Goal: Information Seeking & Learning: Learn about a topic

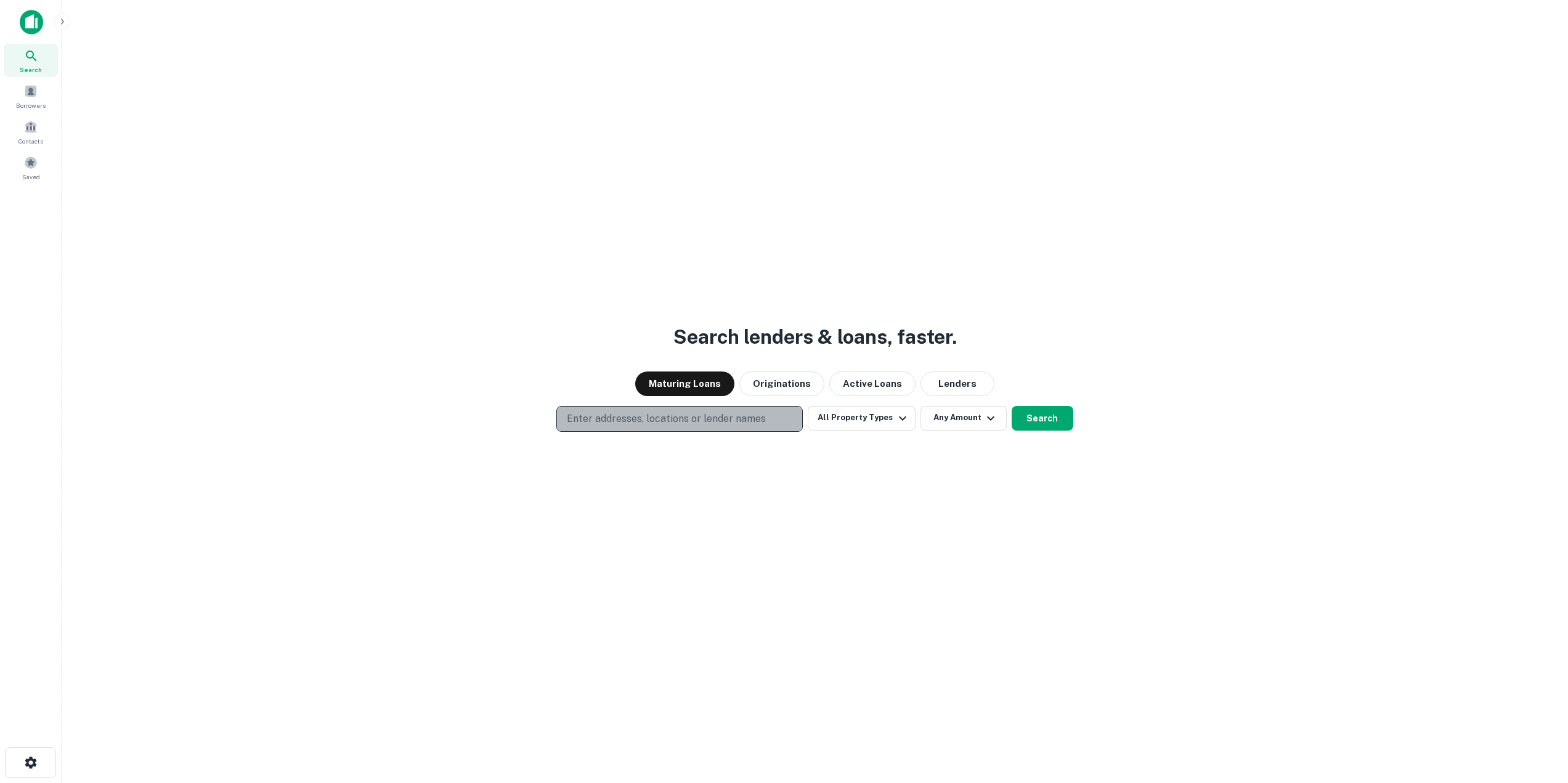
click at [723, 414] on p "Enter addresses, locations or lender names" at bounding box center [666, 418] width 199 height 15
click at [660, 420] on p "Enter addresses, locations or lender names" at bounding box center [666, 418] width 199 height 15
click at [729, 416] on p "Enter addresses, locations or lender names" at bounding box center [666, 418] width 199 height 15
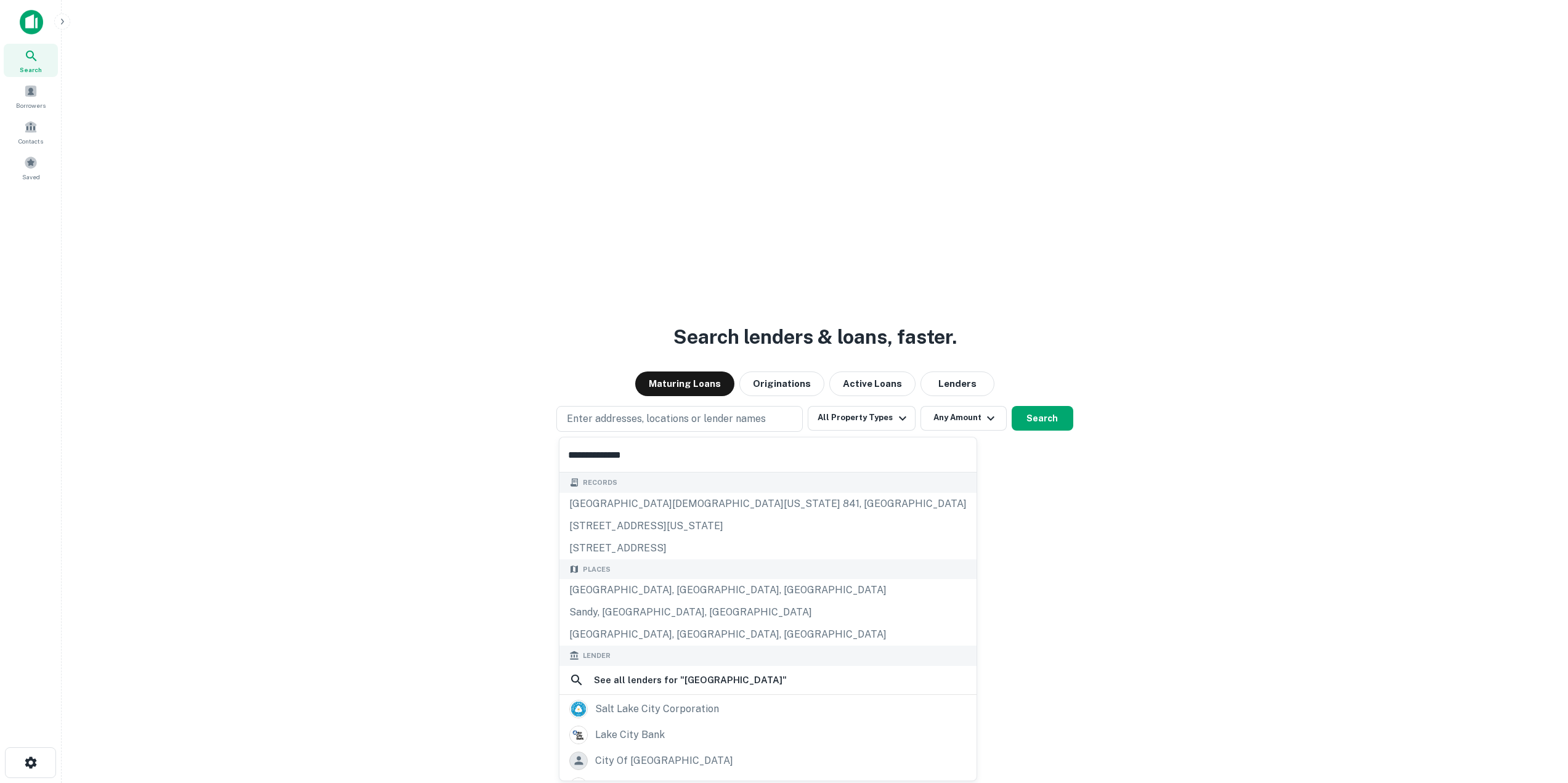
type input "**********"
click at [700, 577] on div "Places" at bounding box center [767, 569] width 417 height 20
click at [698, 588] on div "[GEOGRAPHIC_DATA], [GEOGRAPHIC_DATA], [GEOGRAPHIC_DATA]" at bounding box center [767, 590] width 417 height 22
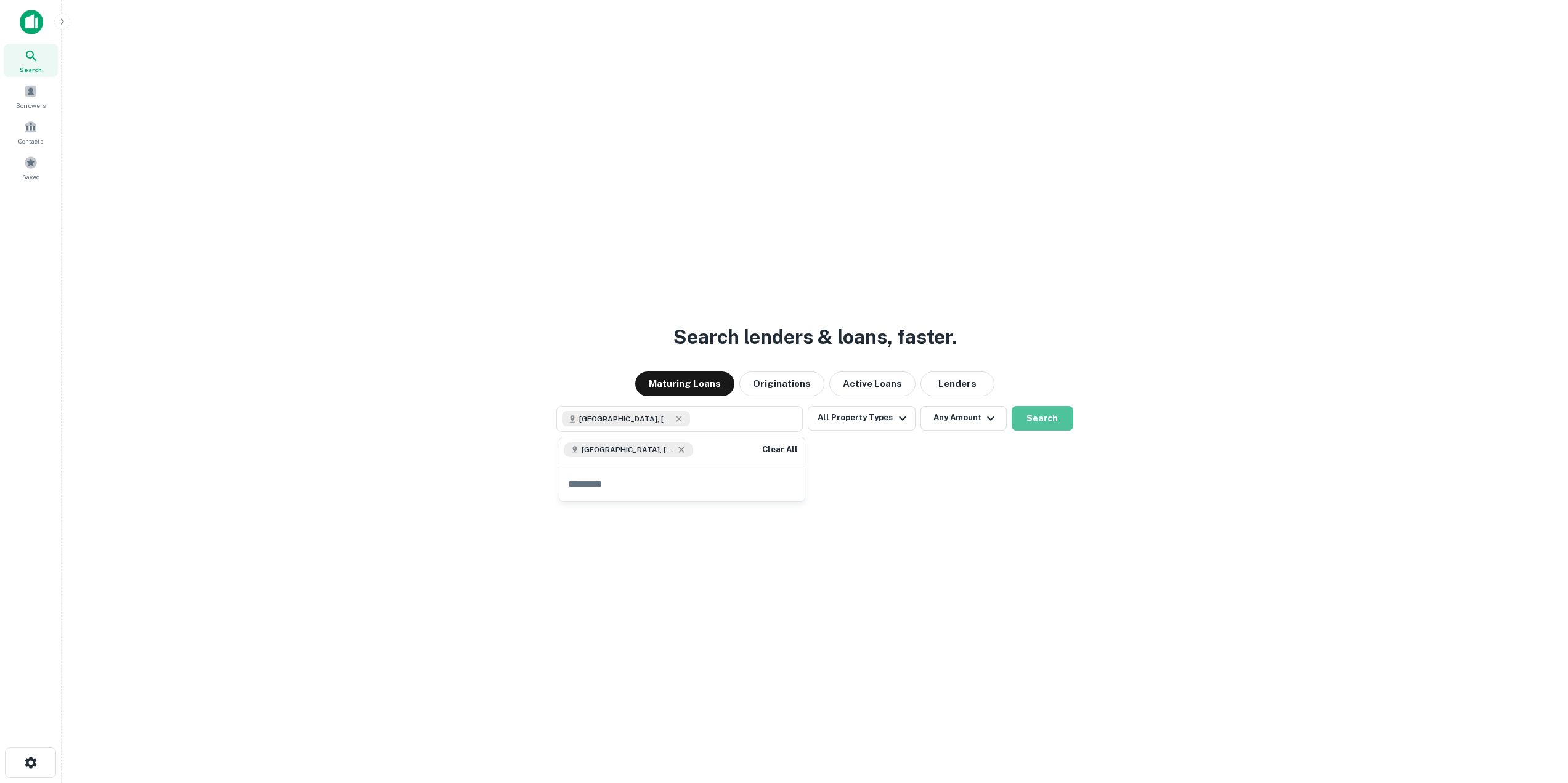
click at [1056, 422] on button "Search" at bounding box center [1042, 418] width 62 height 25
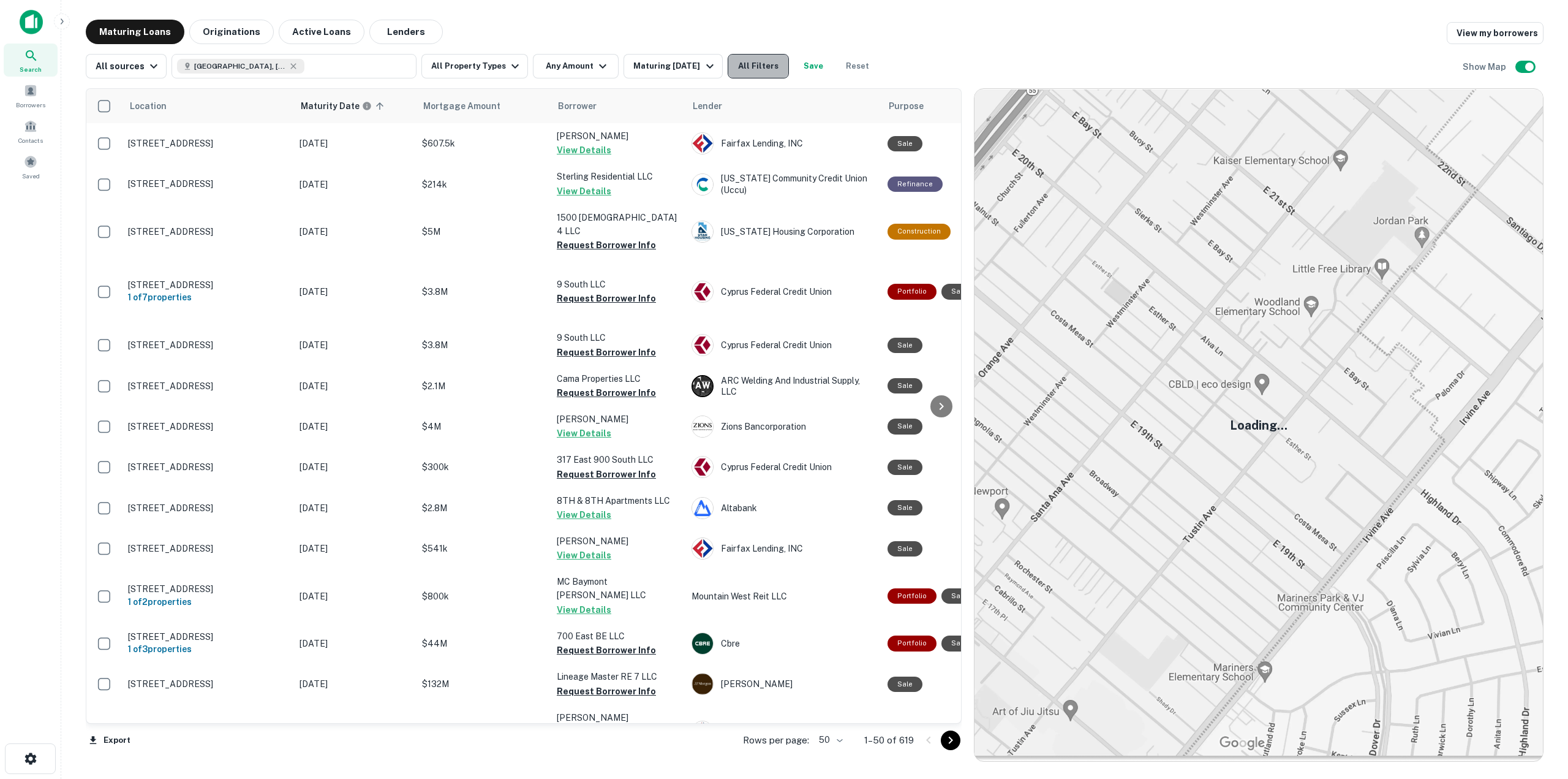
click at [739, 63] on button "All Filters" at bounding box center [758, 66] width 61 height 25
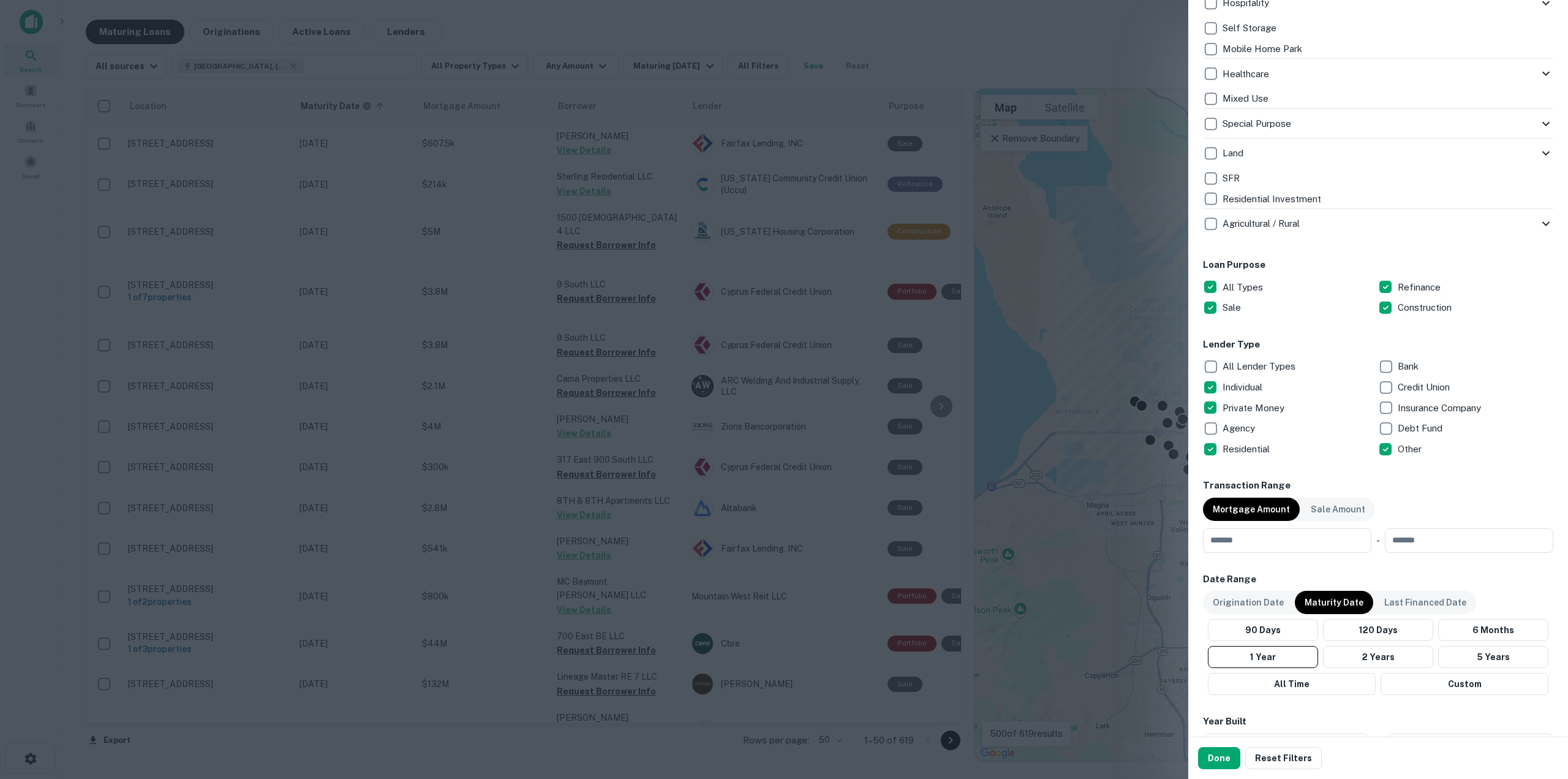
scroll to position [490, 0]
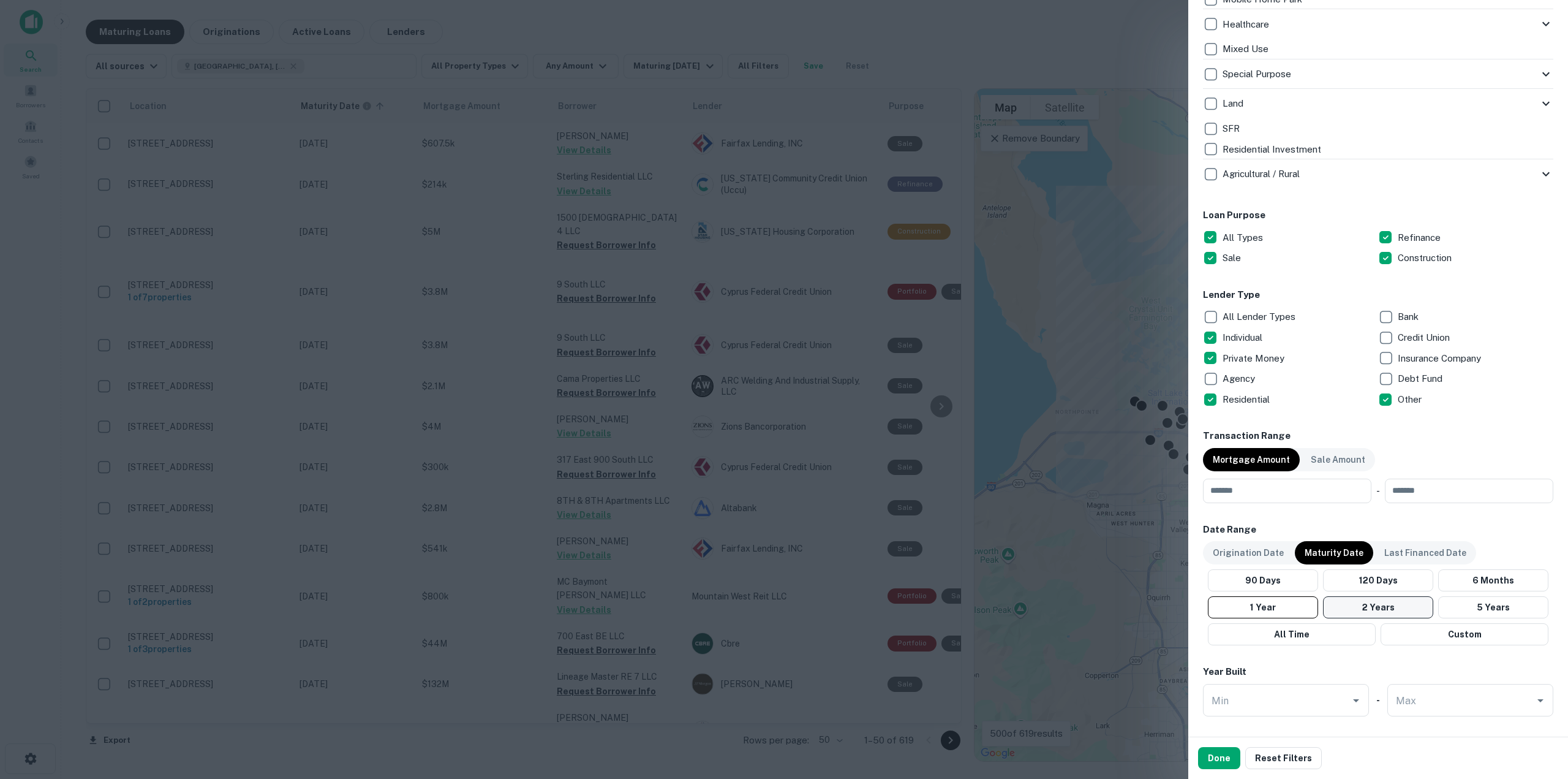
click at [1414, 611] on button "2 Years" at bounding box center [1377, 607] width 110 height 22
click at [1221, 758] on button "Done" at bounding box center [1218, 757] width 42 height 22
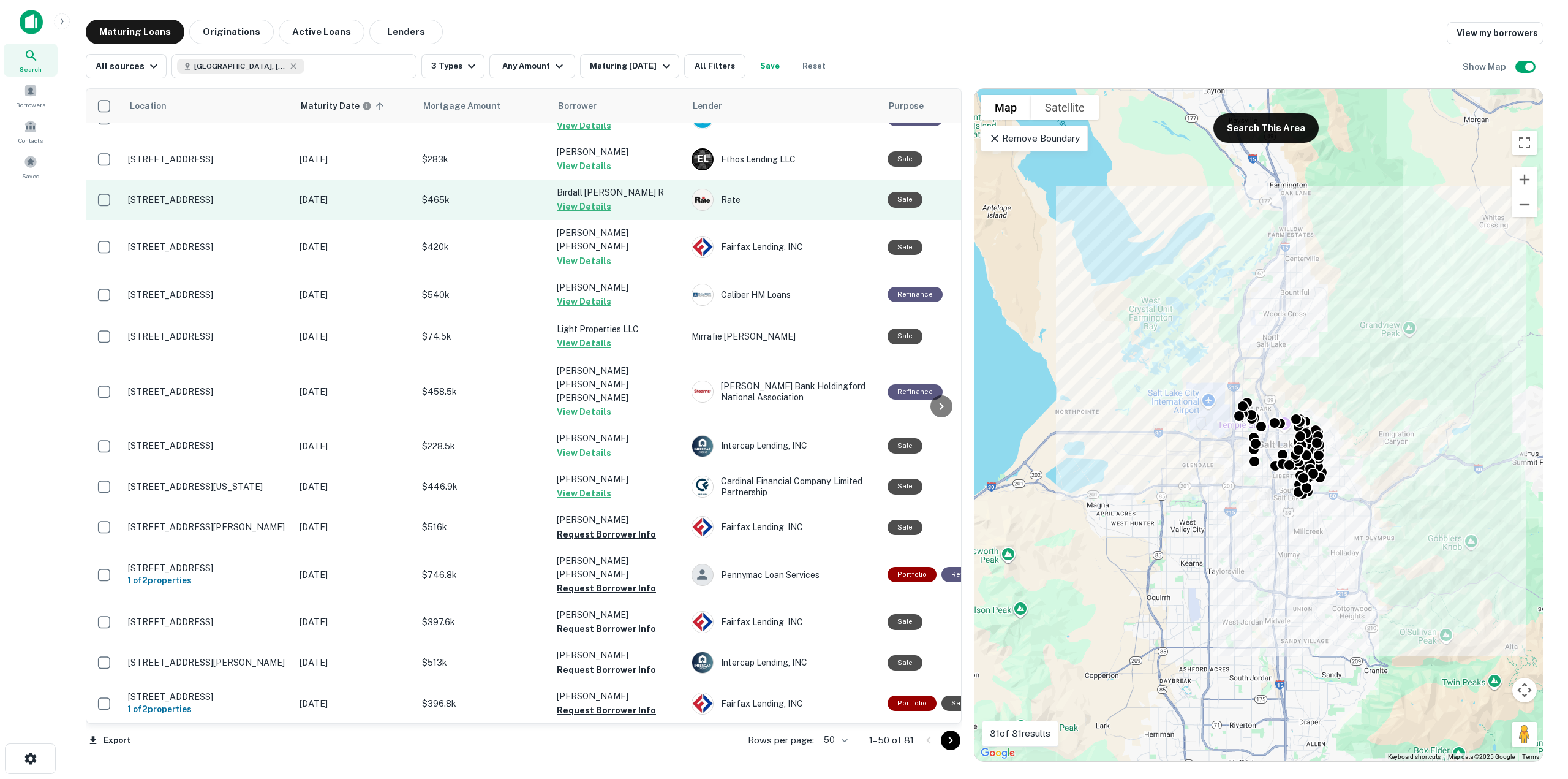
scroll to position [1041, 0]
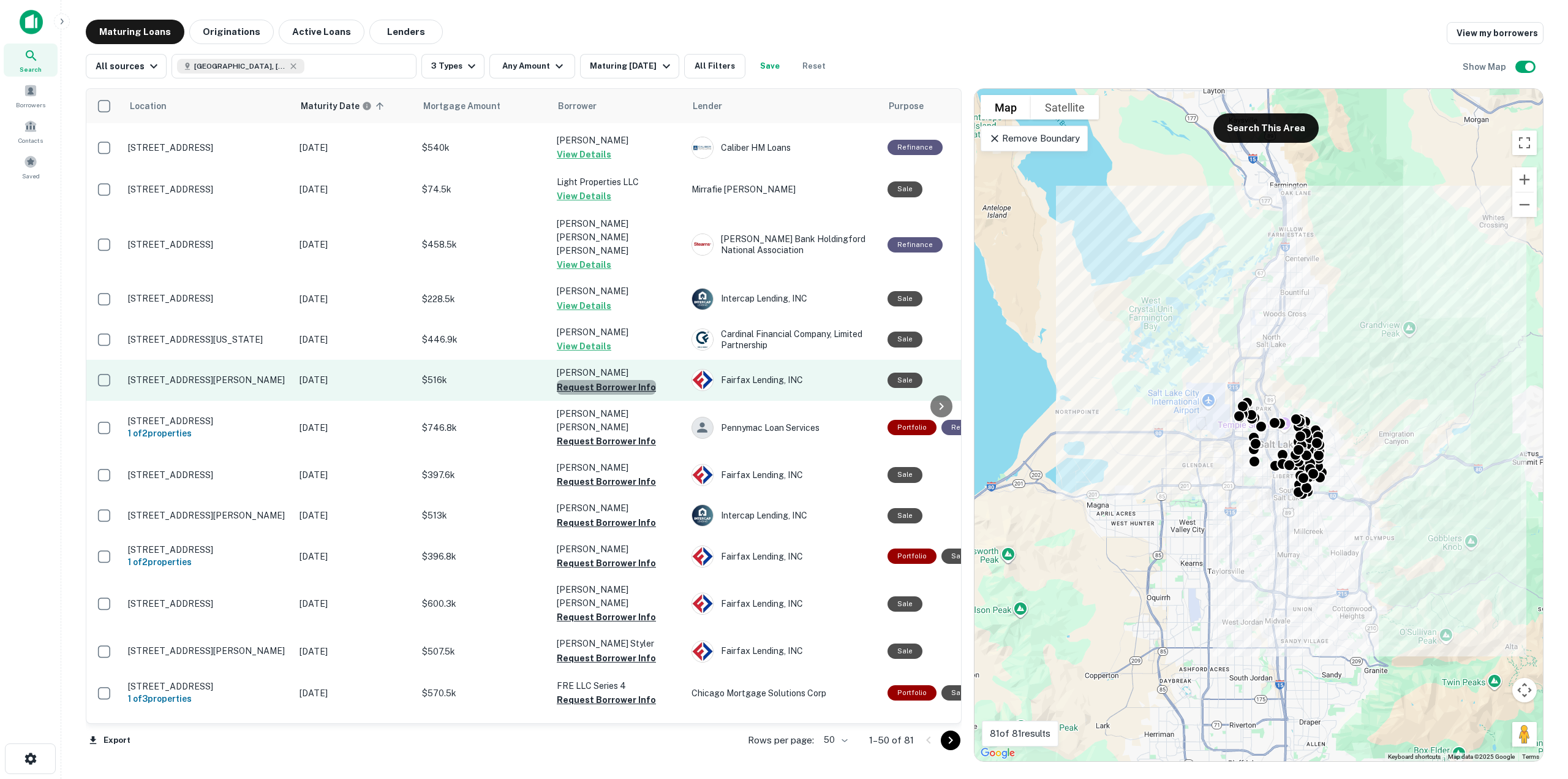
click at [608, 380] on button "Request Borrower Info" at bounding box center [606, 387] width 99 height 15
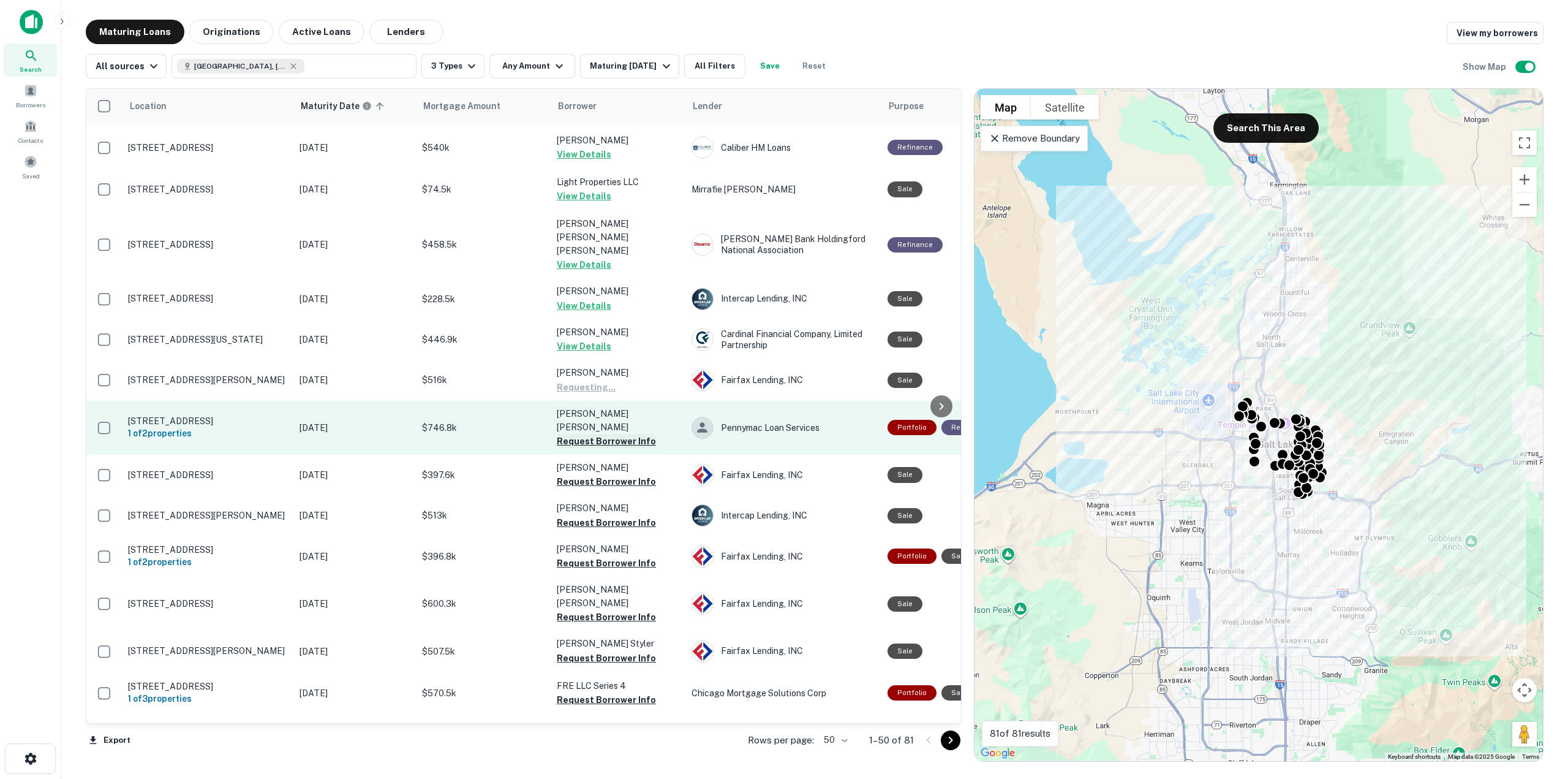
click at [616, 434] on button "Request Borrower Info" at bounding box center [606, 441] width 99 height 15
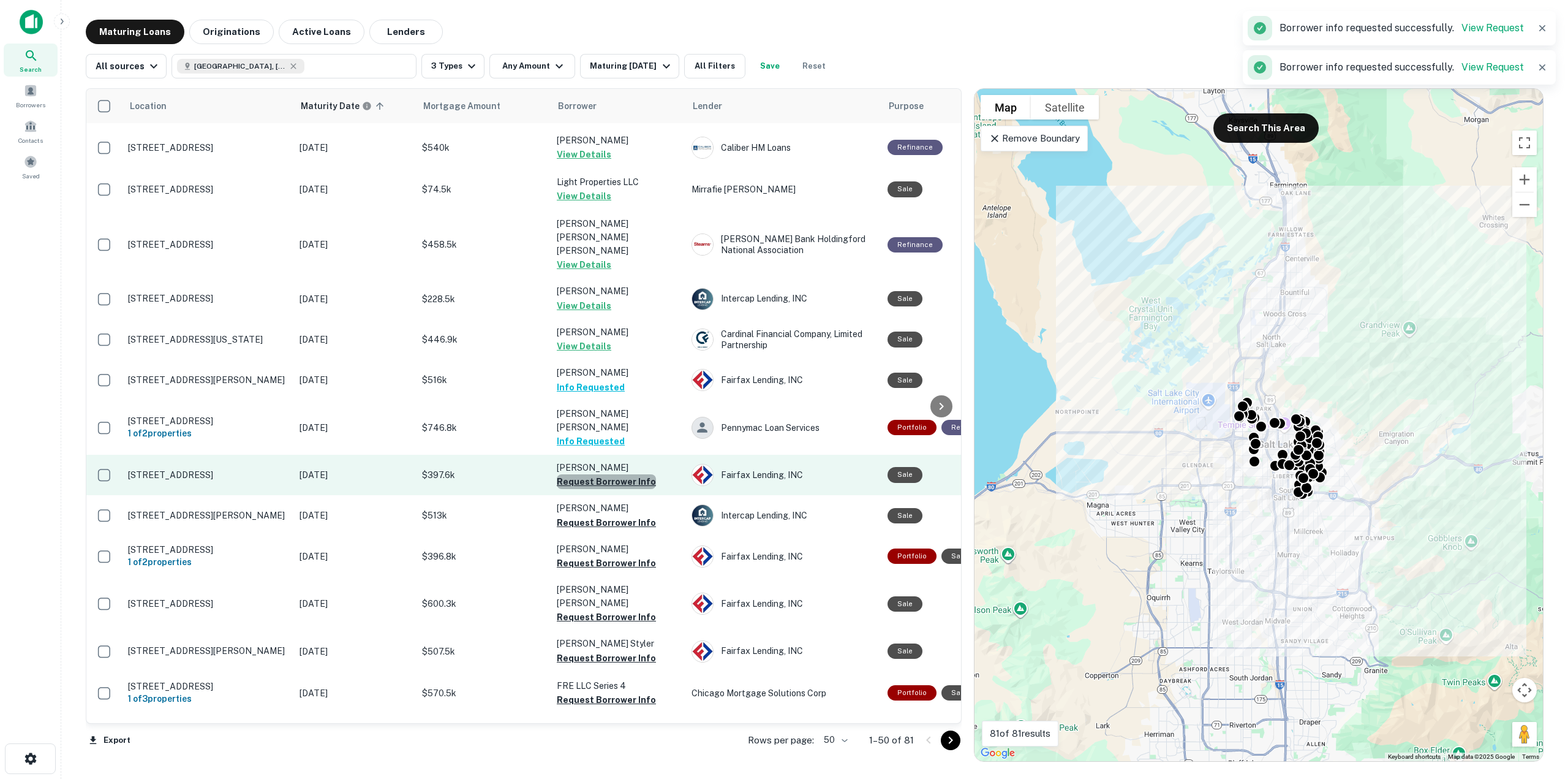
click at [619, 474] on button "Request Borrower Info" at bounding box center [606, 481] width 99 height 15
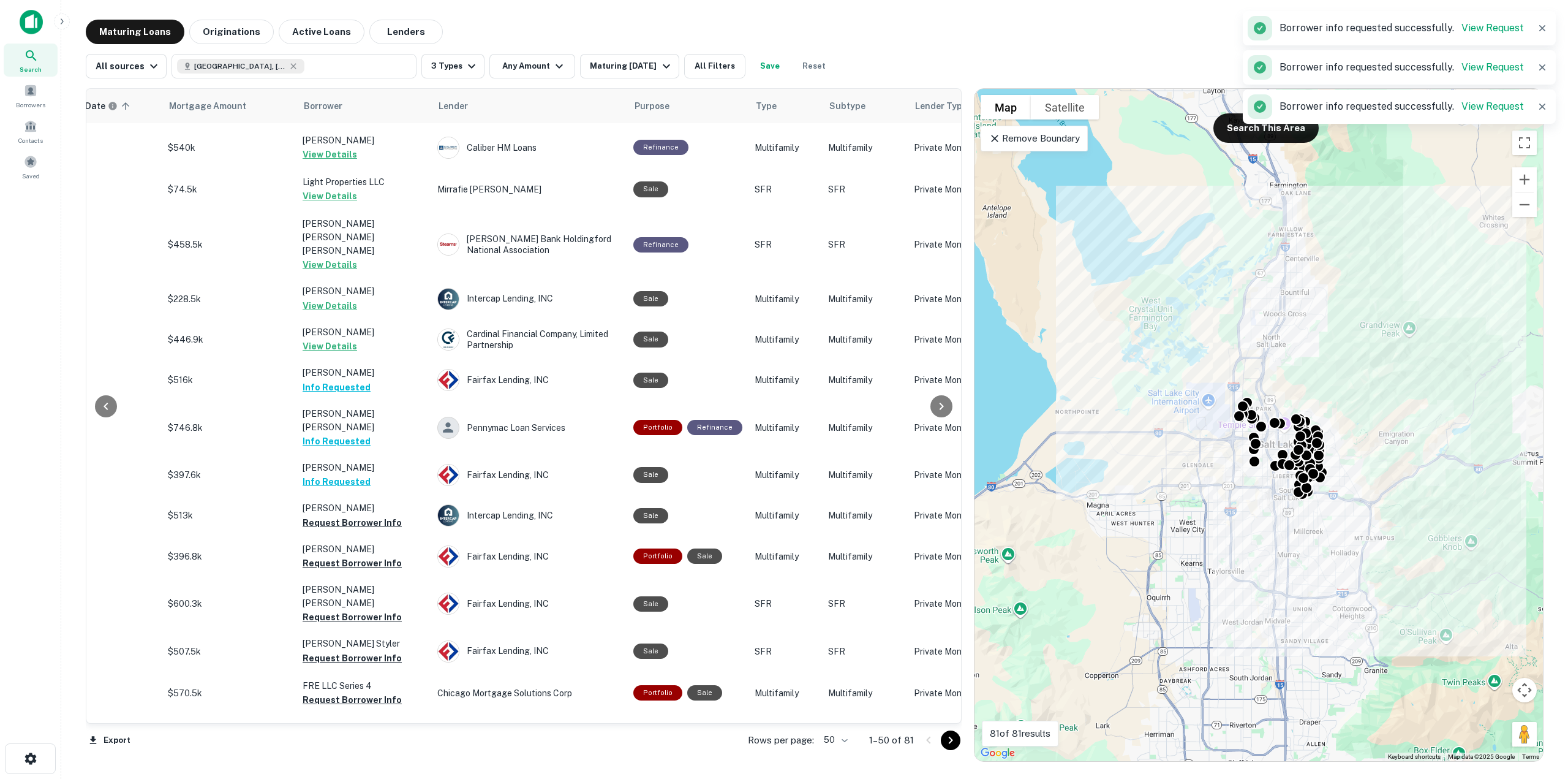
scroll to position [1041, 266]
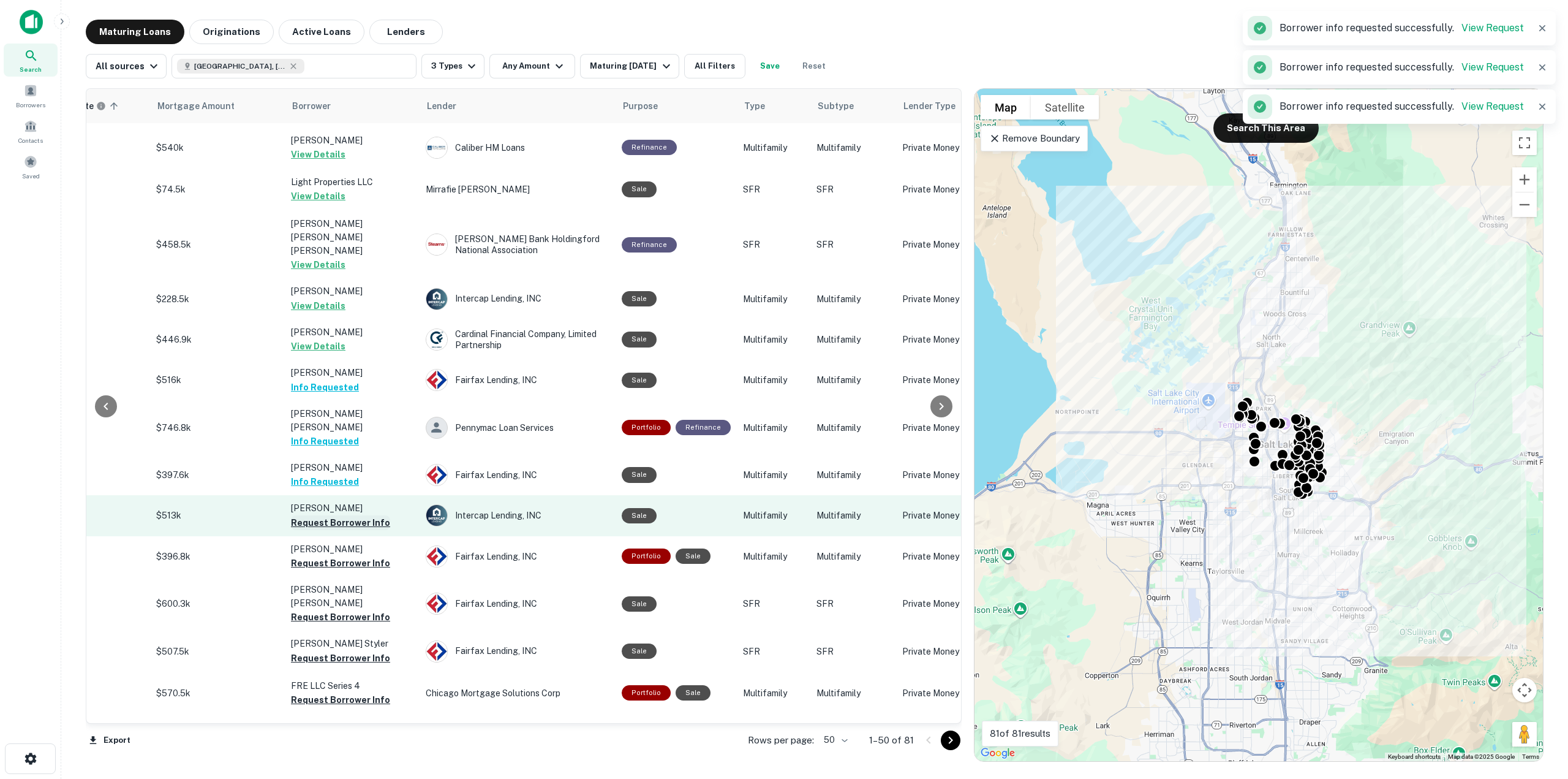
click at [330, 515] on button "Request Borrower Info" at bounding box center [340, 522] width 99 height 15
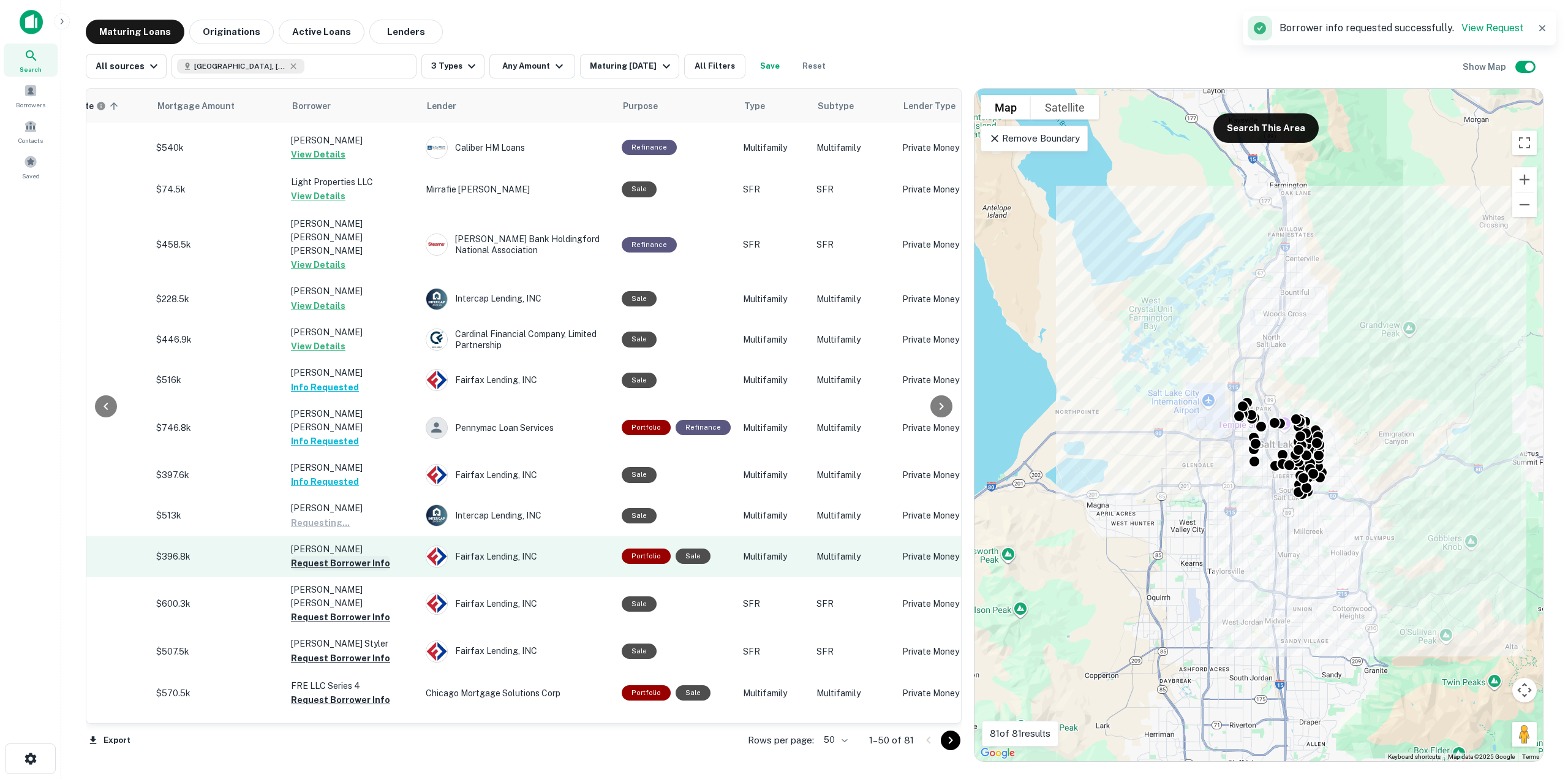
click at [334, 556] on button "Request Borrower Info" at bounding box center [340, 563] width 99 height 15
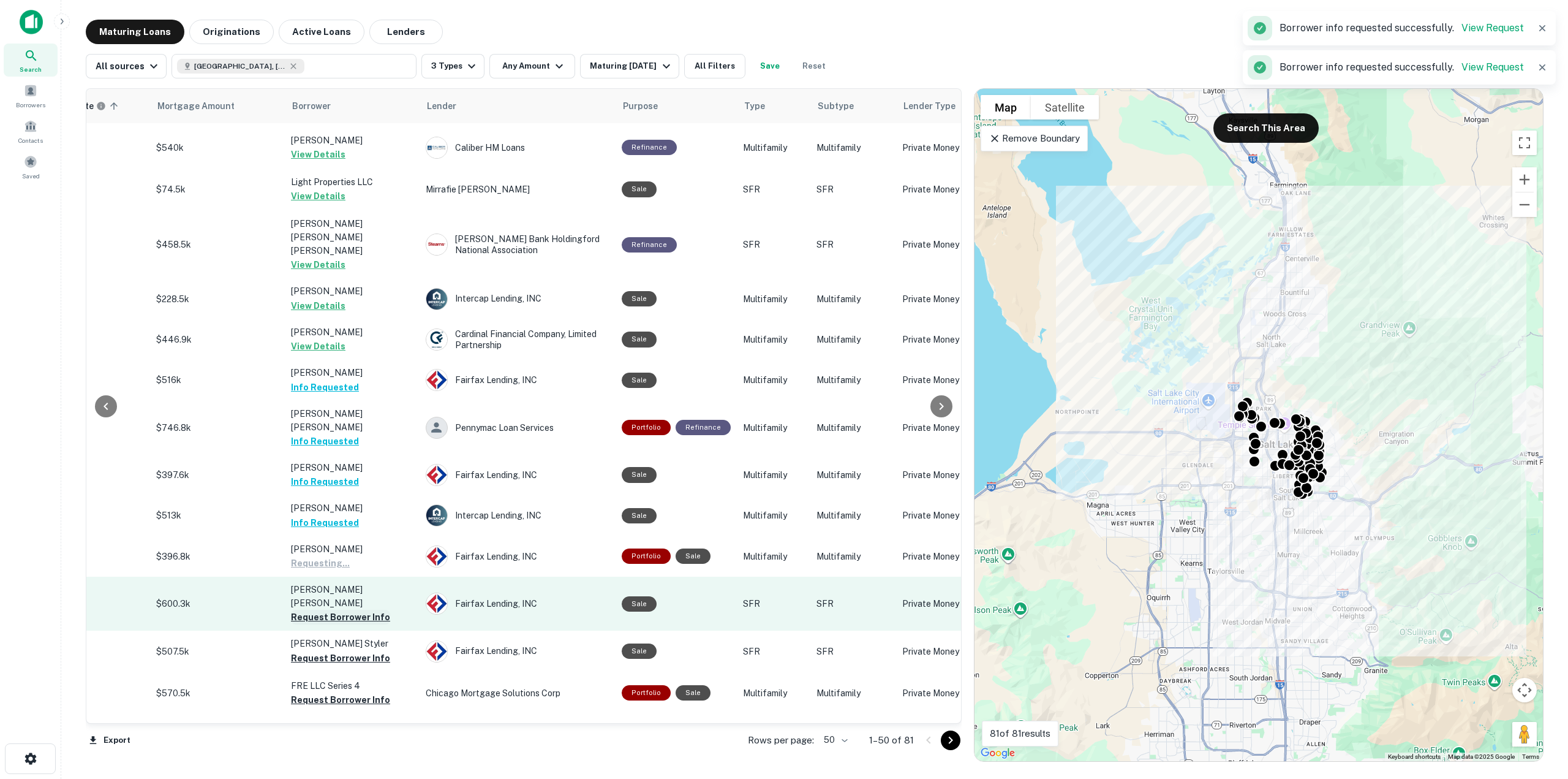
click at [341, 610] on button "Request Borrower Info" at bounding box center [340, 617] width 99 height 15
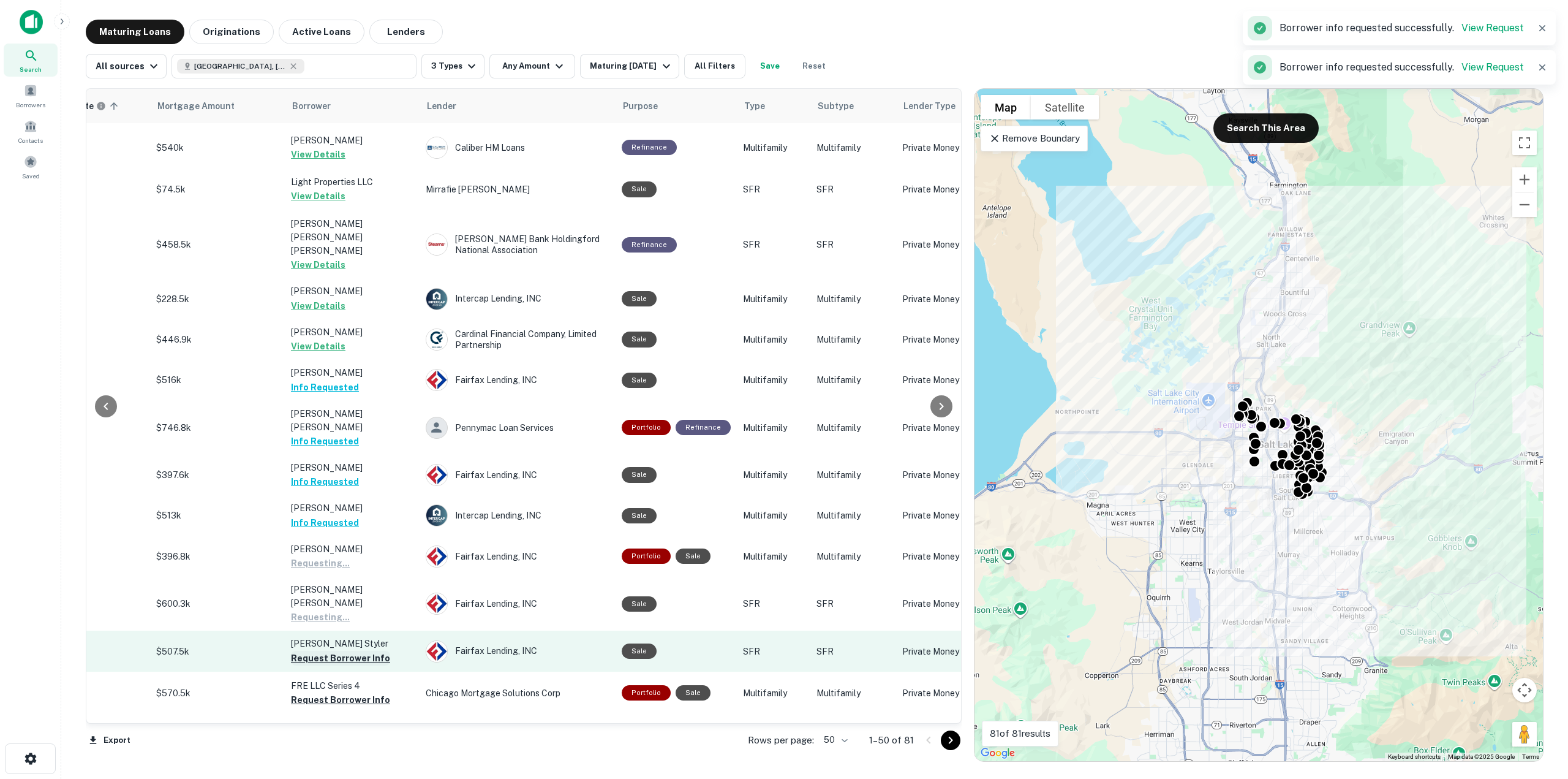
click at [351, 651] on button "Request Borrower Info" at bounding box center [340, 657] width 99 height 15
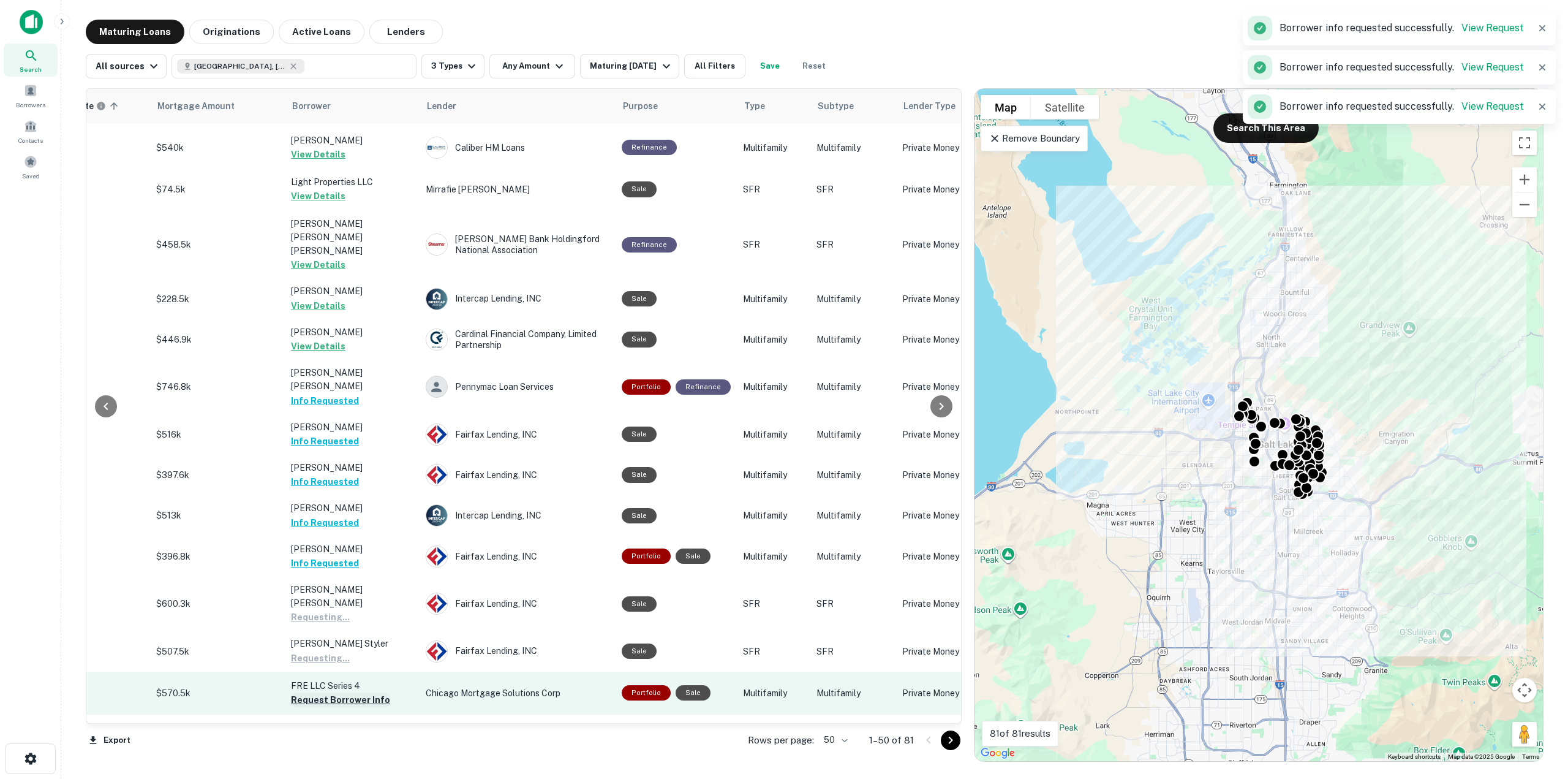
click at [352, 692] on button "Request Borrower Info" at bounding box center [340, 699] width 99 height 15
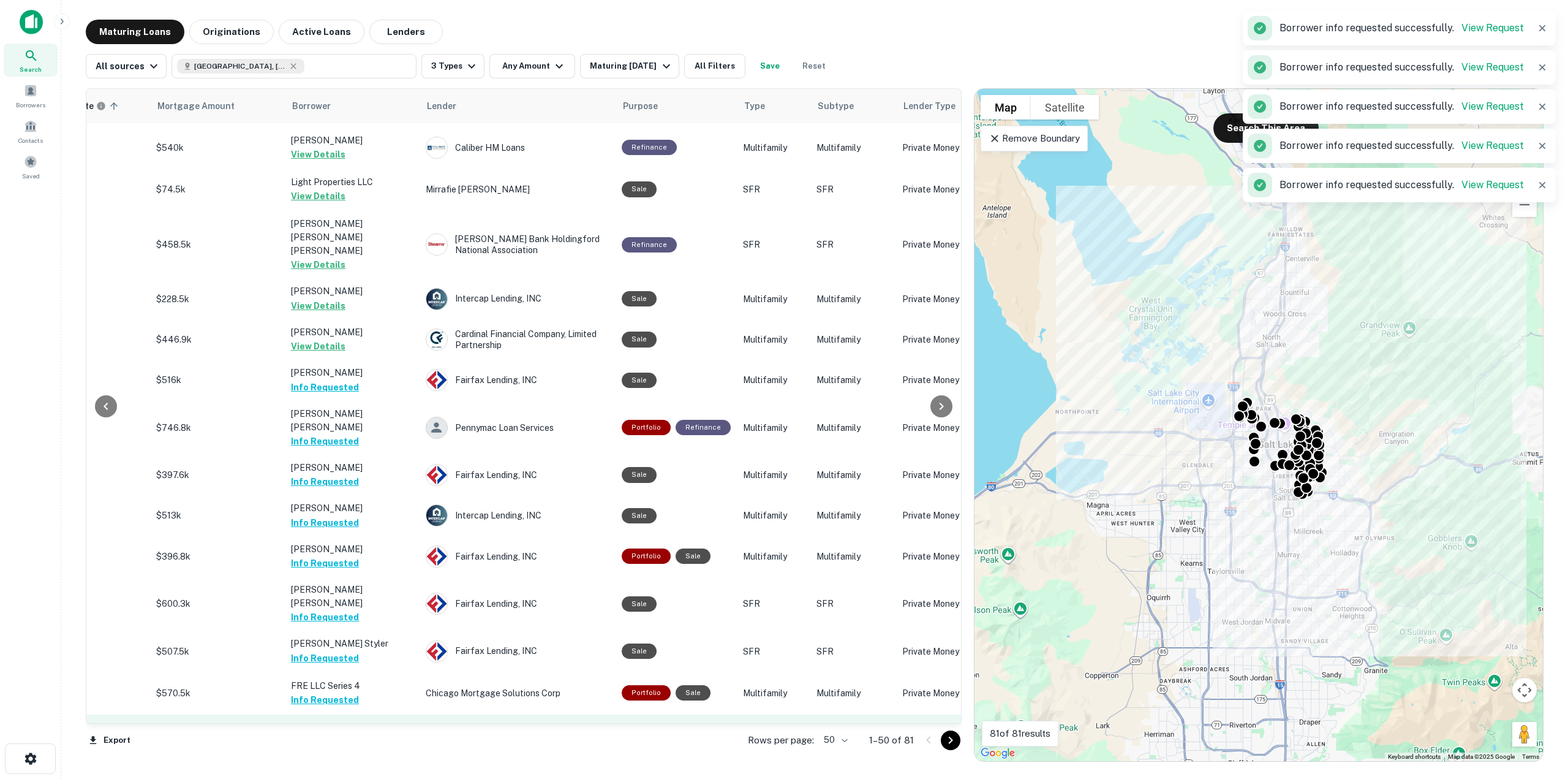
click at [370, 734] on button "Request Borrower Info" at bounding box center [340, 741] width 99 height 15
click at [369, 775] on button "Request Borrower Info" at bounding box center [340, 782] width 99 height 15
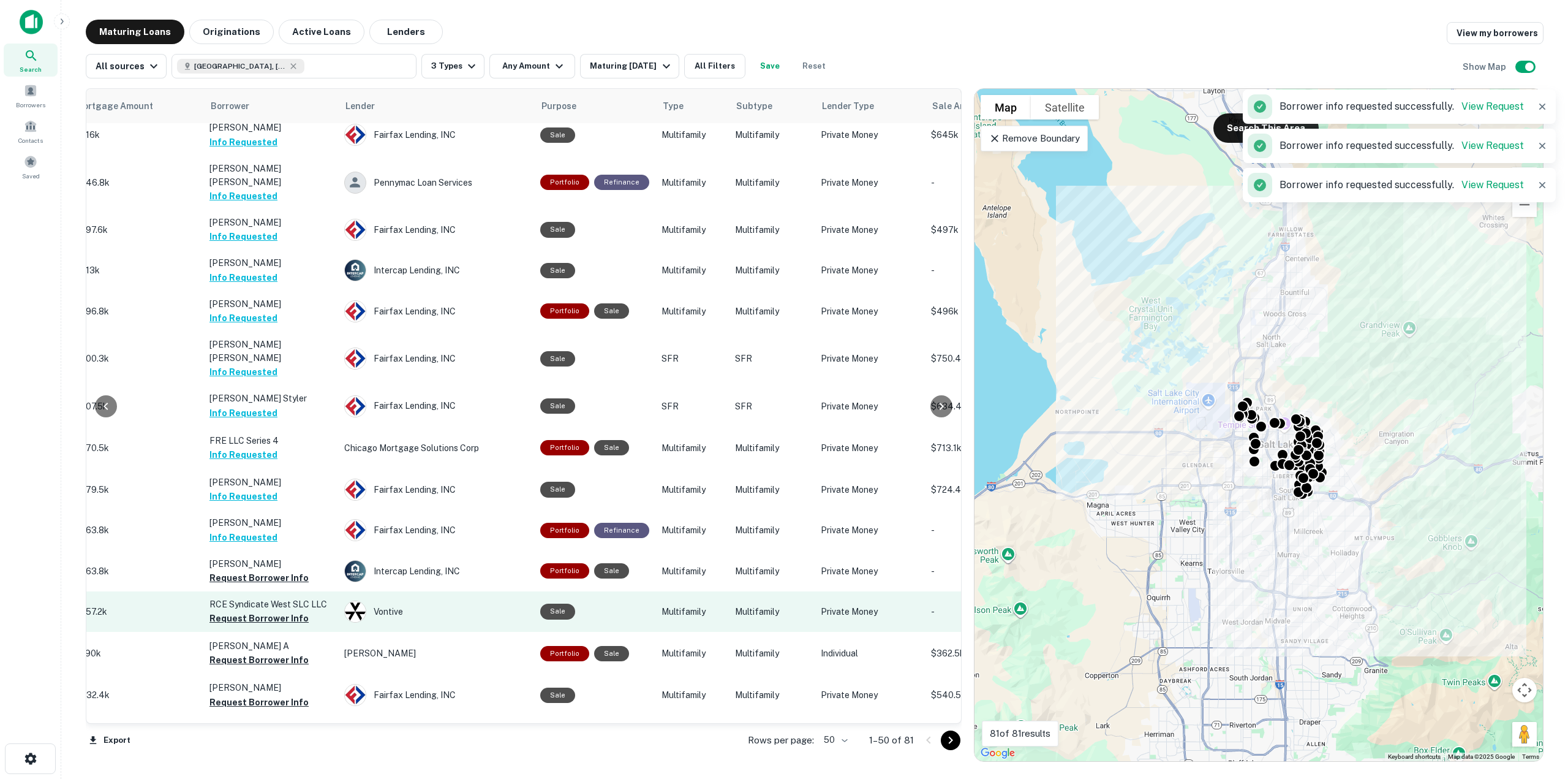
scroll to position [1348, 347]
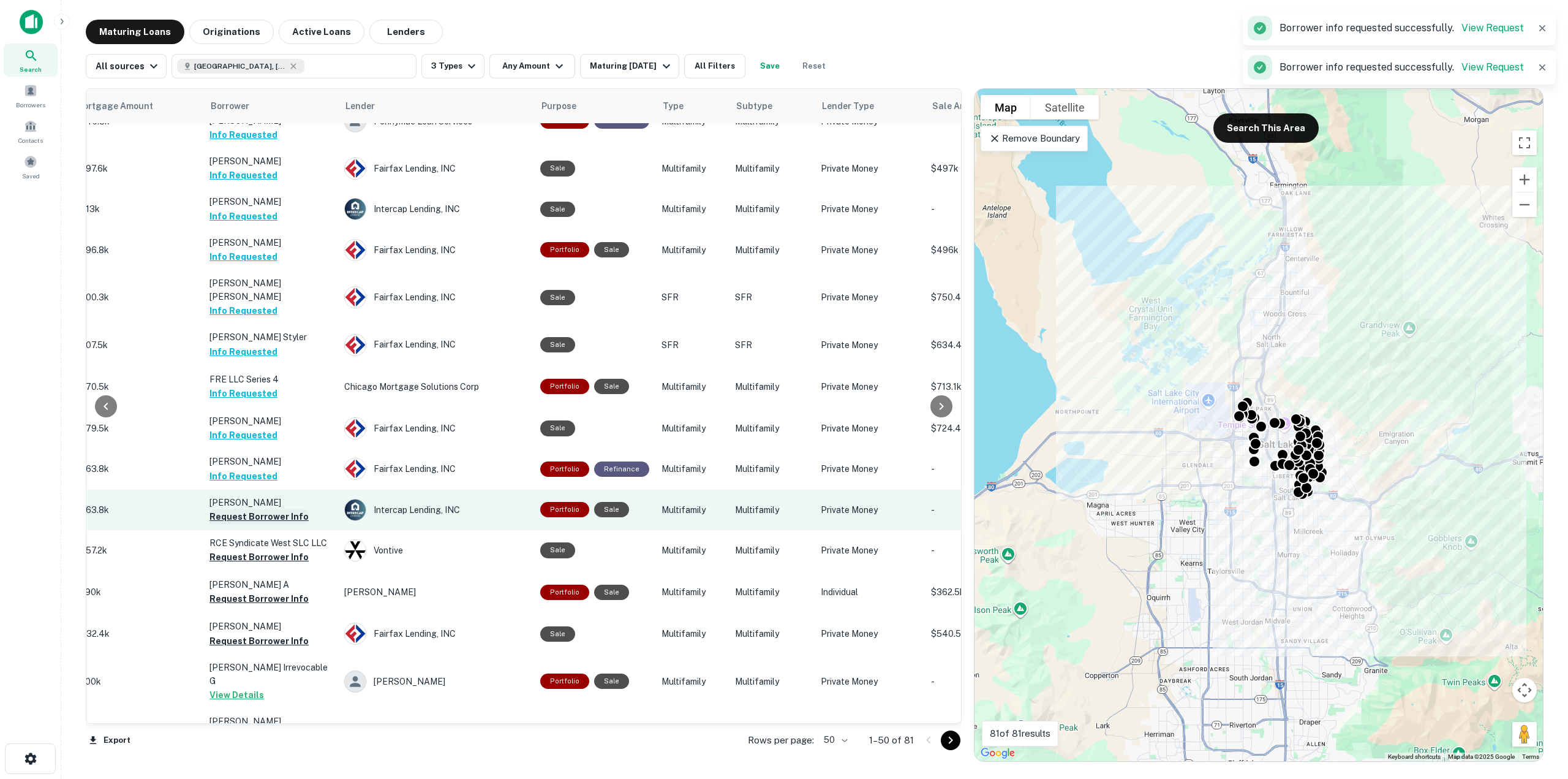
click at [251, 509] on button "Request Borrower Info" at bounding box center [258, 516] width 99 height 15
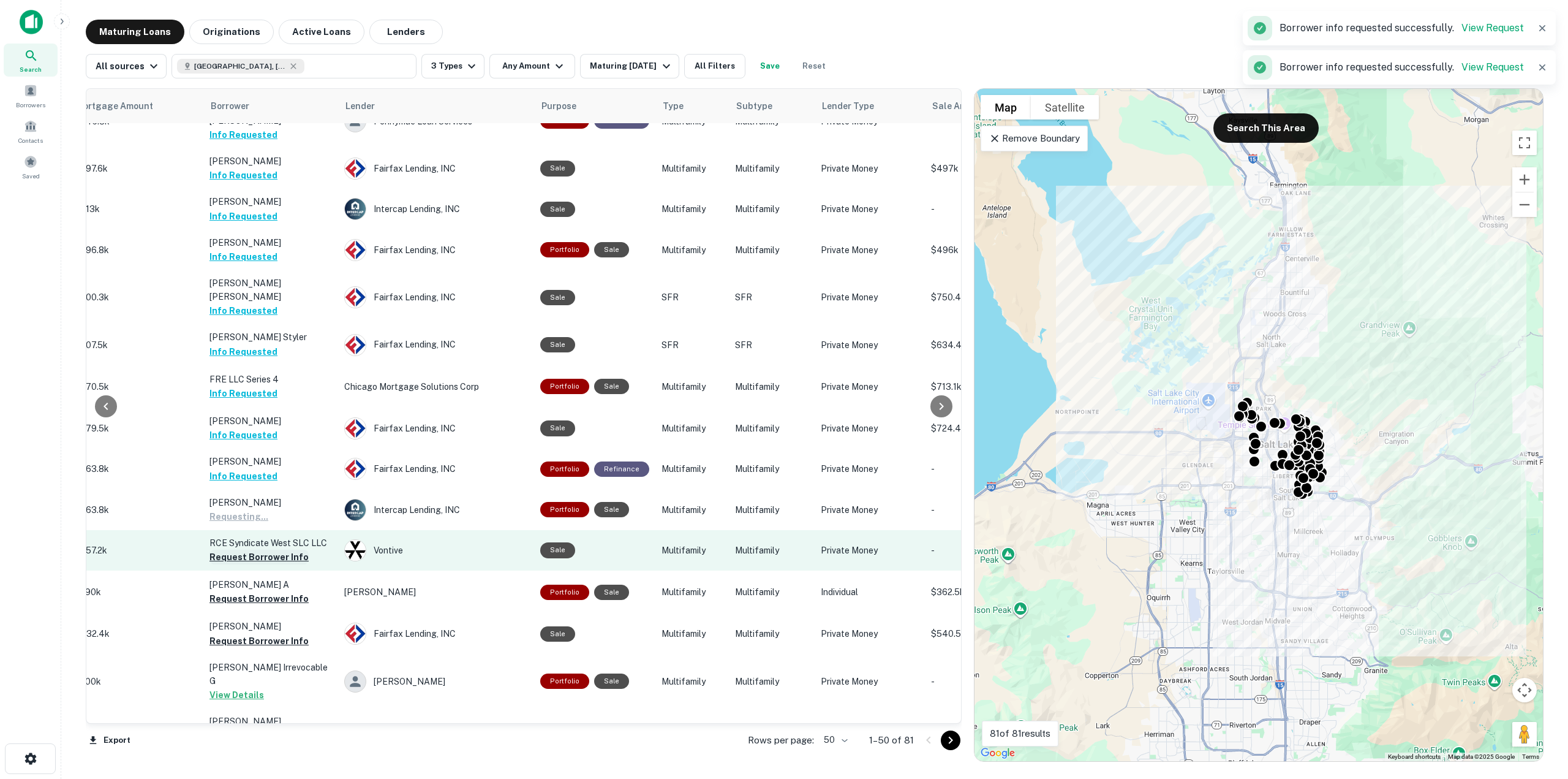
click at [257, 550] on button "Request Borrower Info" at bounding box center [258, 557] width 99 height 15
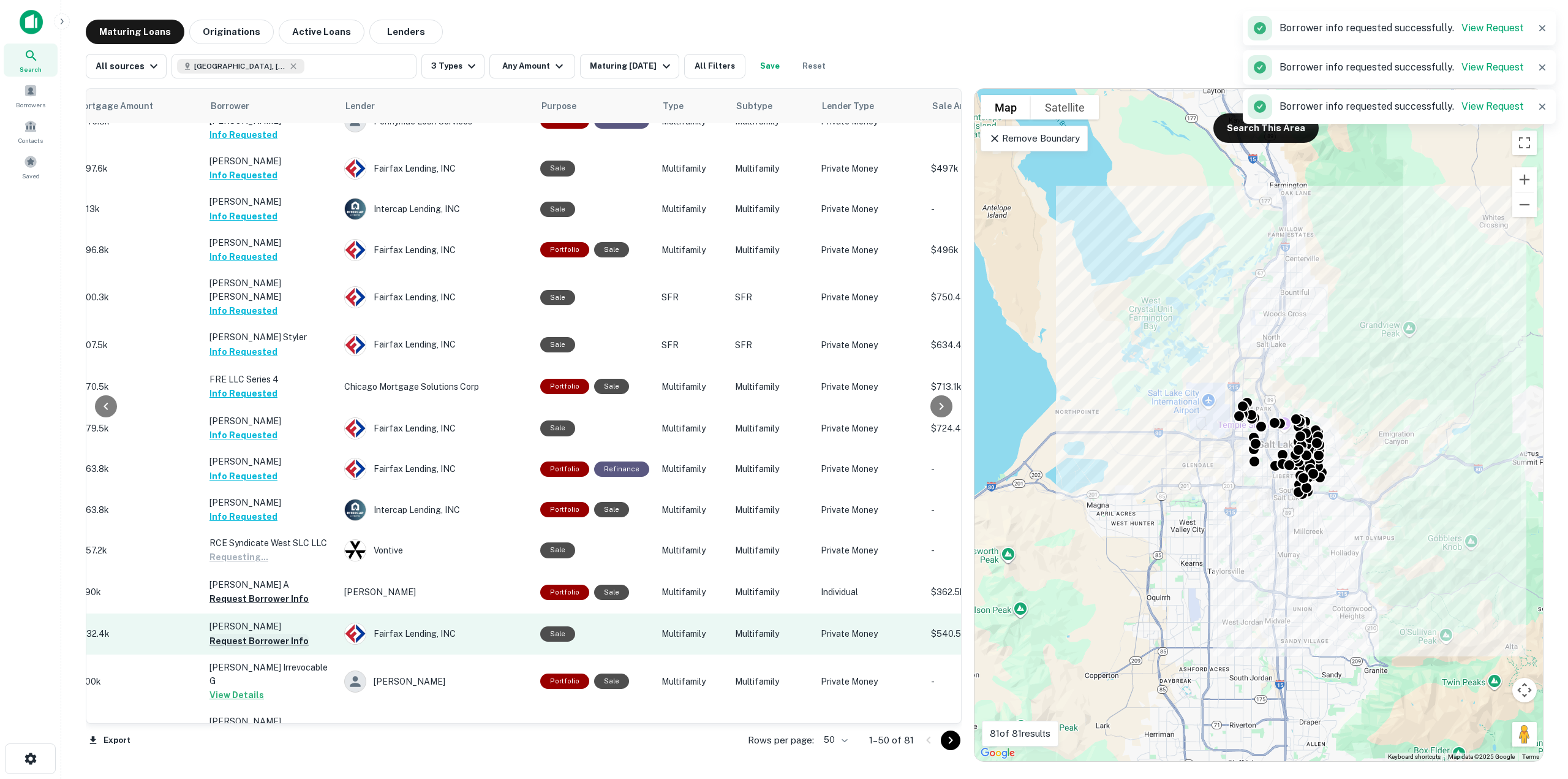
click at [257, 591] on button "Request Borrower Info" at bounding box center [258, 598] width 99 height 15
click at [259, 614] on td "[PERSON_NAME] Request Borrower Info" at bounding box center [271, 634] width 135 height 41
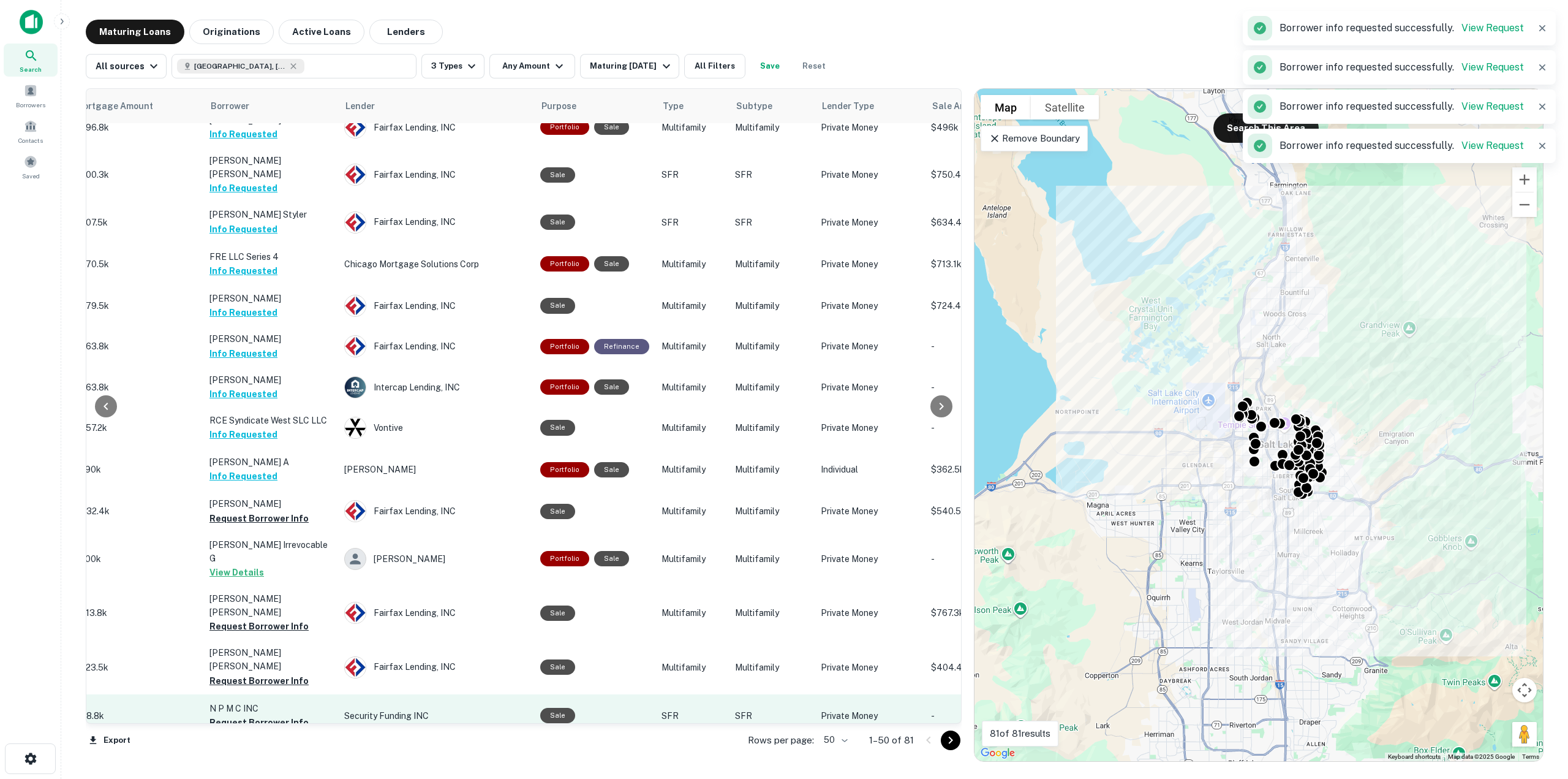
scroll to position [1484, 347]
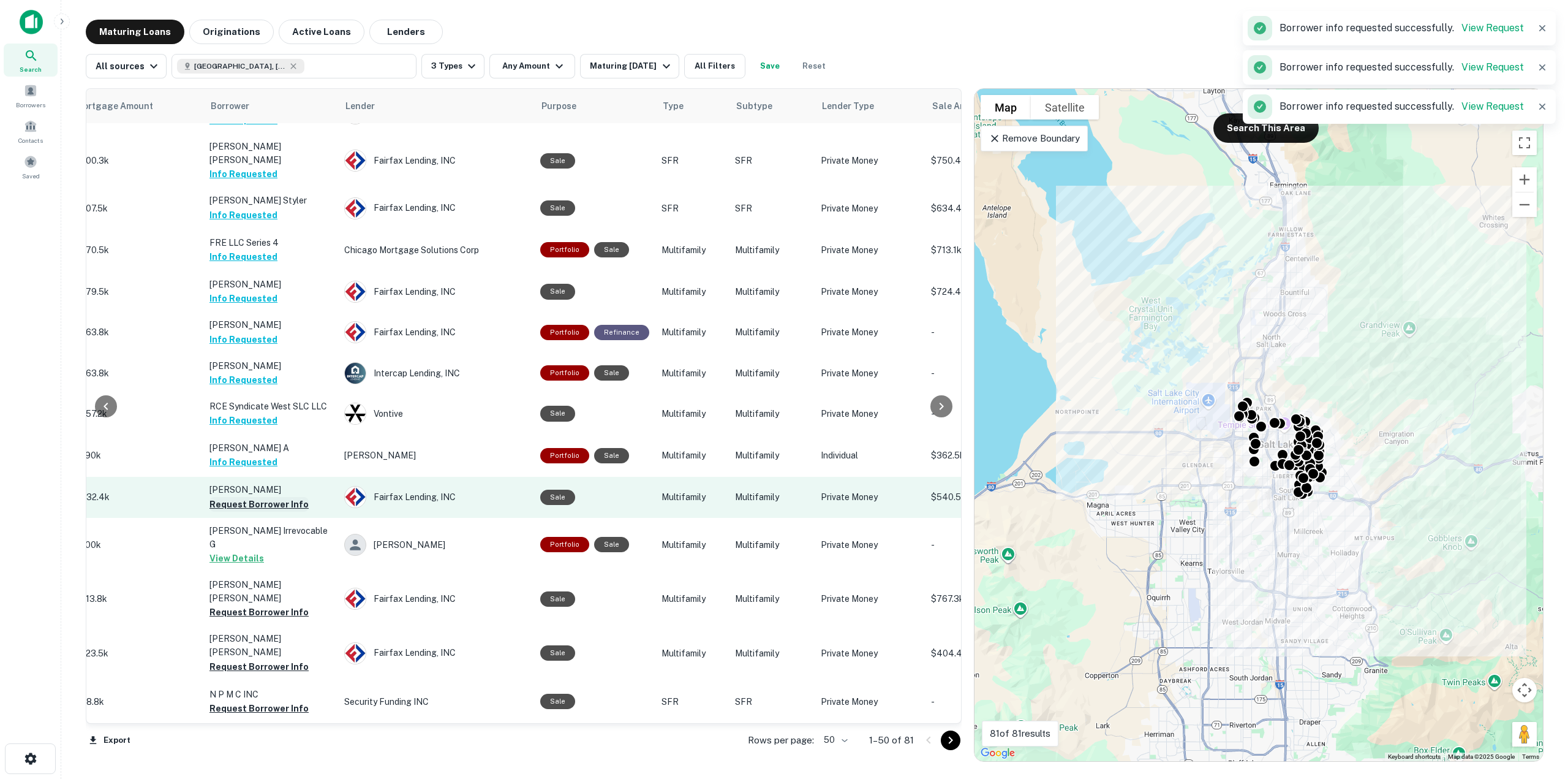
click at [278, 497] on button "Request Borrower Info" at bounding box center [258, 504] width 99 height 15
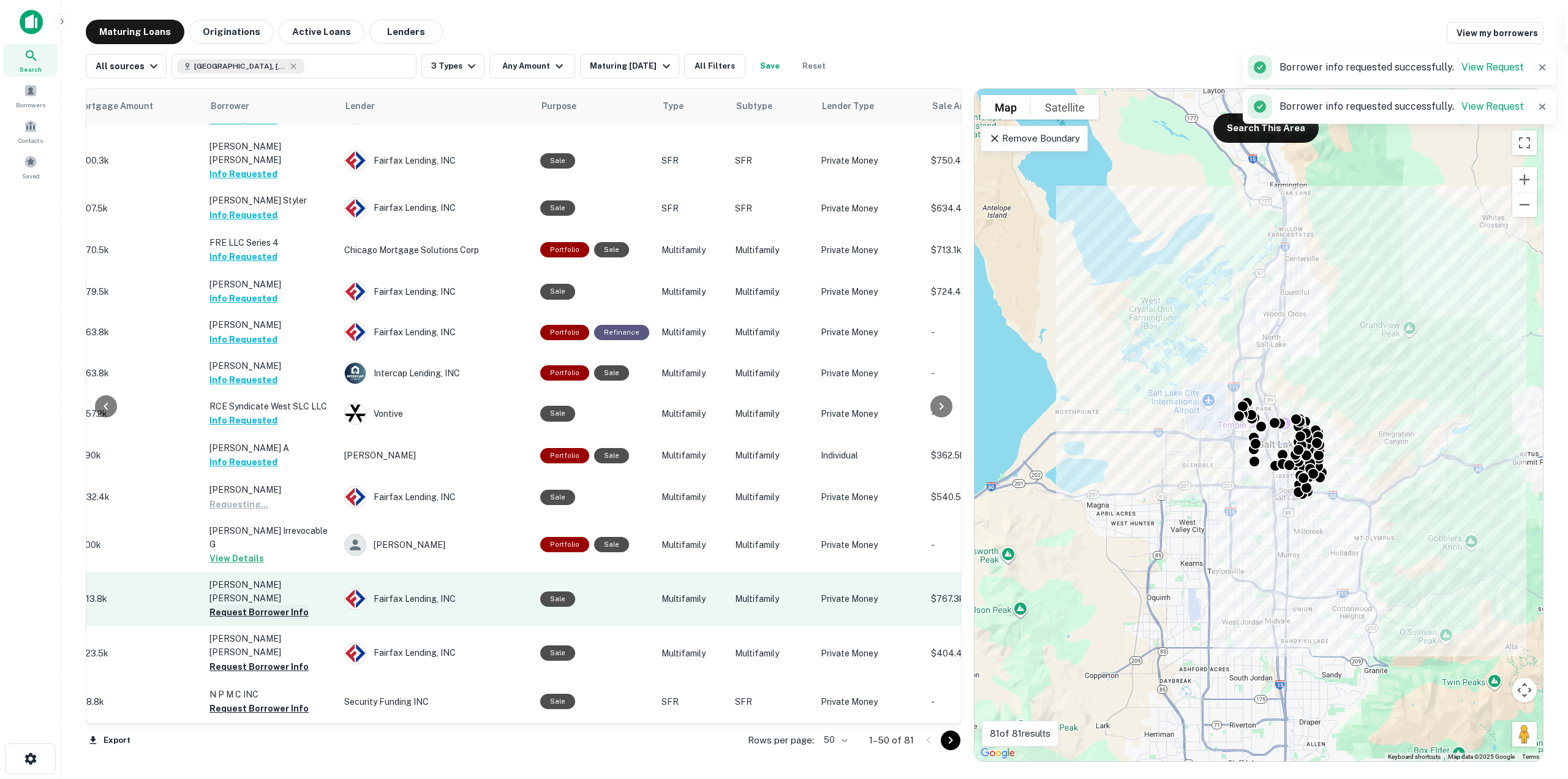
click at [290, 604] on button "Request Borrower Info" at bounding box center [258, 611] width 99 height 15
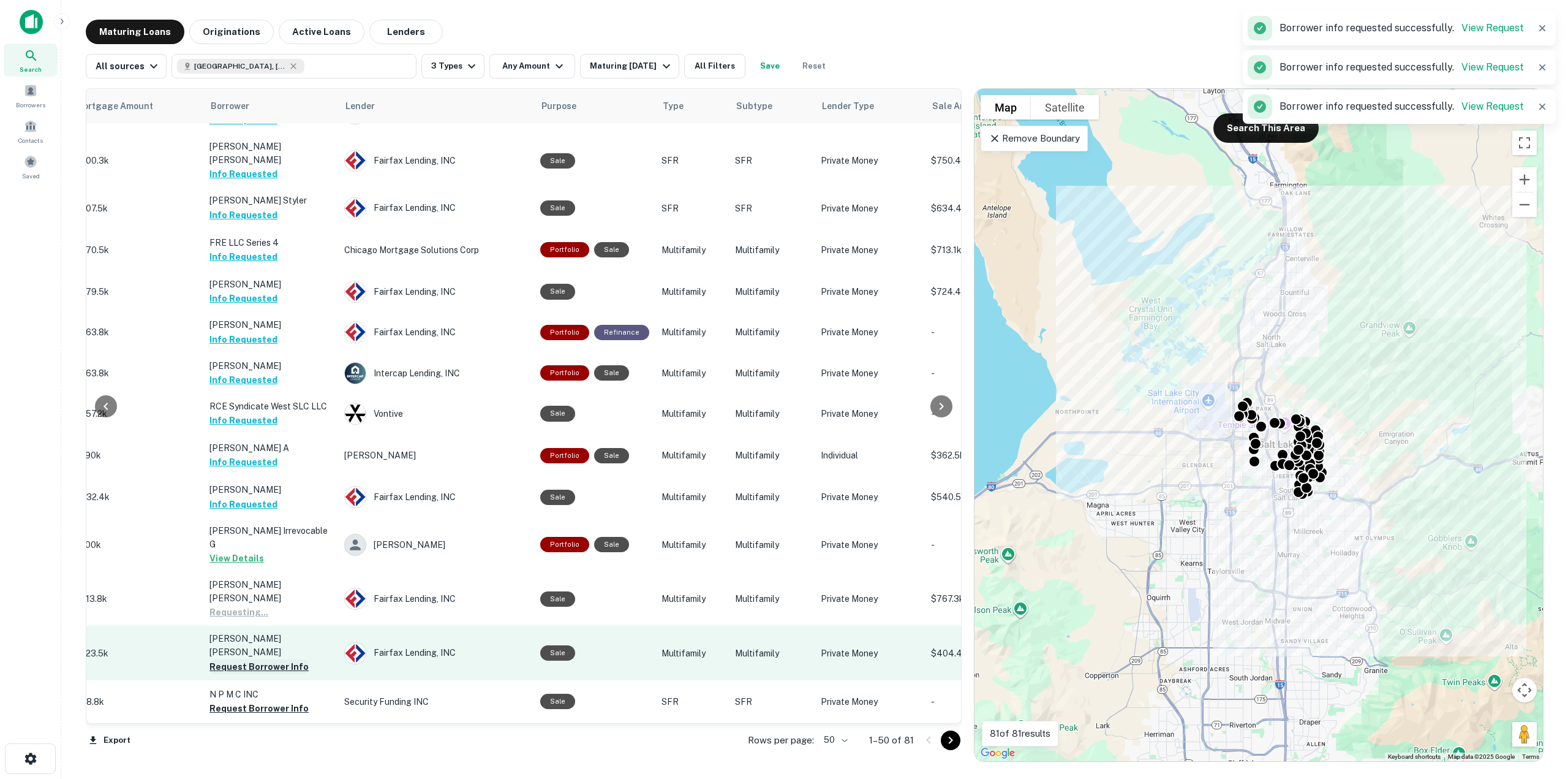
click at [287, 659] on button "Request Borrower Info" at bounding box center [258, 666] width 99 height 15
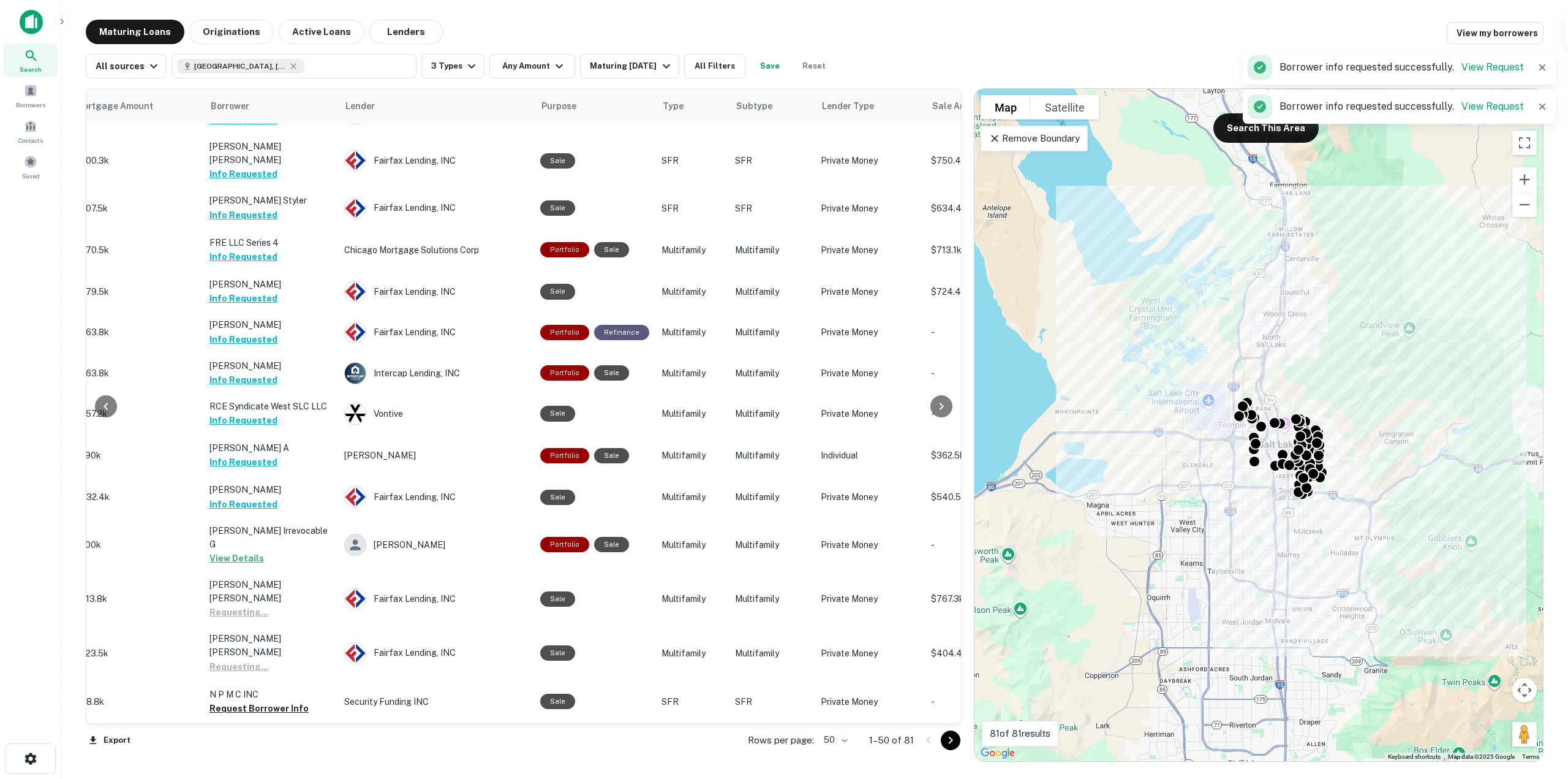
drag, startPoint x: 287, startPoint y: 578, endPoint x: 280, endPoint y: 611, distance: 33.7
click at [287, 701] on button "Request Borrower Info" at bounding box center [258, 707] width 99 height 15
click at [279, 743] on button "Request Borrower Info" at bounding box center [258, 750] width 99 height 15
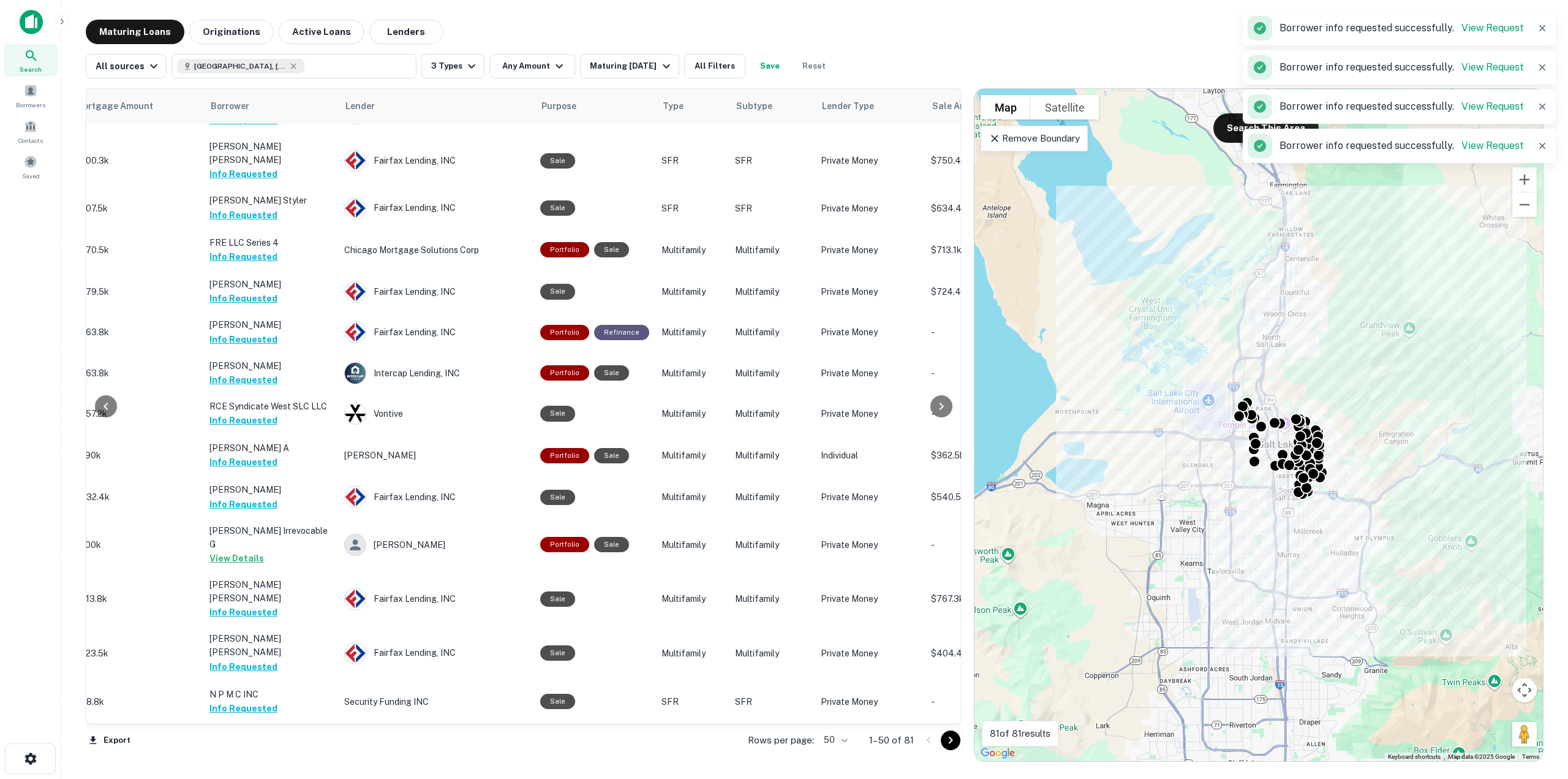
click at [270, 778] on button "Request Borrower Info" at bounding box center [258, 791] width 99 height 15
click at [288, 62] on icon "button" at bounding box center [293, 66] width 10 height 10
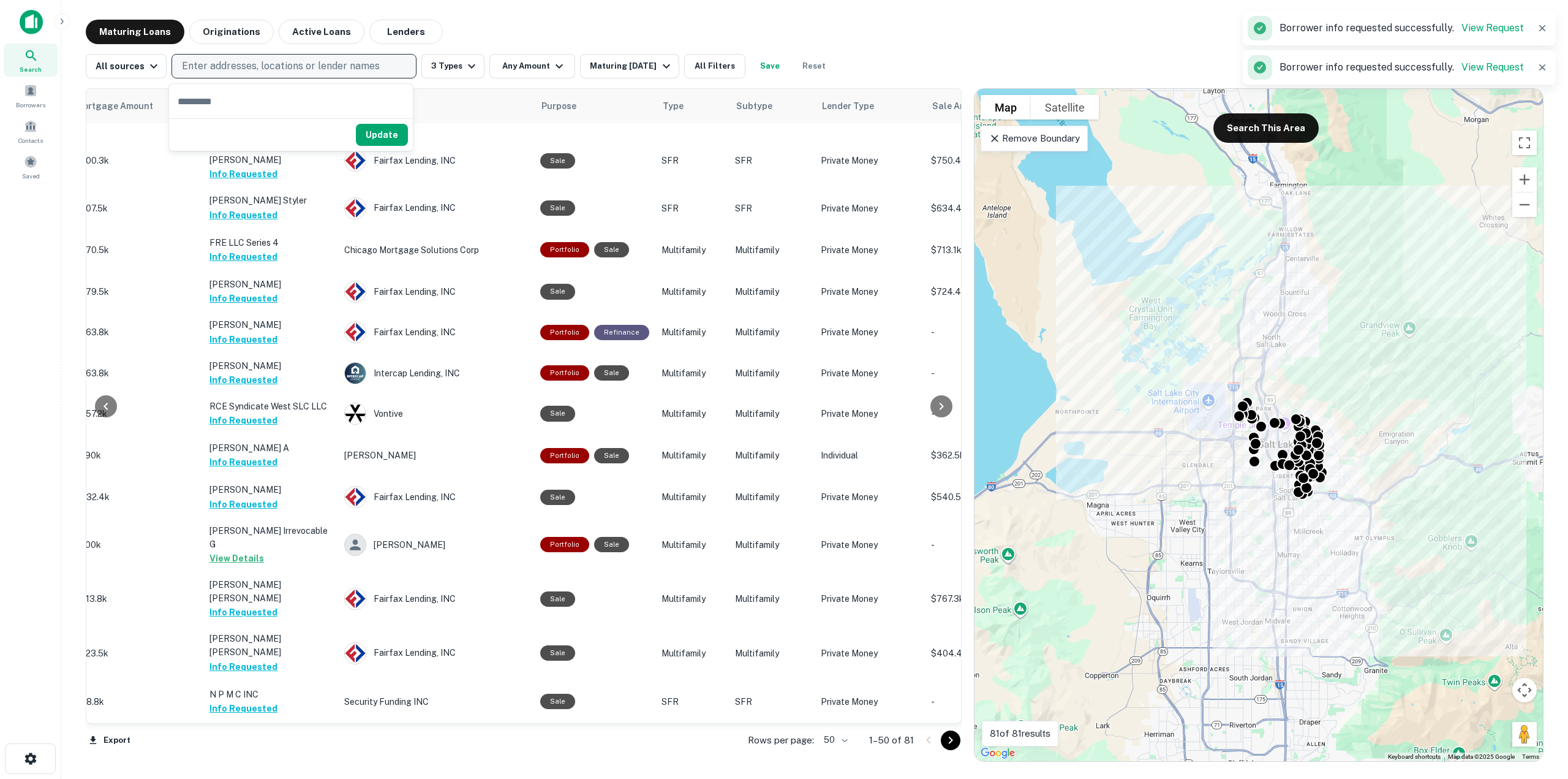
click at [288, 60] on p "Enter addresses, locations or lender names" at bounding box center [281, 65] width 198 height 15
click at [288, 65] on p "Enter addresses, locations or lender names" at bounding box center [281, 65] width 198 height 15
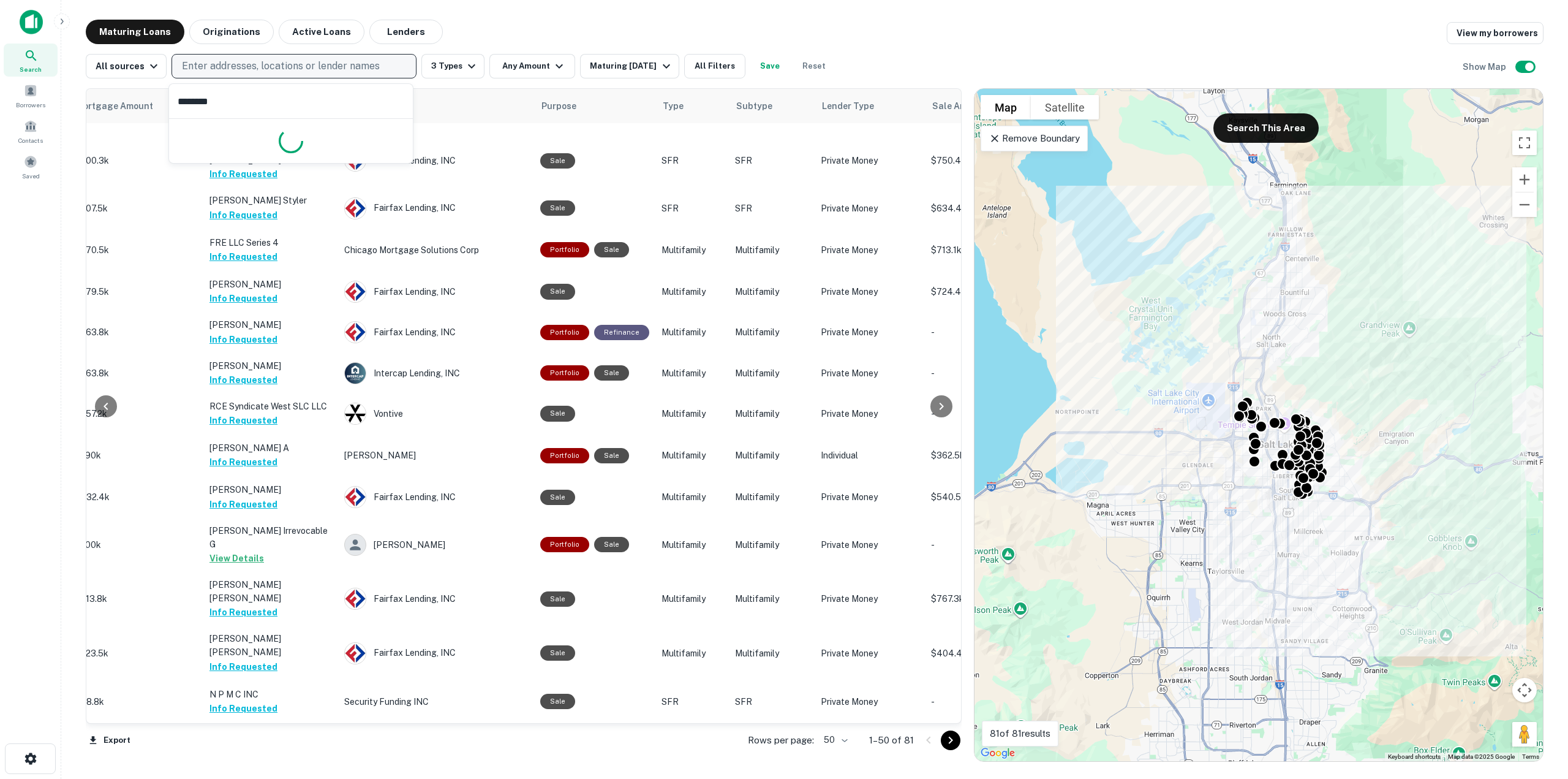
type input "*********"
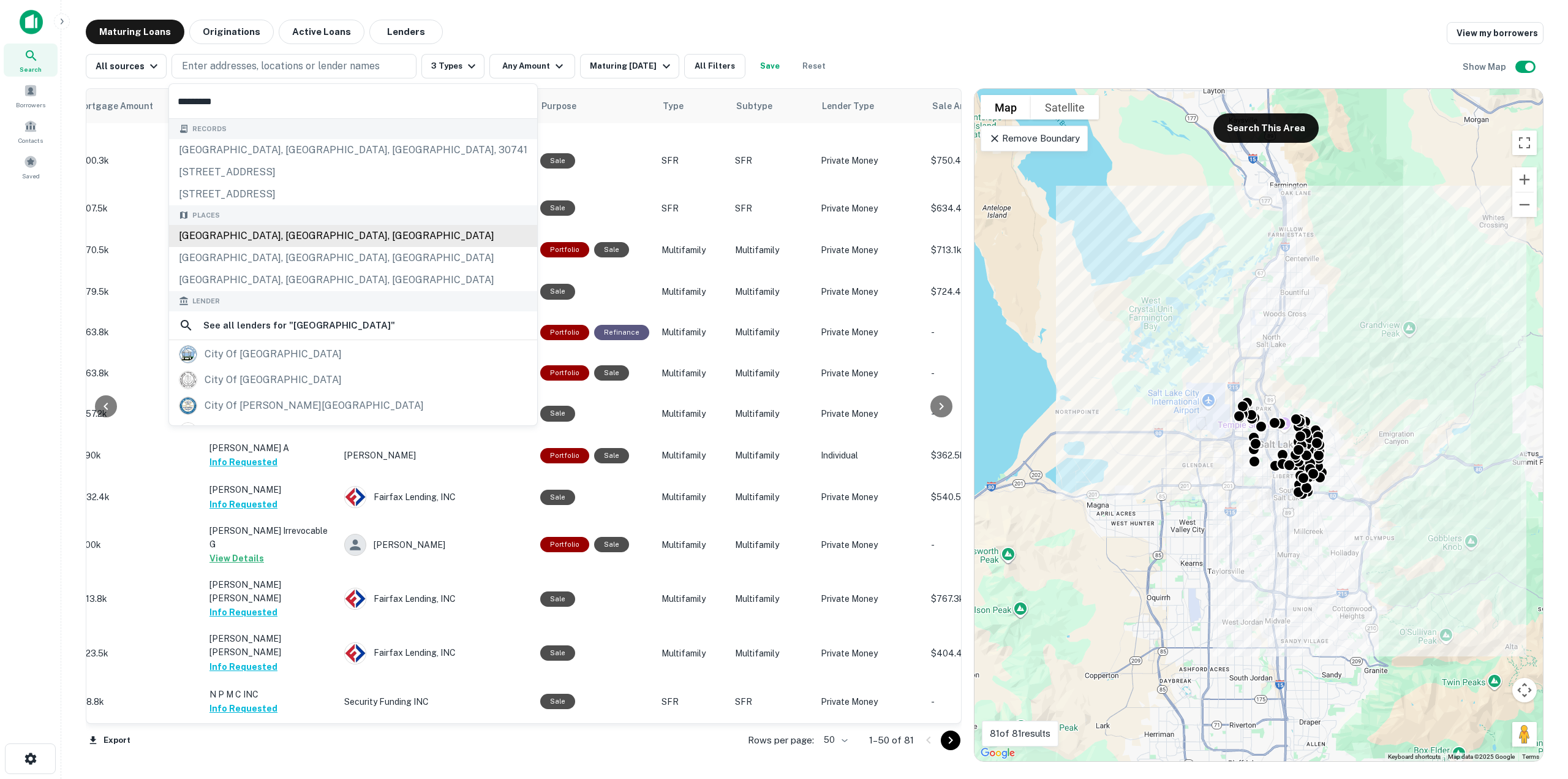
click at [231, 242] on div "[GEOGRAPHIC_DATA], [GEOGRAPHIC_DATA], [GEOGRAPHIC_DATA]" at bounding box center [353, 235] width 368 height 22
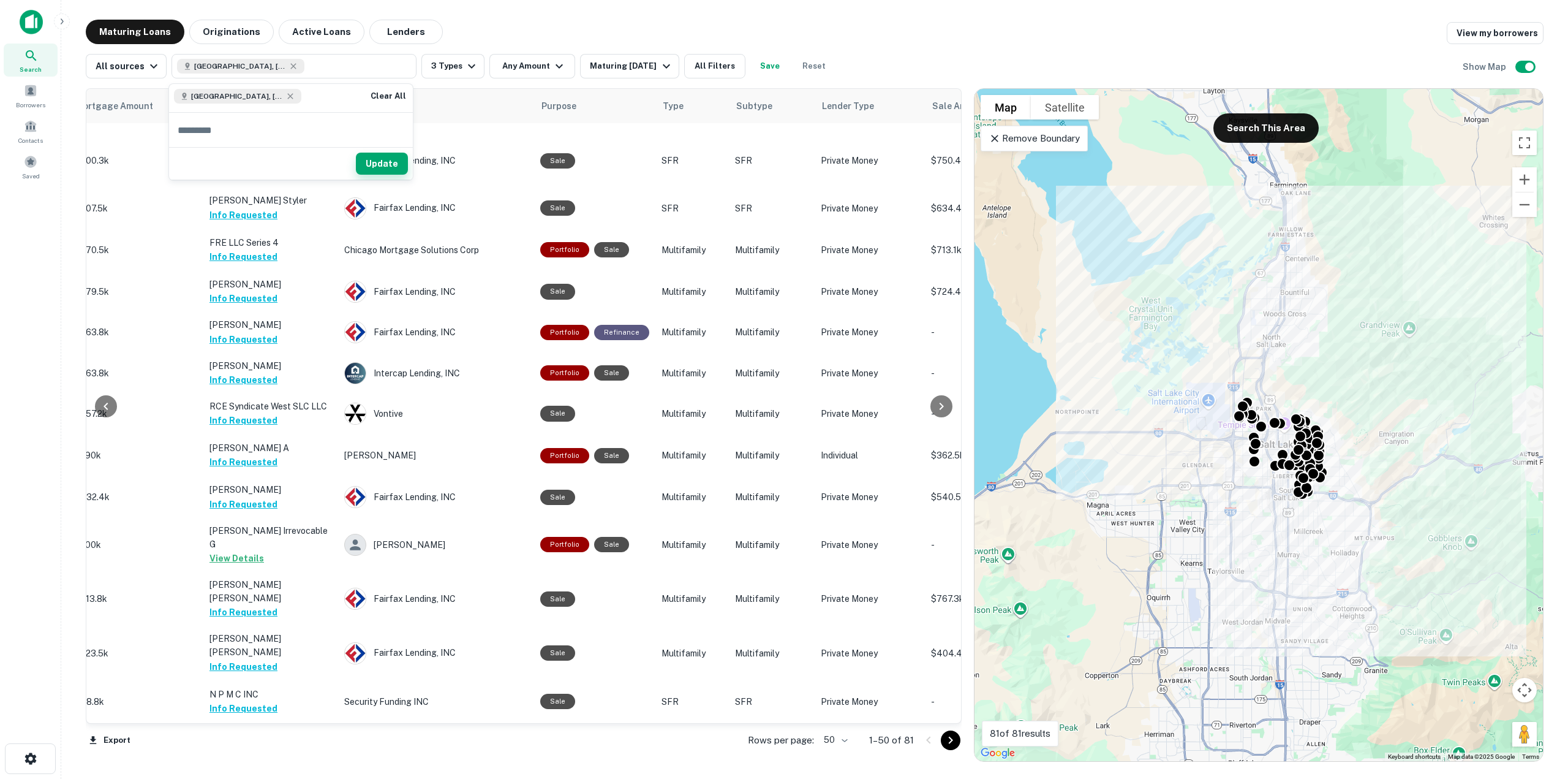
click at [406, 165] on button "Update" at bounding box center [382, 163] width 52 height 22
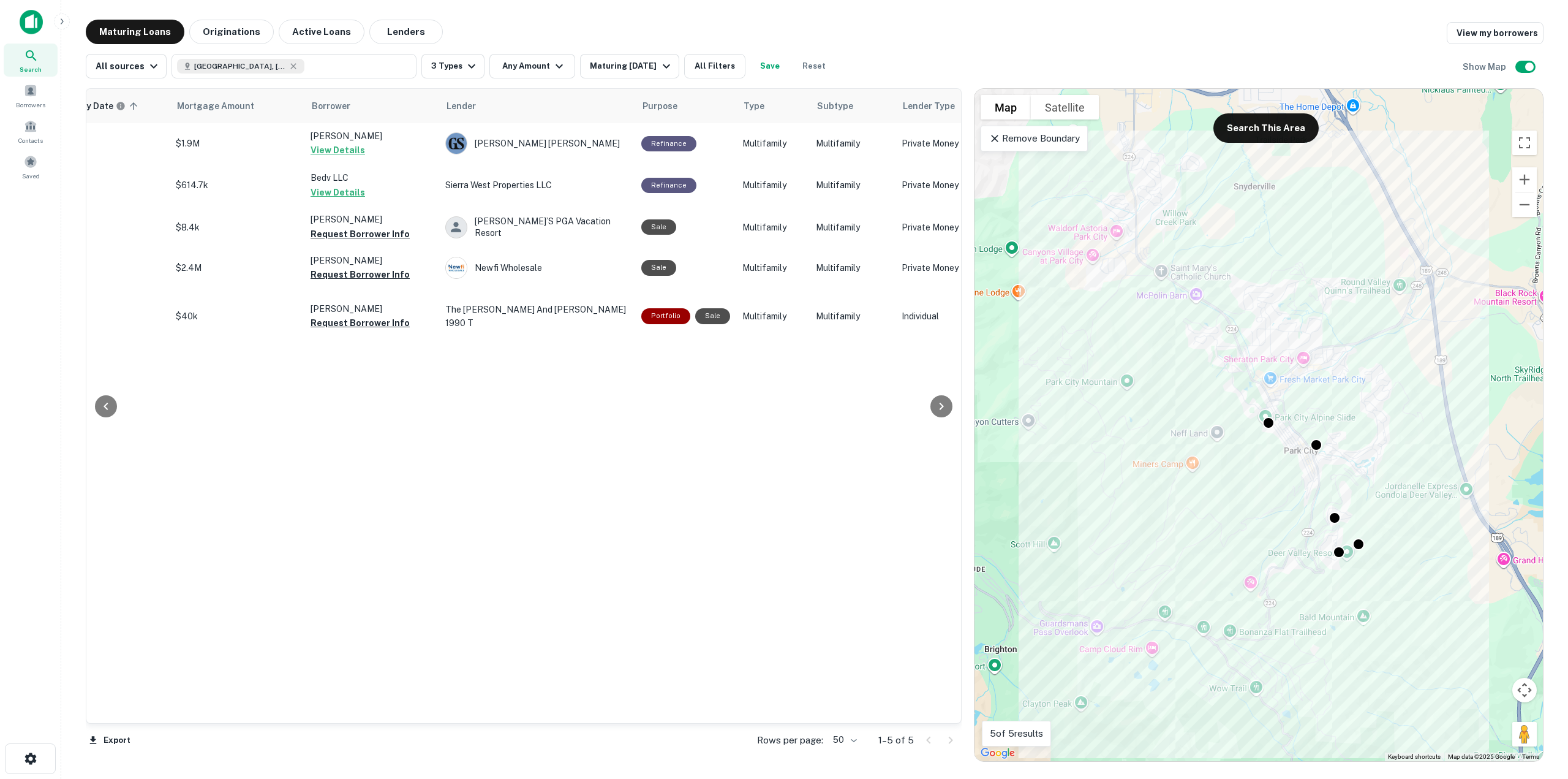
scroll to position [0, 244]
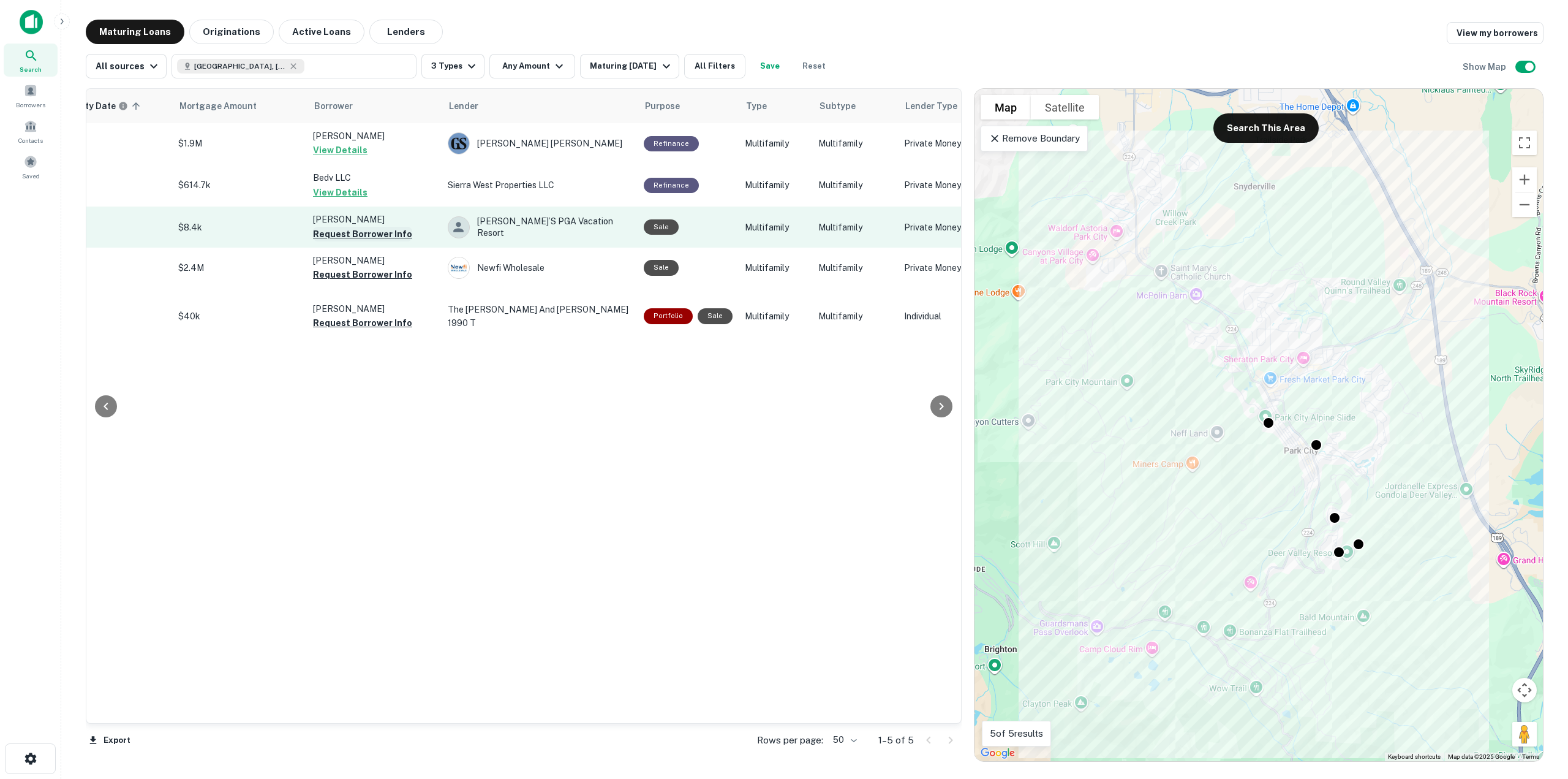
click at [352, 233] on button "Request Borrower Info" at bounding box center [362, 234] width 99 height 15
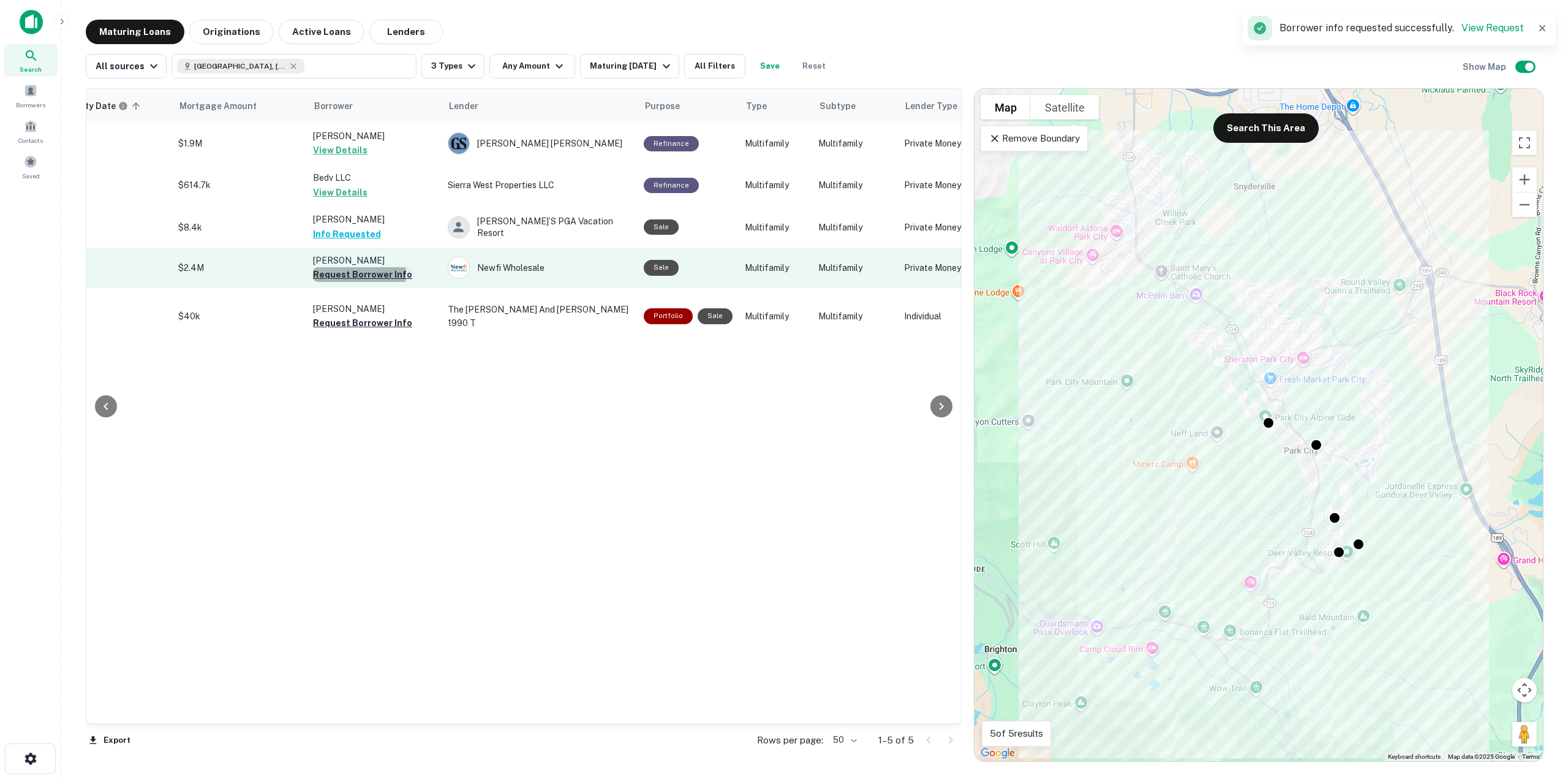
click at [357, 273] on button "Request Borrower Info" at bounding box center [362, 274] width 99 height 15
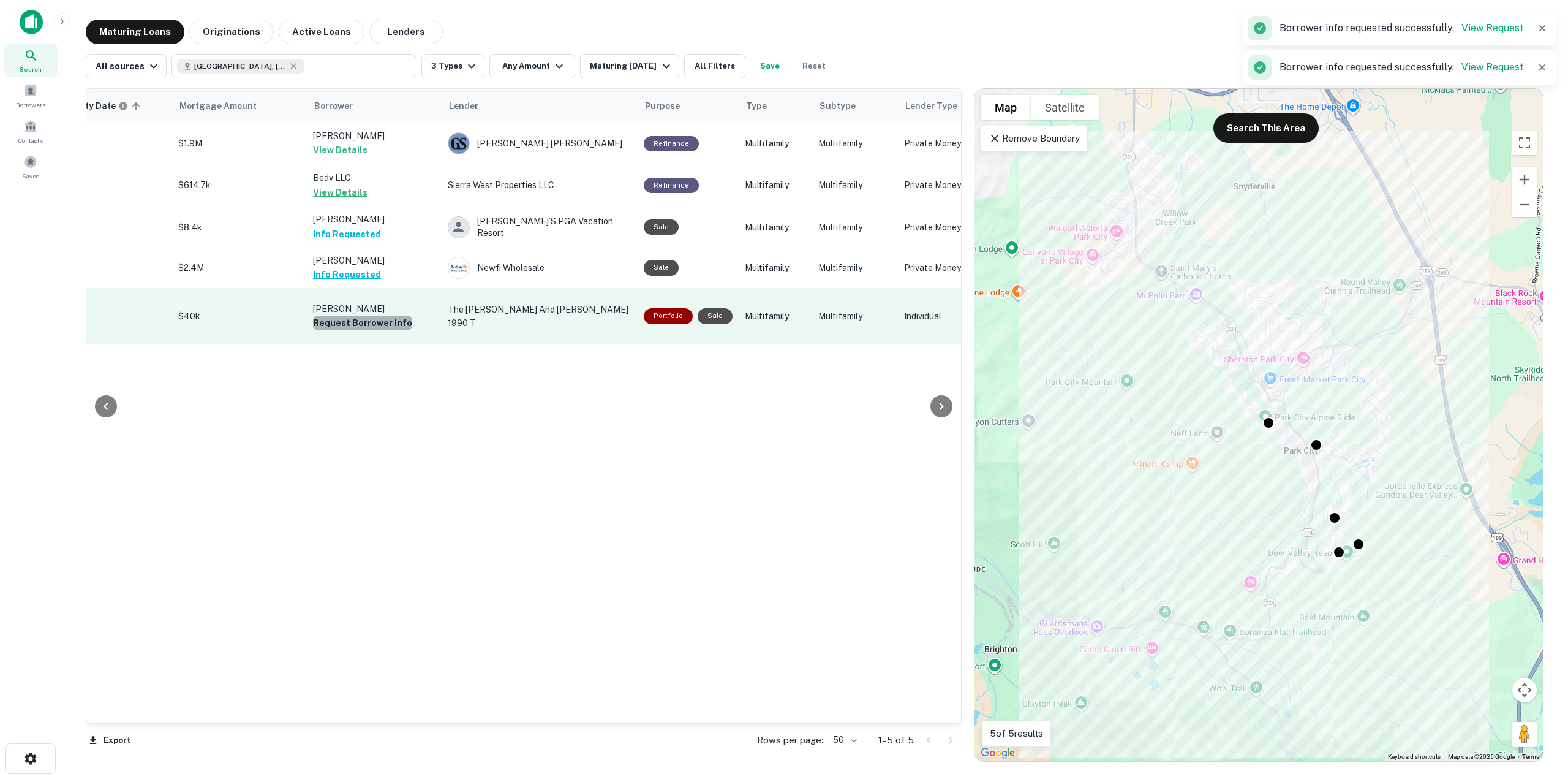
click at [370, 318] on button "Request Borrower Info" at bounding box center [362, 322] width 99 height 15
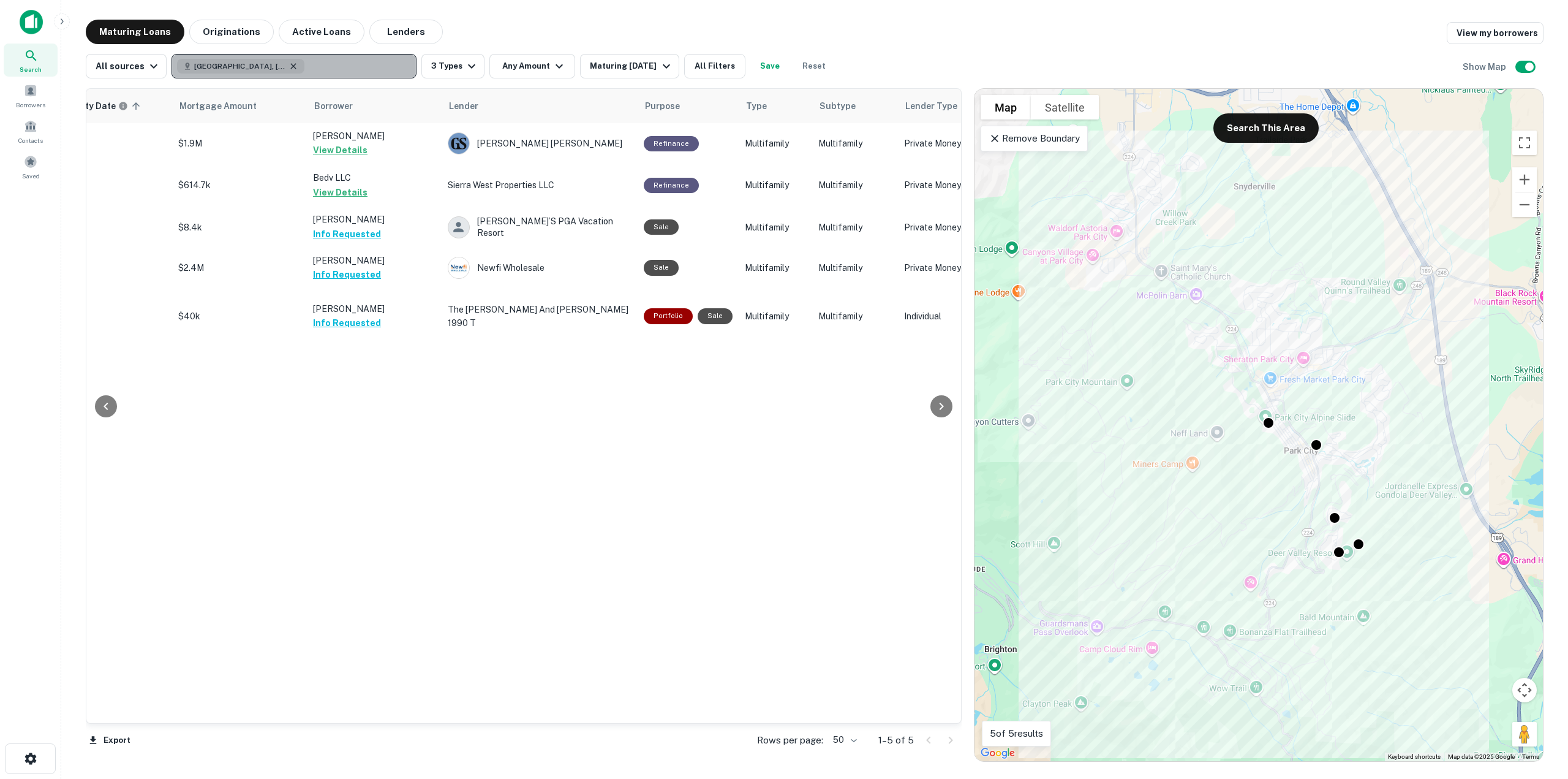
click at [291, 65] on icon "button" at bounding box center [293, 65] width 5 height 5
click at [251, 36] on button "Originations" at bounding box center [231, 32] width 85 height 25
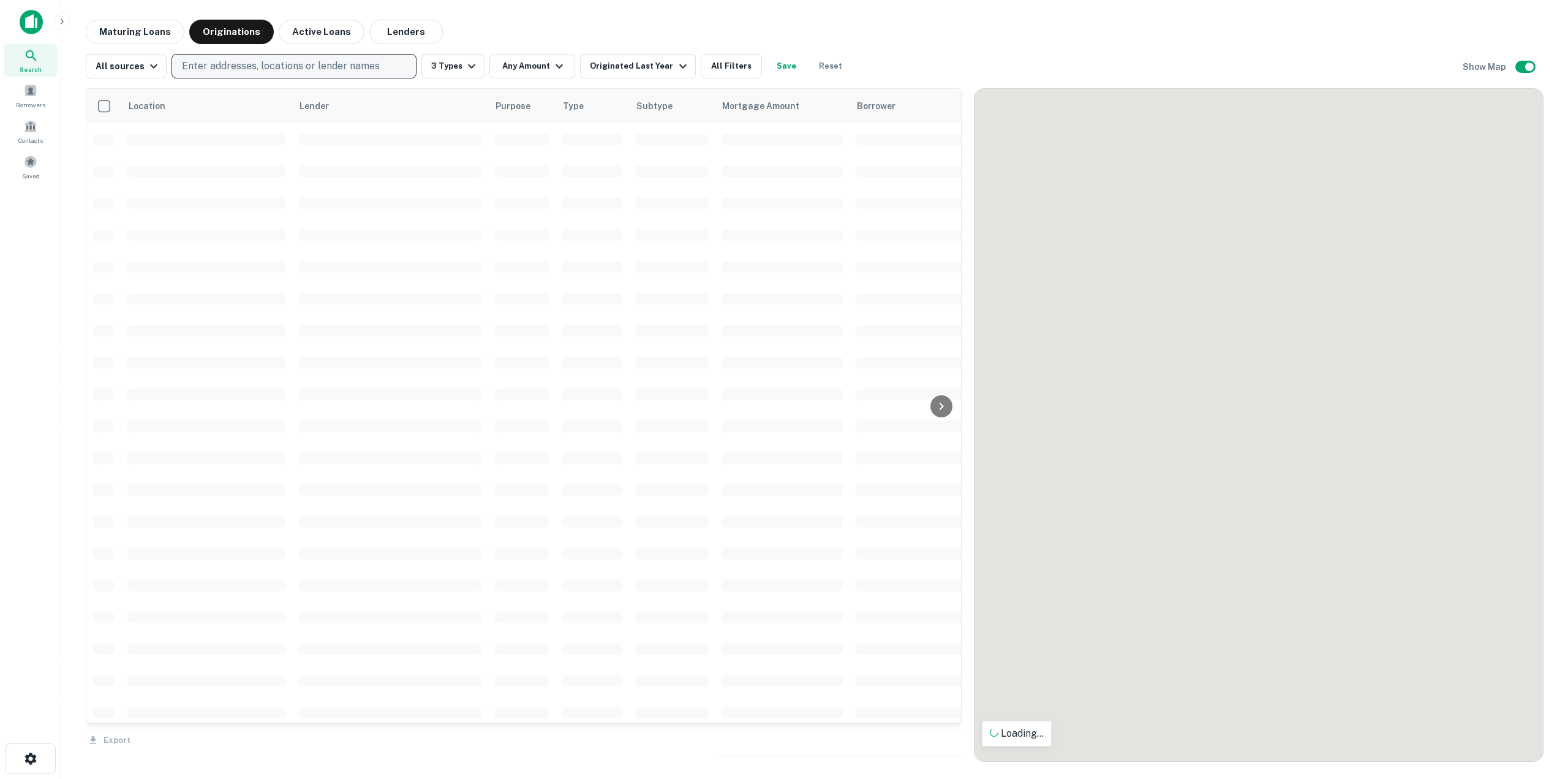
click at [641, 79] on div "Location Lender Purpose Type Subtype Mortgage Amount Borrower Last Financed Dat…" at bounding box center [815, 420] width 1457 height 683
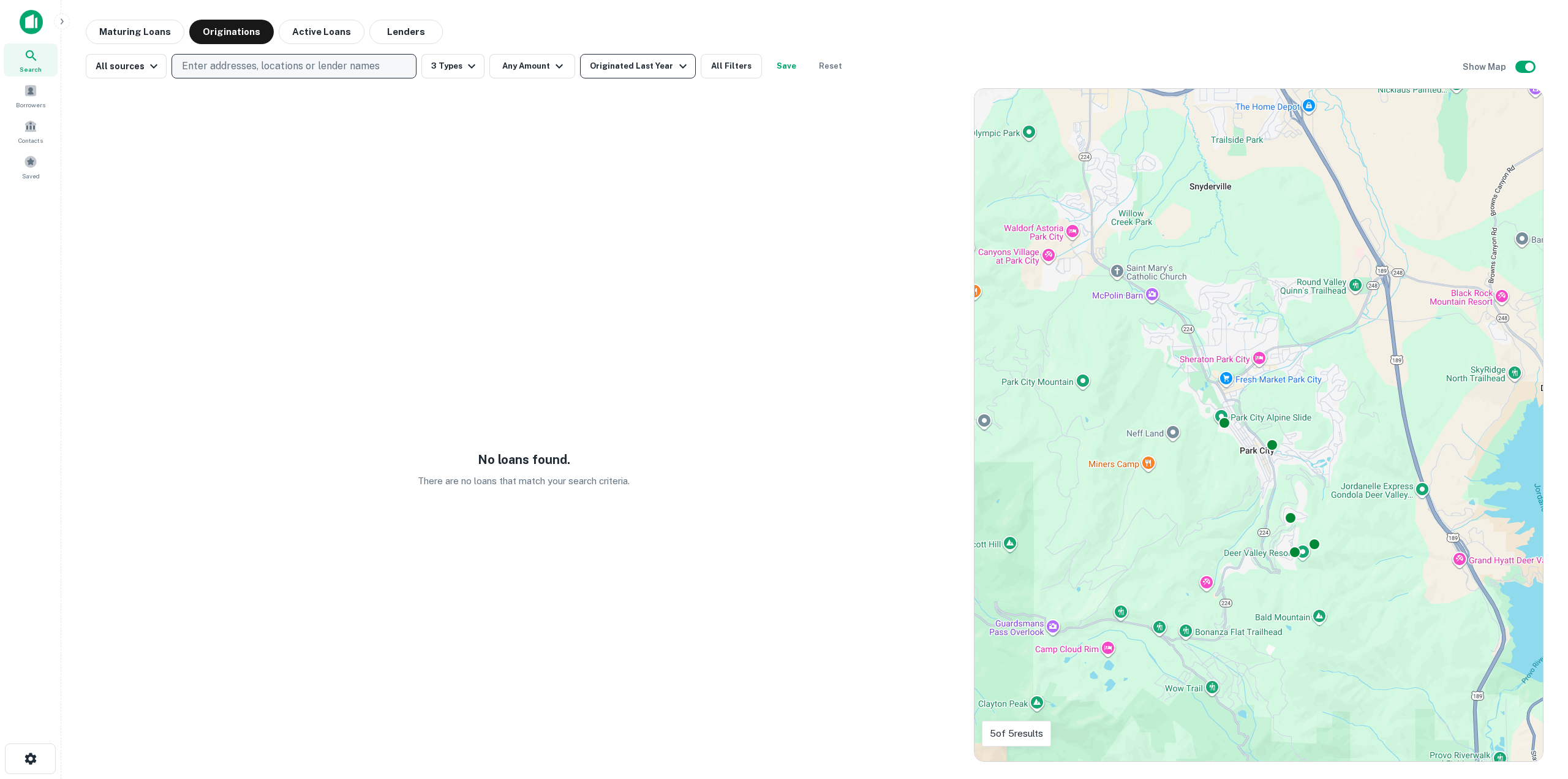
click at [641, 77] on button "Originated Last Year" at bounding box center [637, 66] width 115 height 25
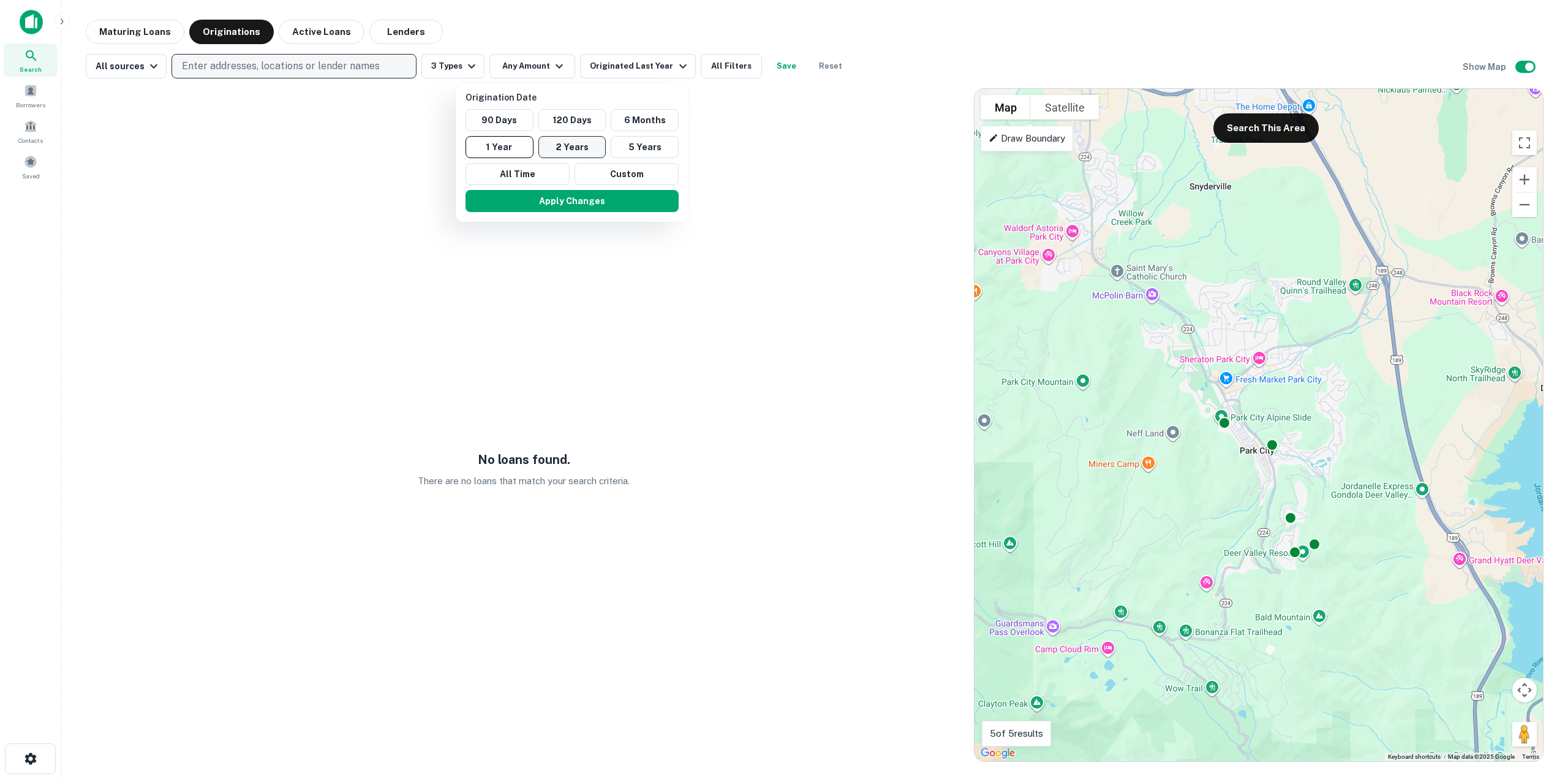
click at [579, 141] on button "2 Years" at bounding box center [572, 147] width 68 height 22
click at [625, 133] on div "90 Days 120 Days 6 Months 1 Year 2 Years 5 Years All Time Custom" at bounding box center [583, 147] width 223 height 76
click at [633, 147] on button "5 Years" at bounding box center [656, 147] width 68 height 22
click at [616, 205] on button "Apply Changes" at bounding box center [583, 201] width 213 height 22
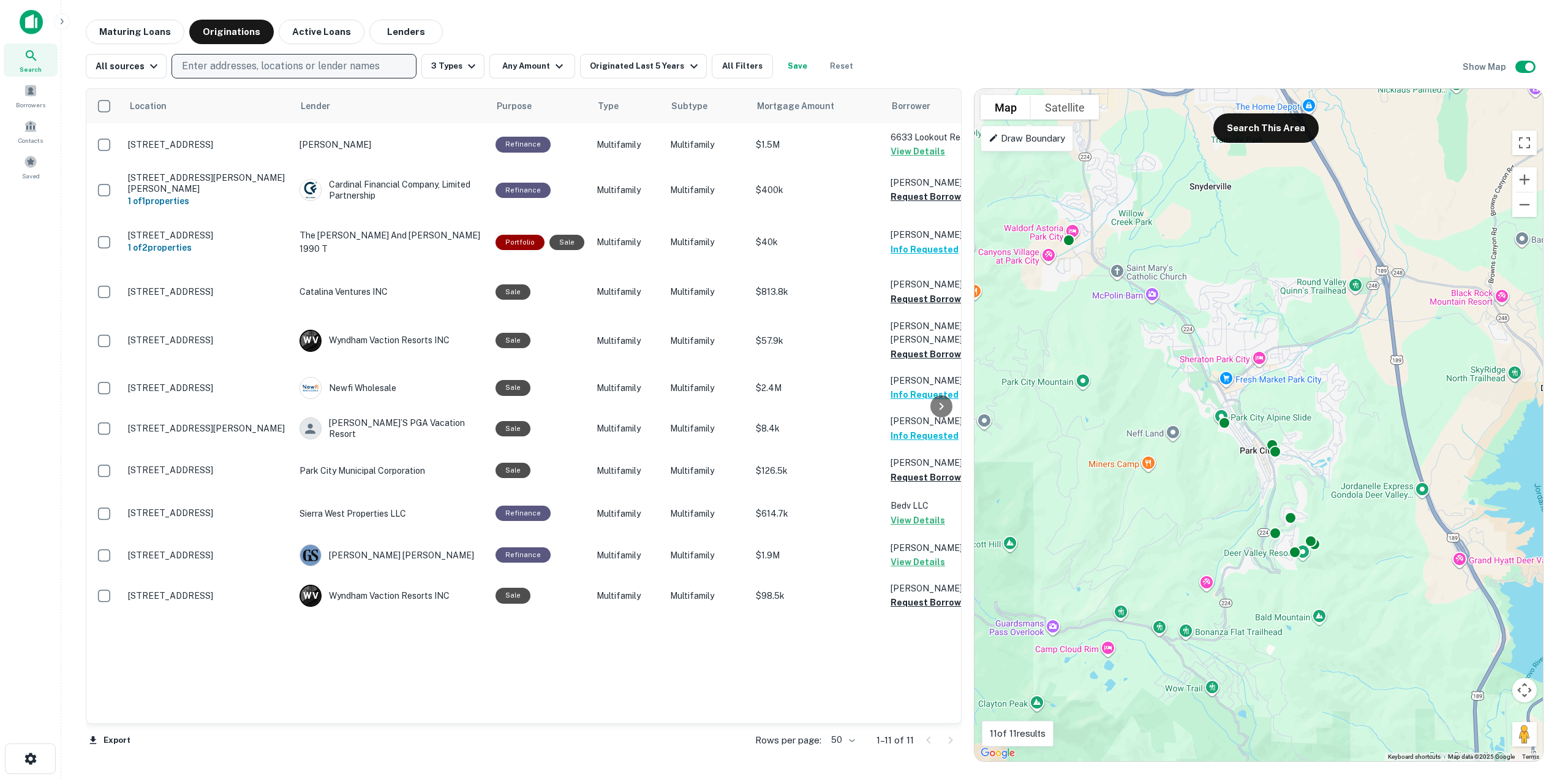
drag, startPoint x: 402, startPoint y: 708, endPoint x: 468, endPoint y: 690, distance: 68.4
click at [443, 705] on div "Location Lender Purpose Type Subtype Mortgage Amount Borrower Last Financed Dat…" at bounding box center [523, 406] width 875 height 634
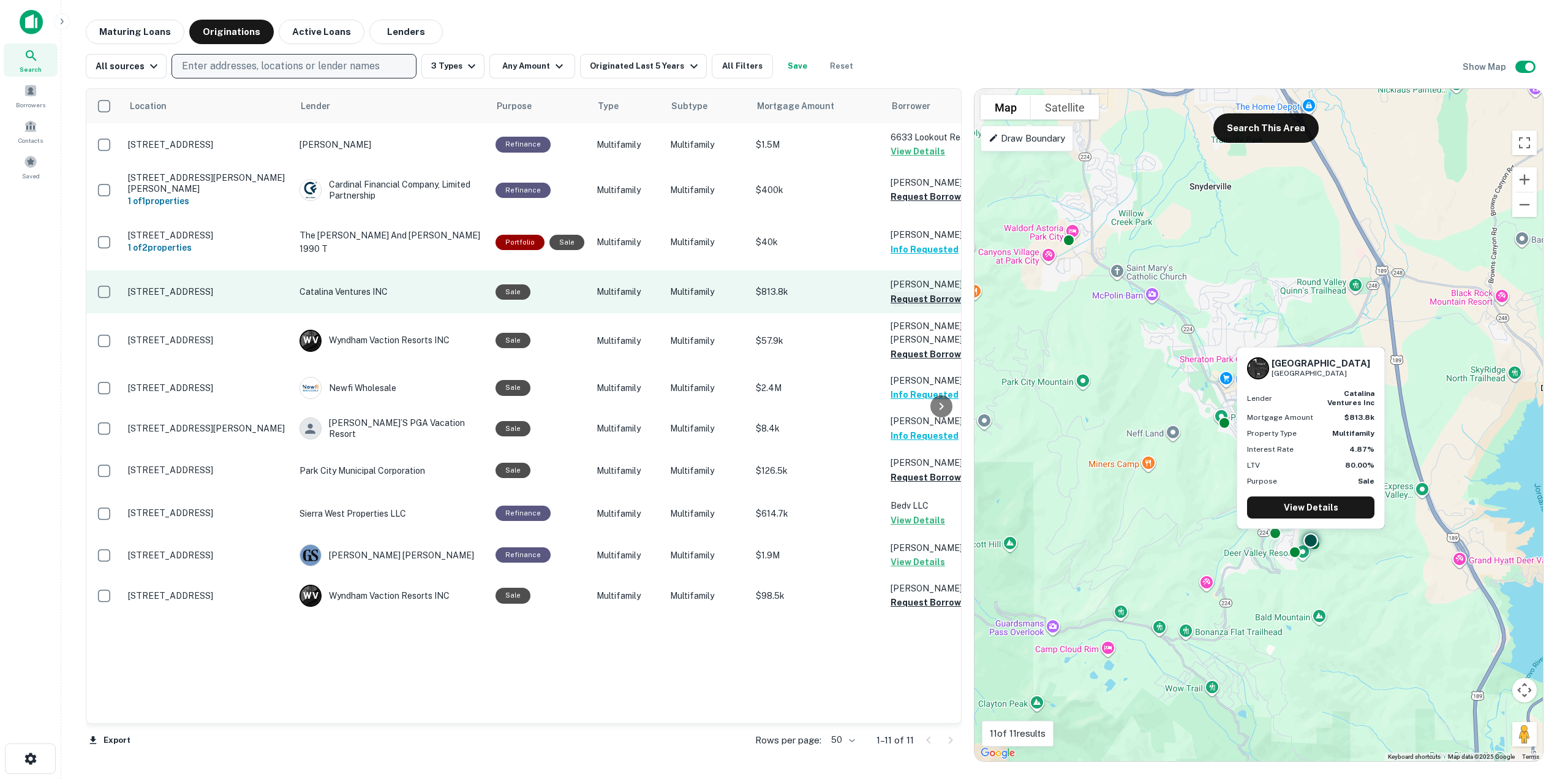
click at [917, 291] on button "Request Borrower Info" at bounding box center [939, 298] width 99 height 15
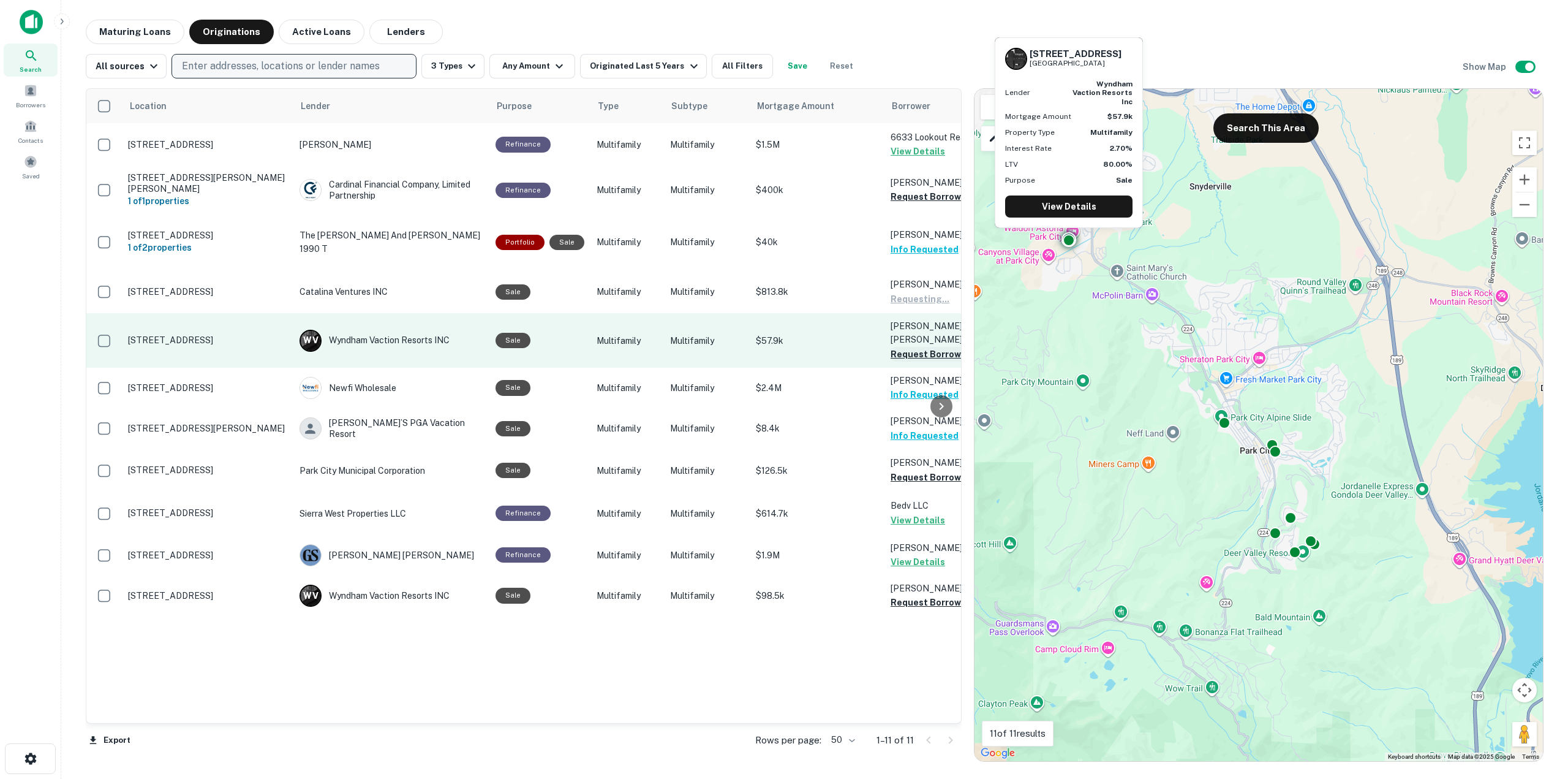
click at [915, 347] on button "Request Borrower Info" at bounding box center [939, 354] width 99 height 15
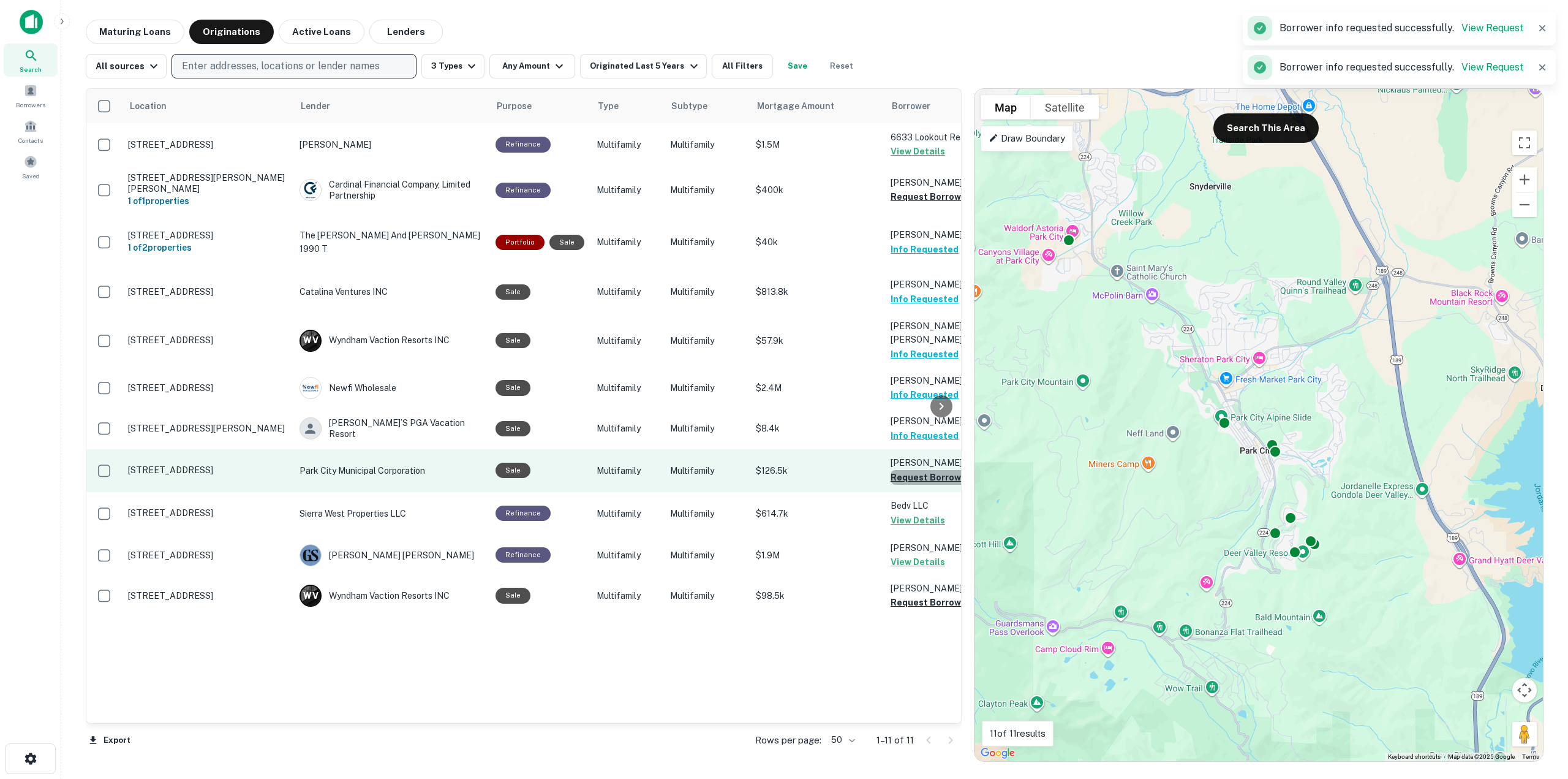
click at [909, 470] on button "Request Borrower Info" at bounding box center [939, 477] width 99 height 15
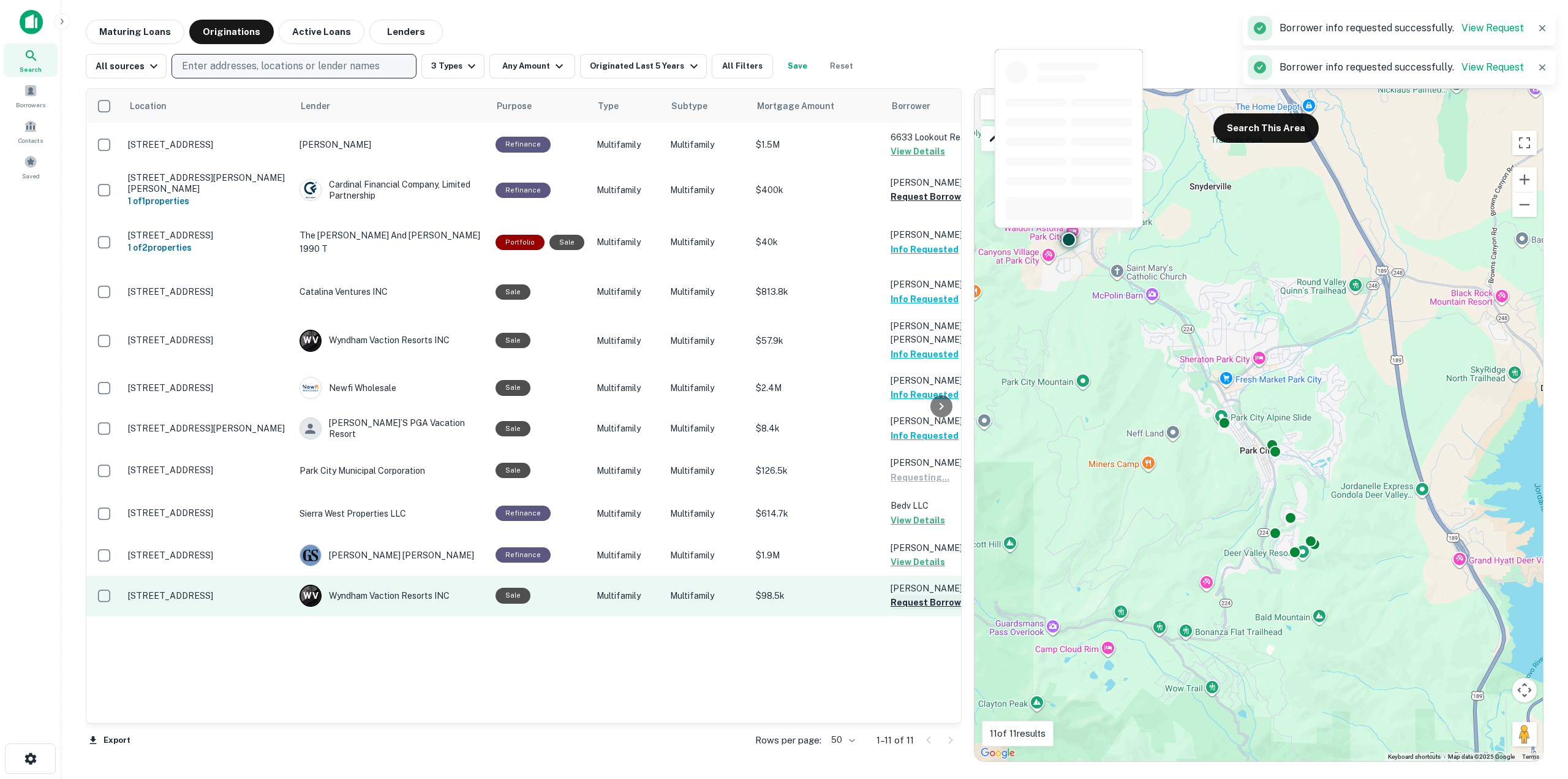
click at [922, 595] on button "Request Borrower Info" at bounding box center [939, 602] width 99 height 15
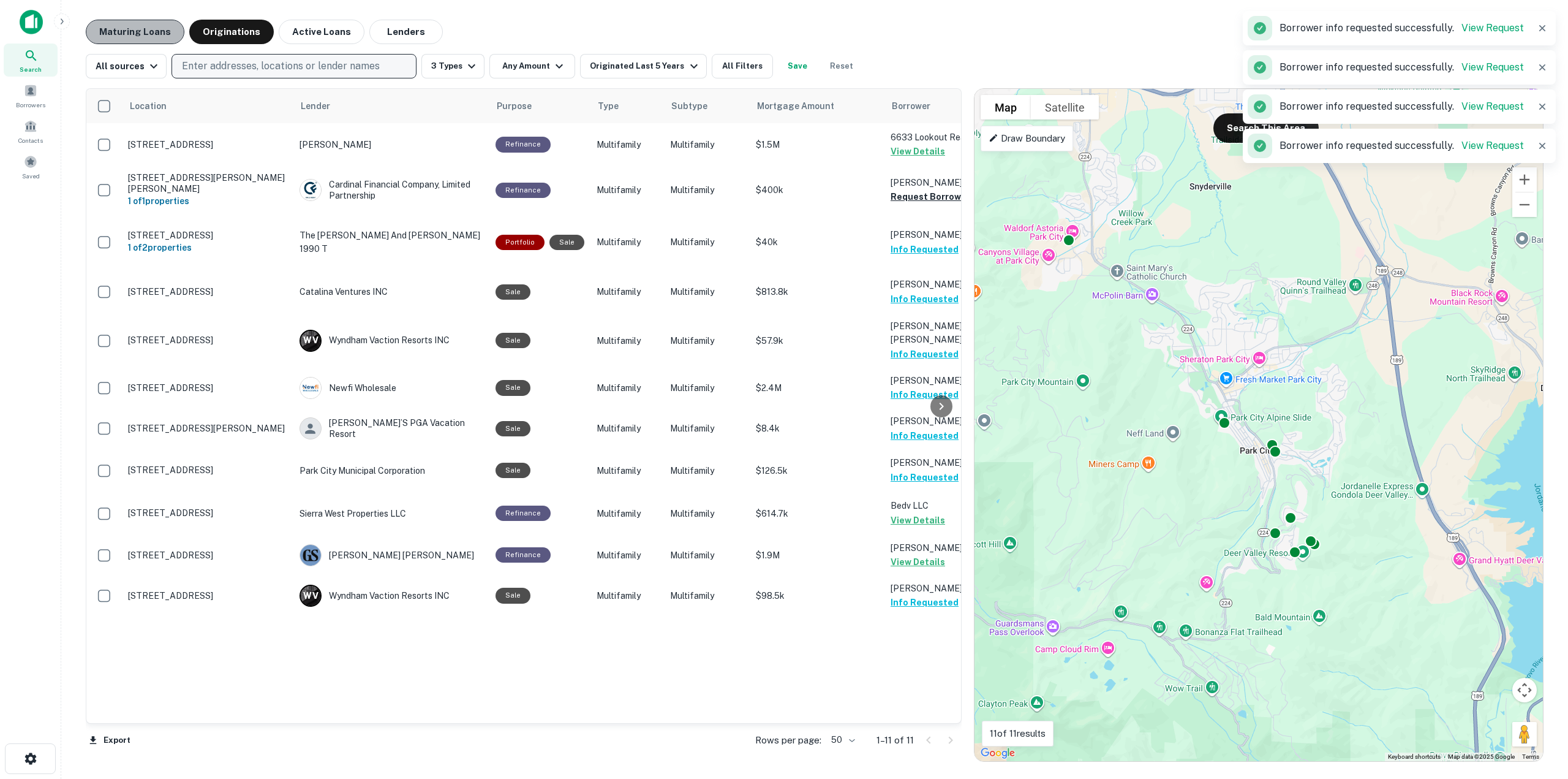
click at [150, 31] on button "Maturing Loans" at bounding box center [135, 32] width 98 height 25
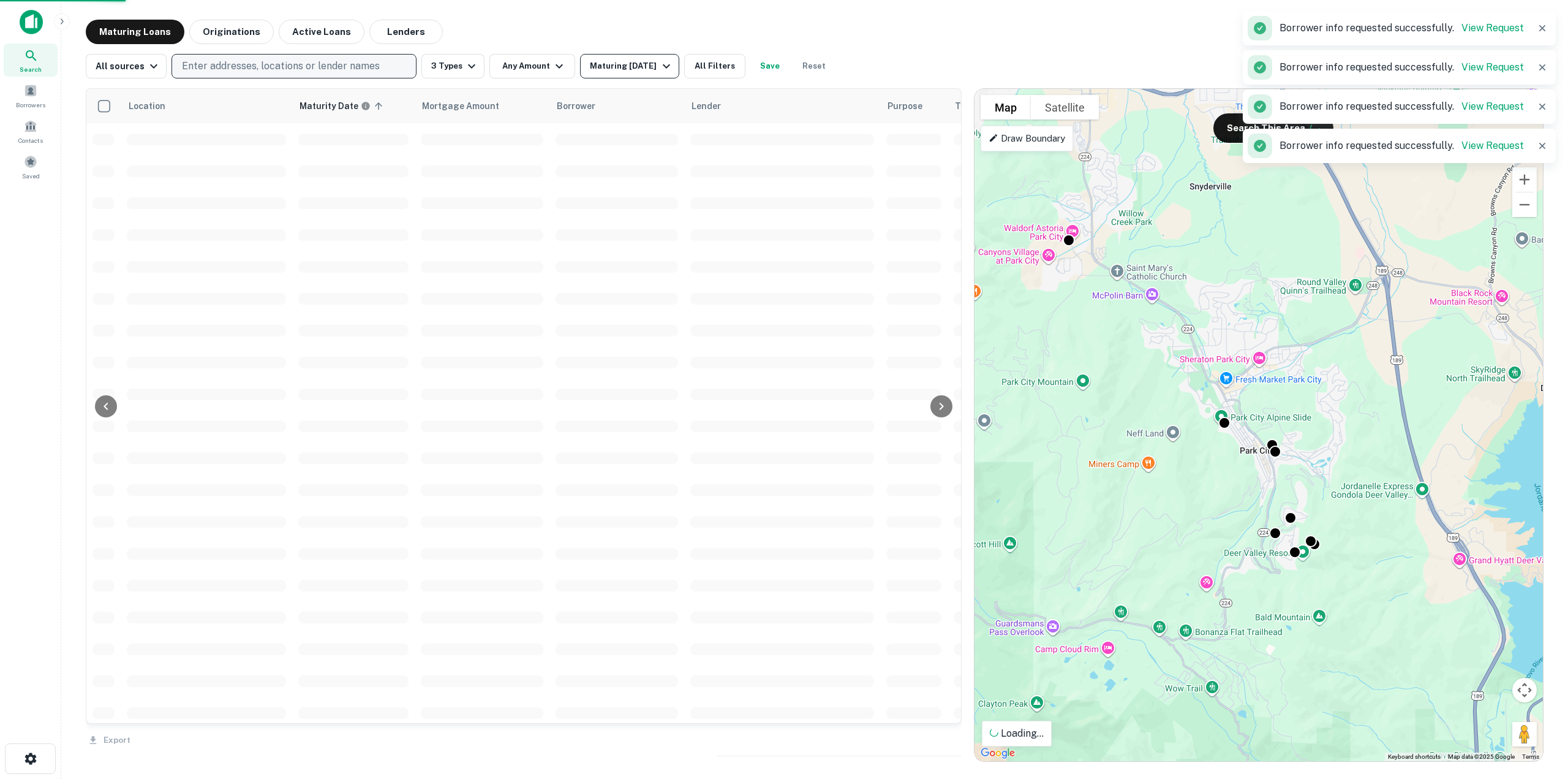
click at [636, 58] on div "Maturing [DATE]" at bounding box center [631, 65] width 83 height 15
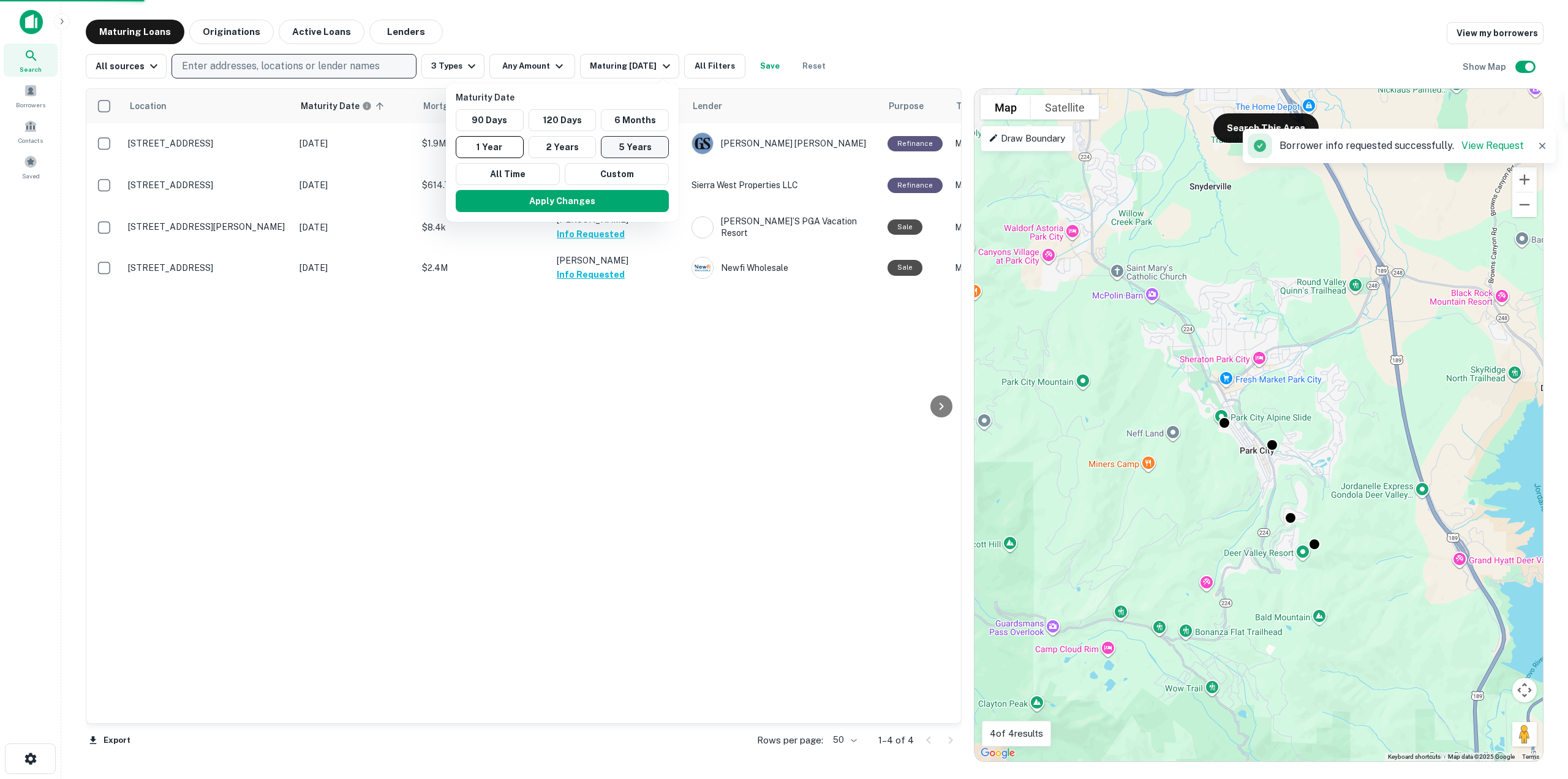
click at [643, 145] on button "5 Years" at bounding box center [635, 147] width 68 height 22
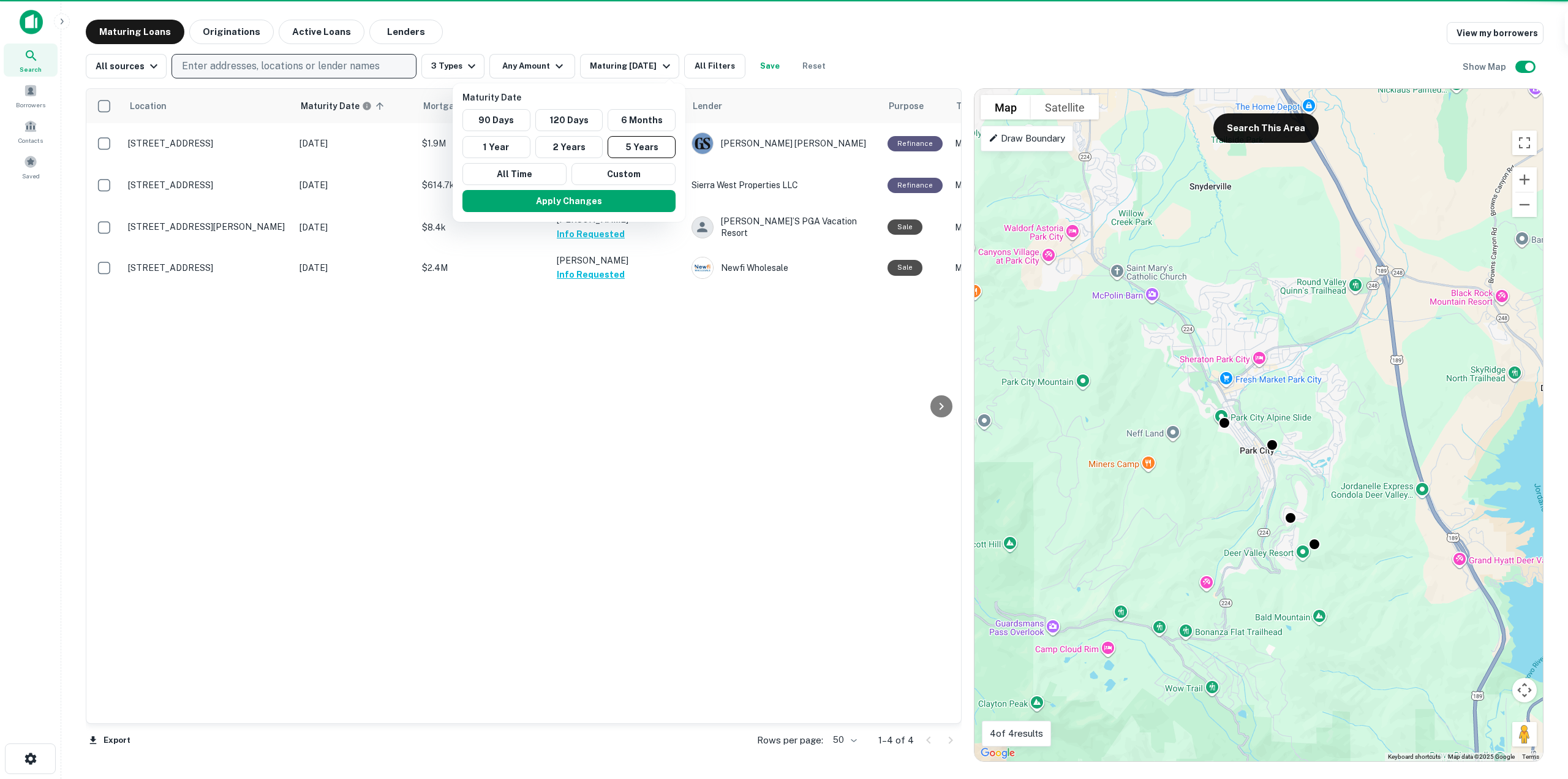
drag, startPoint x: 635, startPoint y: 205, endPoint x: 619, endPoint y: 427, distance: 222.6
click at [635, 205] on button "Apply Changes" at bounding box center [569, 201] width 213 height 22
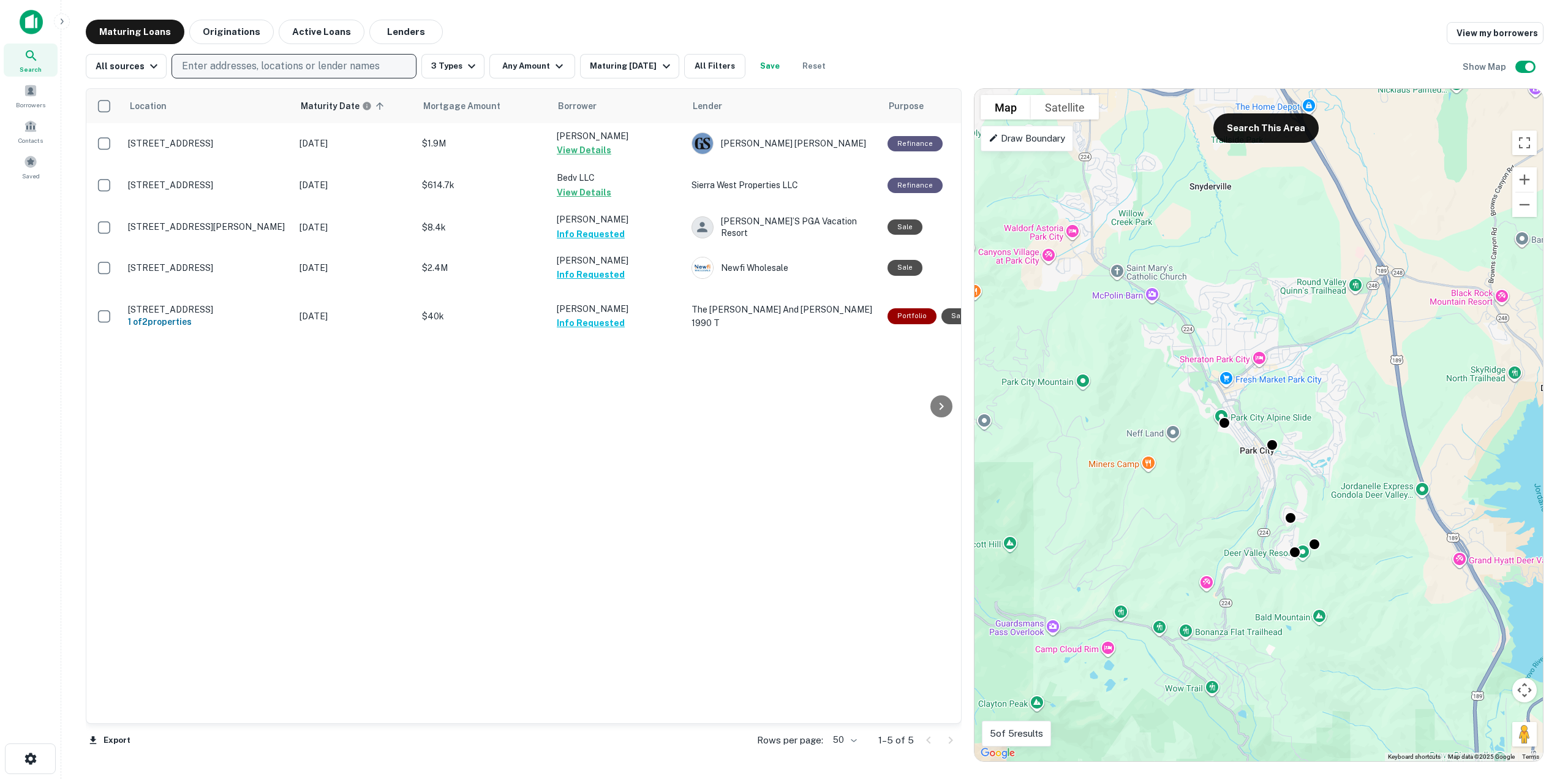
click at [214, 58] on button "Enter addresses, locations or lender names" at bounding box center [294, 66] width 245 height 25
type input "****"
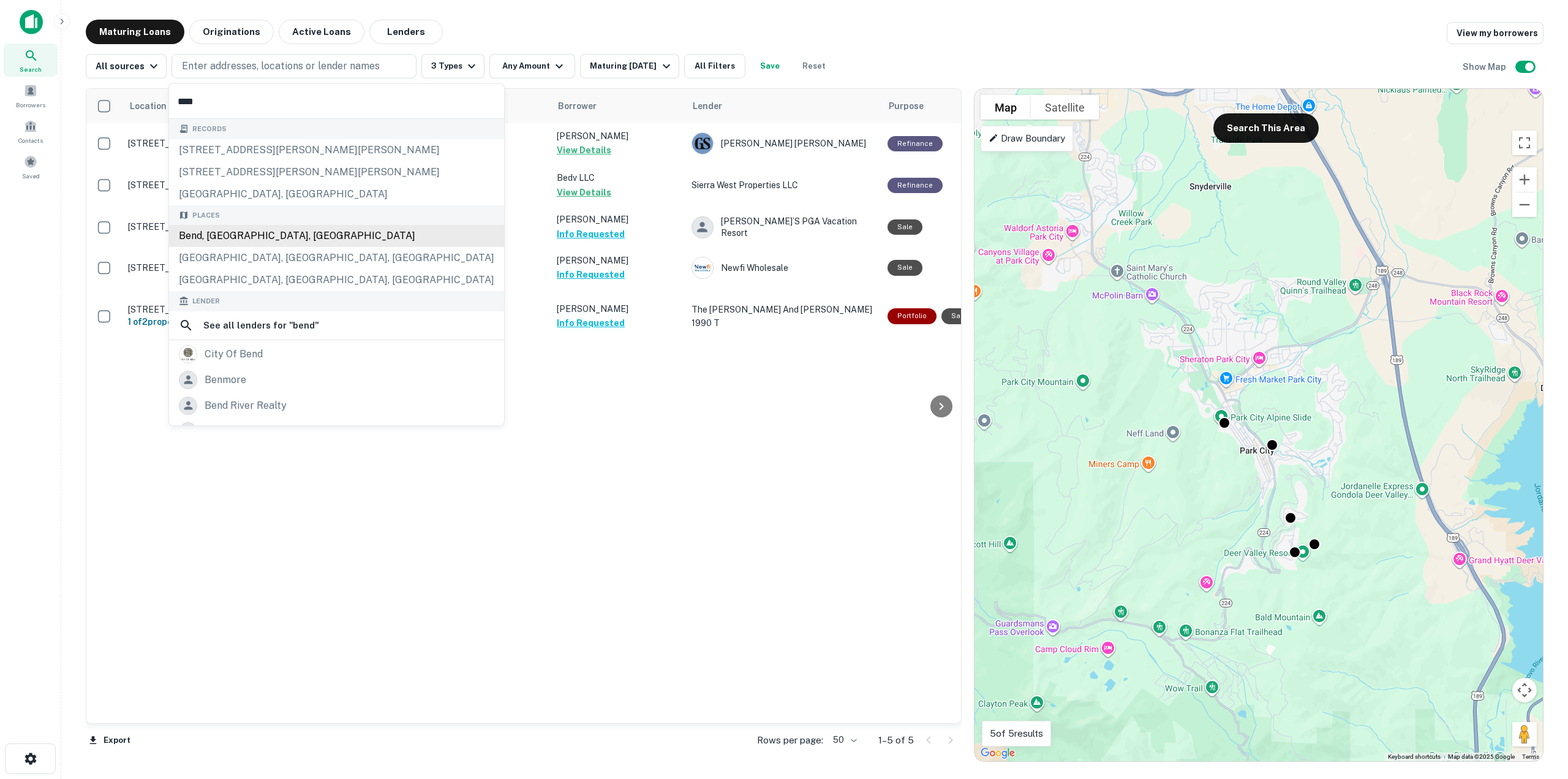
click at [247, 237] on div "Bend, [GEOGRAPHIC_DATA], [GEOGRAPHIC_DATA]" at bounding box center [337, 235] width 335 height 22
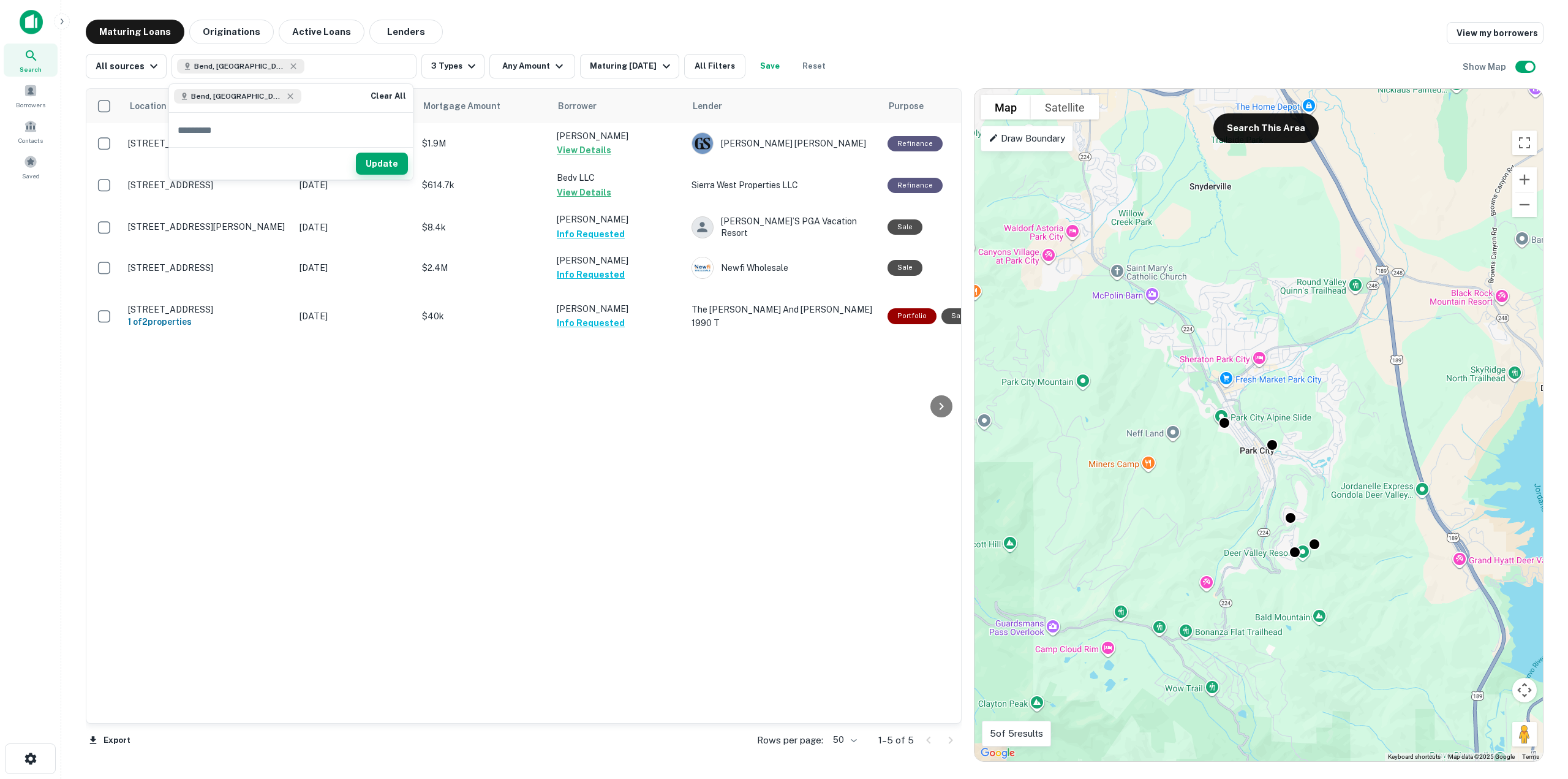
click at [378, 161] on button "Update" at bounding box center [382, 163] width 52 height 22
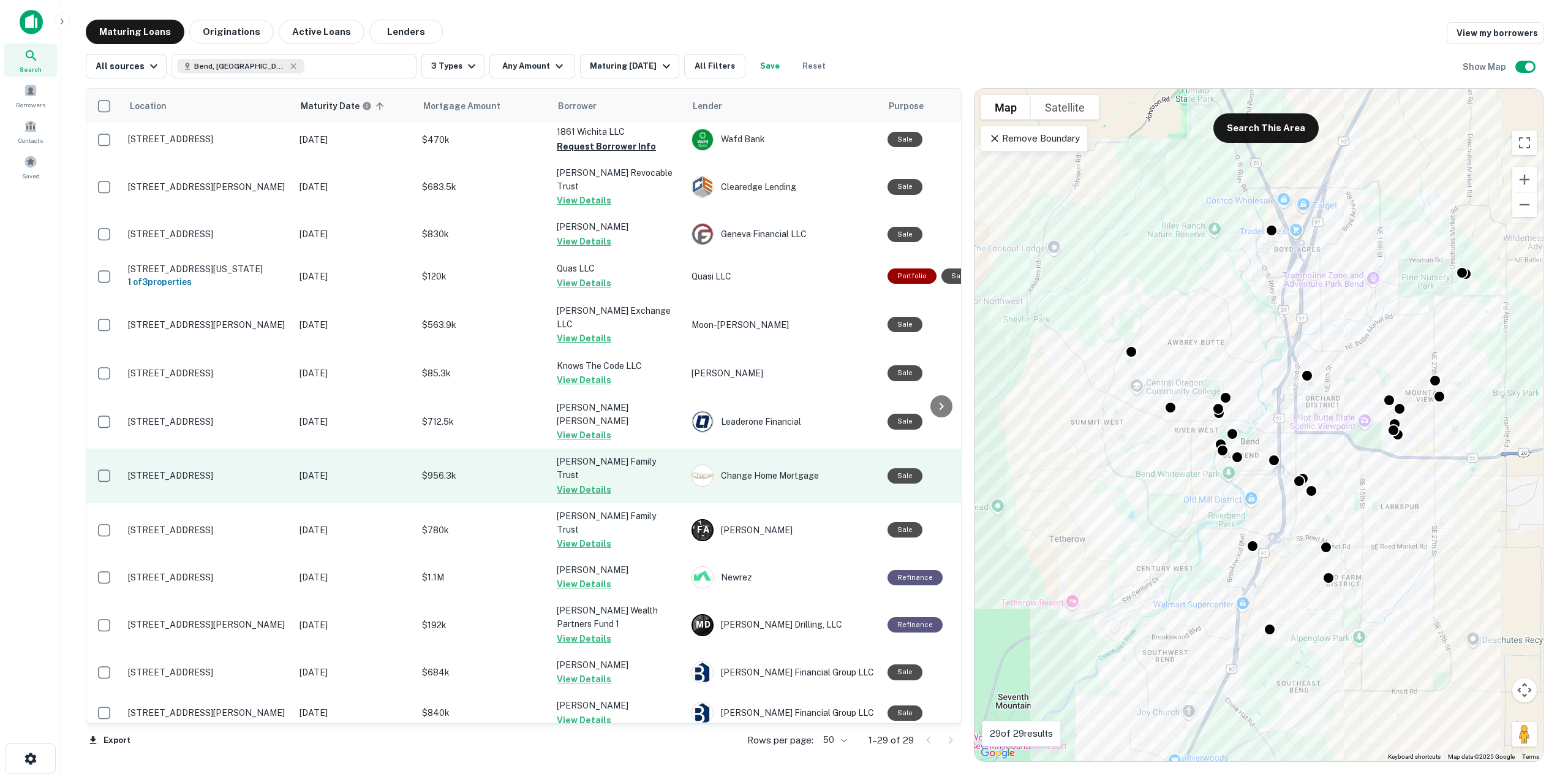
scroll to position [306, 0]
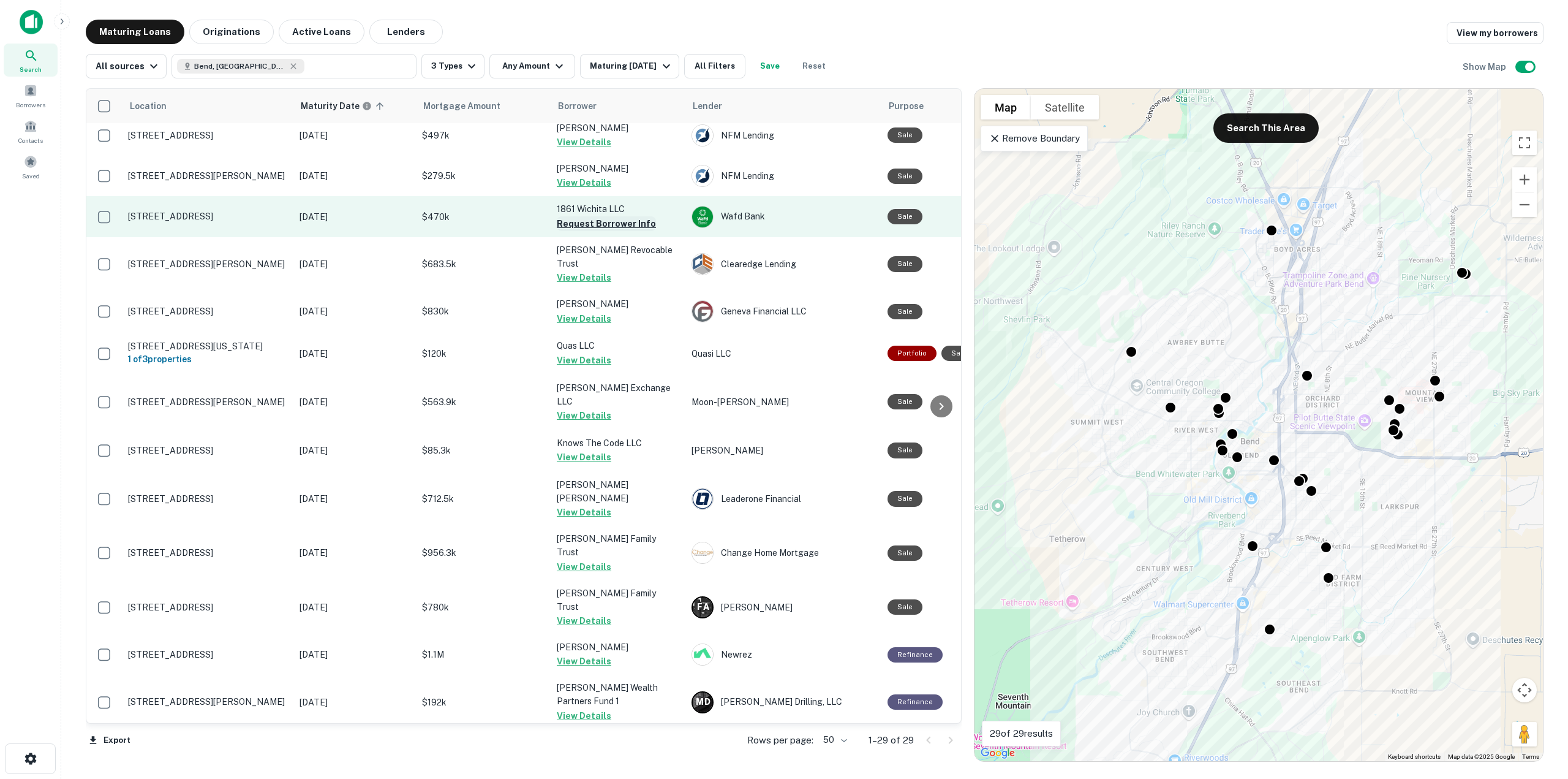
click at [603, 224] on button "Request Borrower Info" at bounding box center [606, 223] width 99 height 15
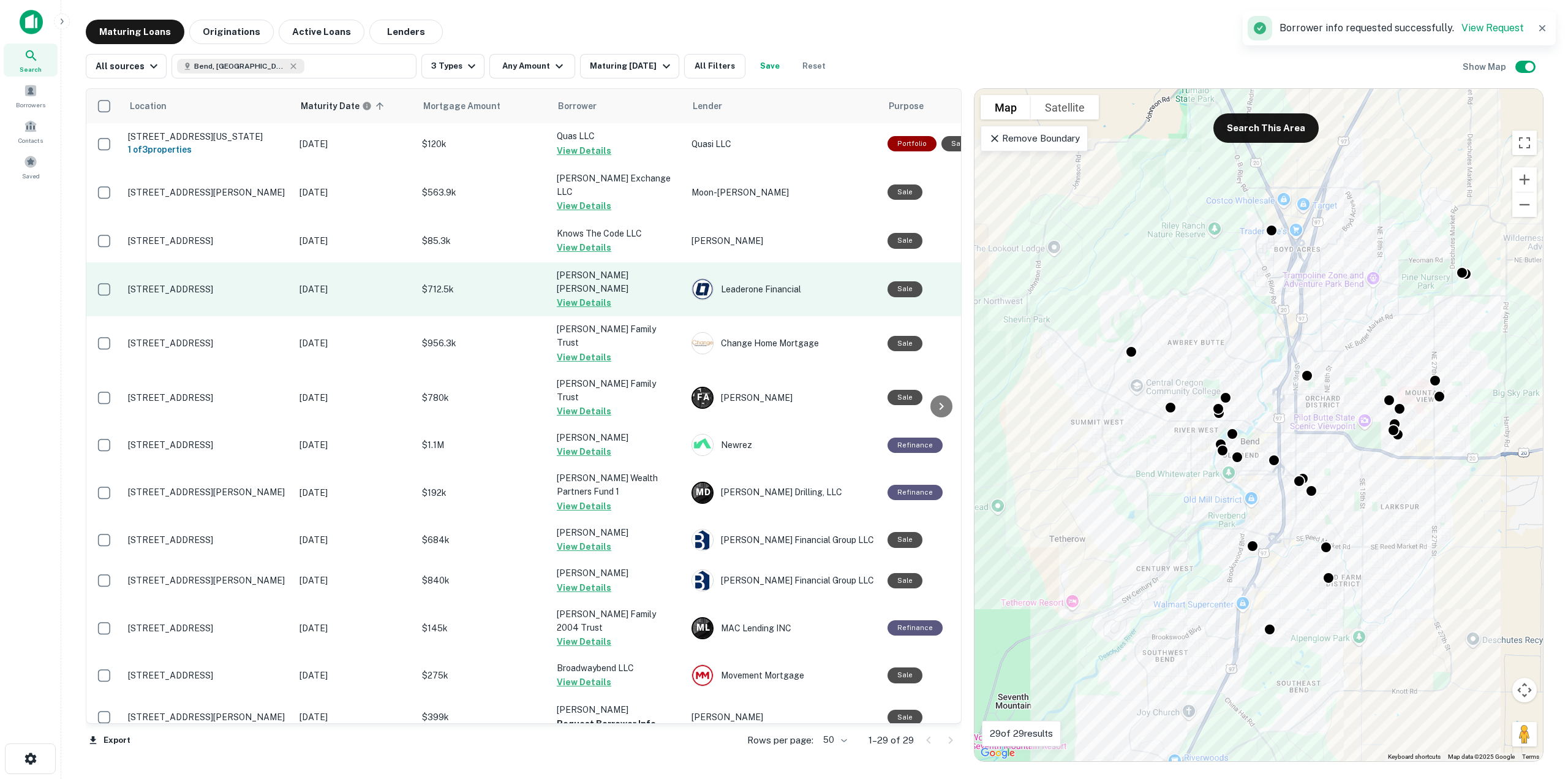
scroll to position [611, 0]
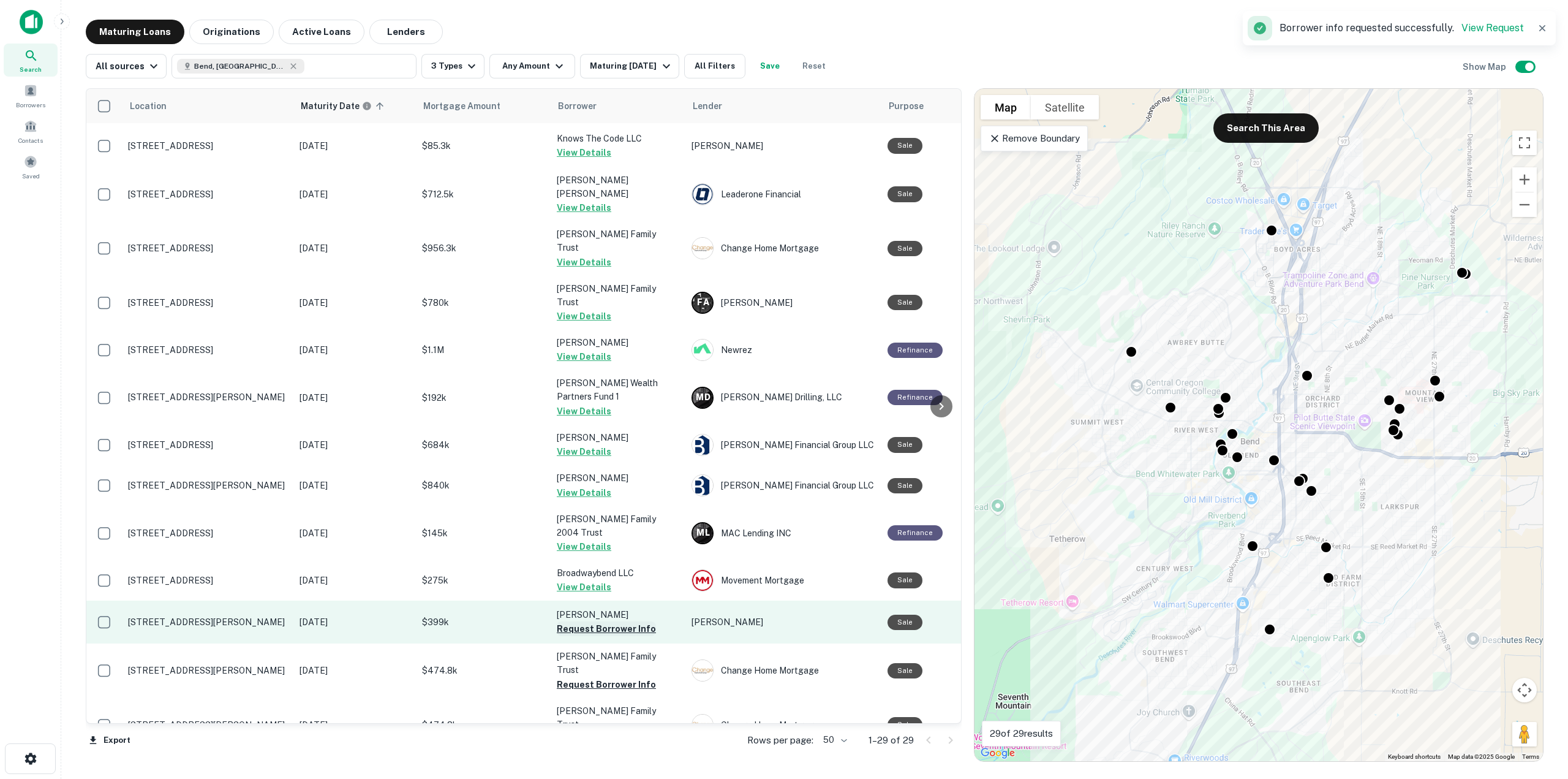
click at [633, 621] on button "Request Borrower Info" at bounding box center [606, 628] width 99 height 15
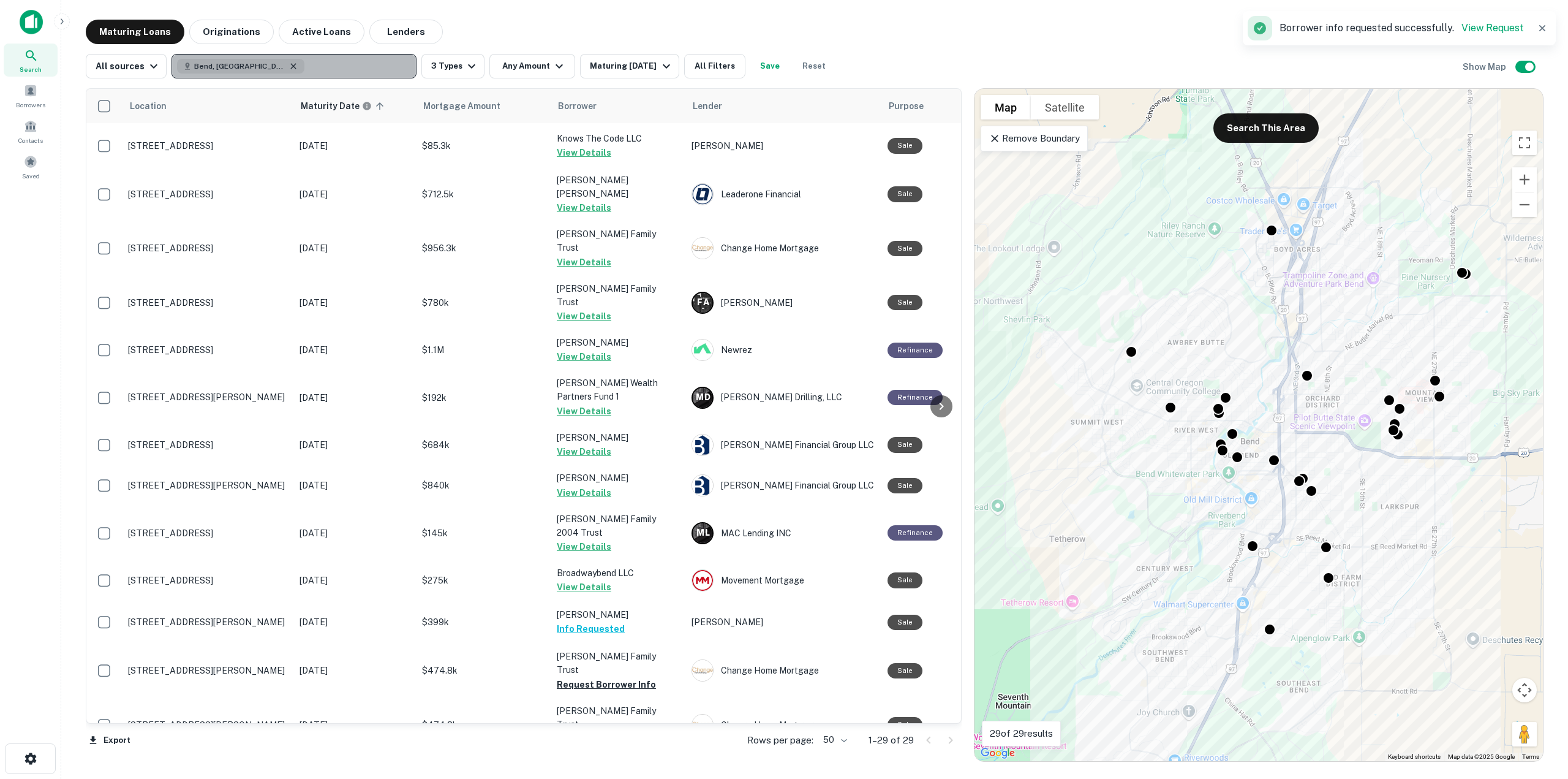
click at [288, 65] on icon "button" at bounding box center [293, 66] width 10 height 10
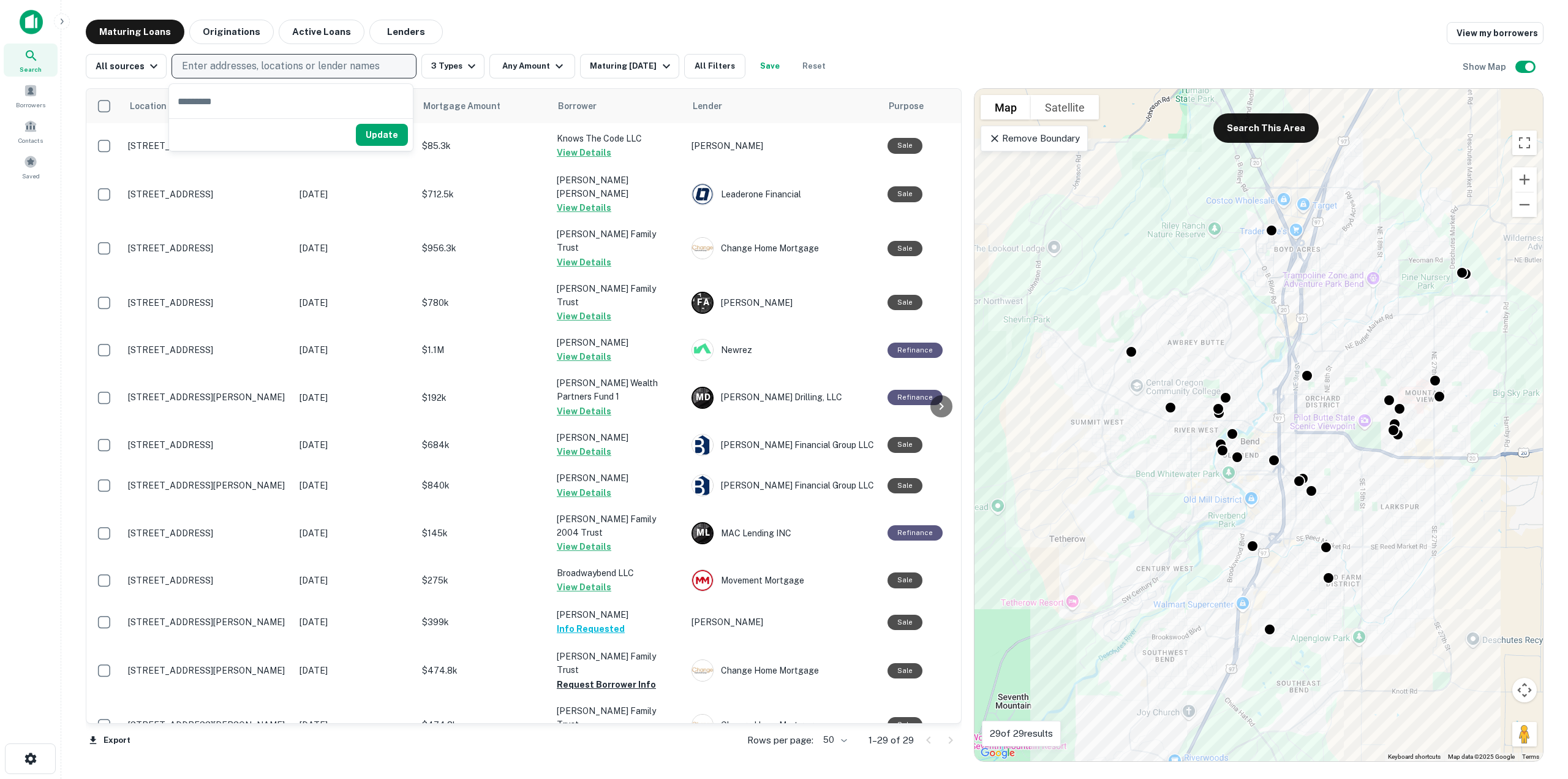
click at [253, 65] on p "Enter addresses, locations or lender names" at bounding box center [281, 65] width 198 height 15
click at [324, 63] on p "Enter addresses, locations or lender names" at bounding box center [281, 65] width 198 height 15
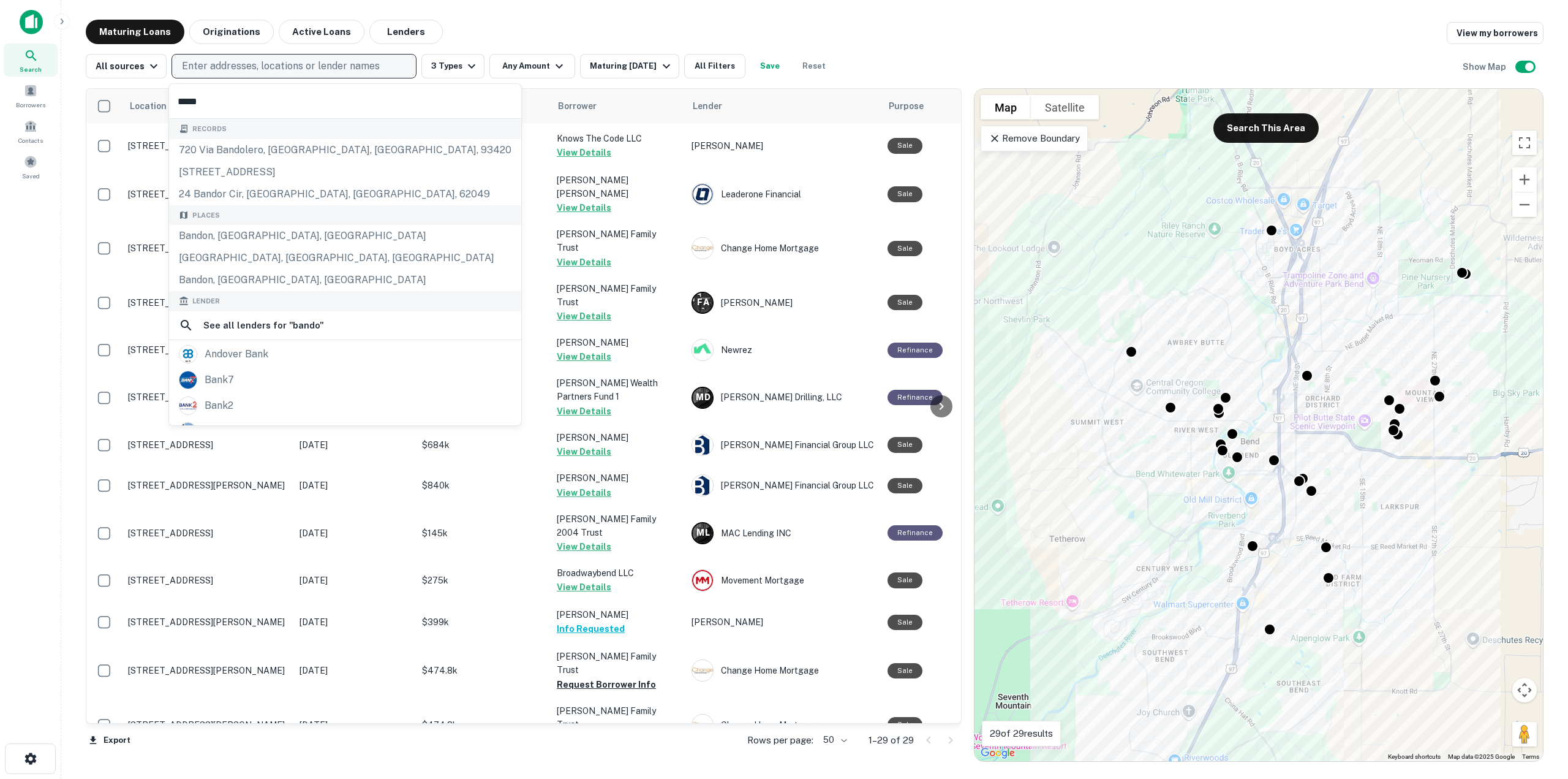
type input "******"
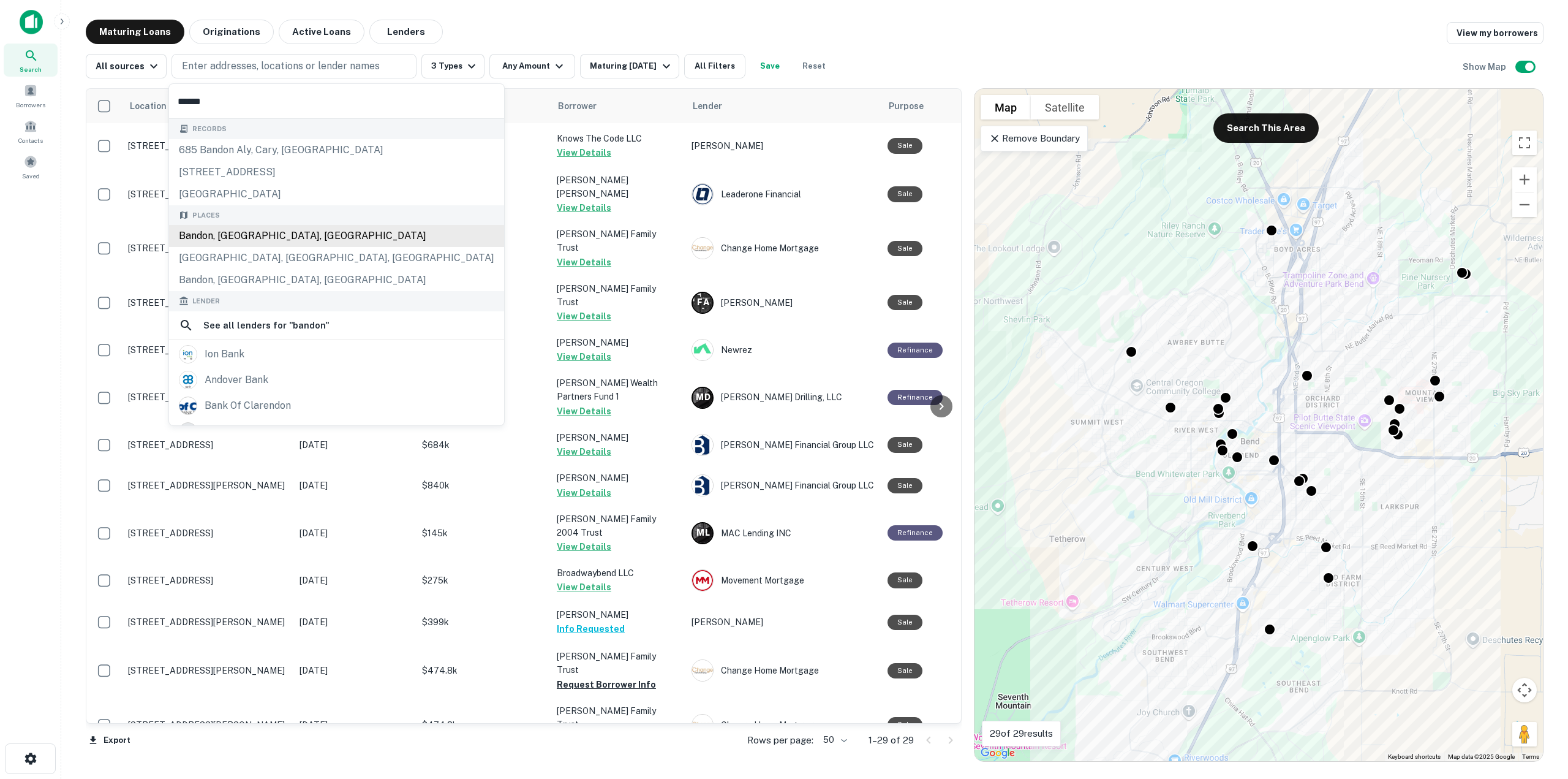
click at [286, 238] on div "Bandon, [GEOGRAPHIC_DATA], [GEOGRAPHIC_DATA]" at bounding box center [337, 235] width 335 height 22
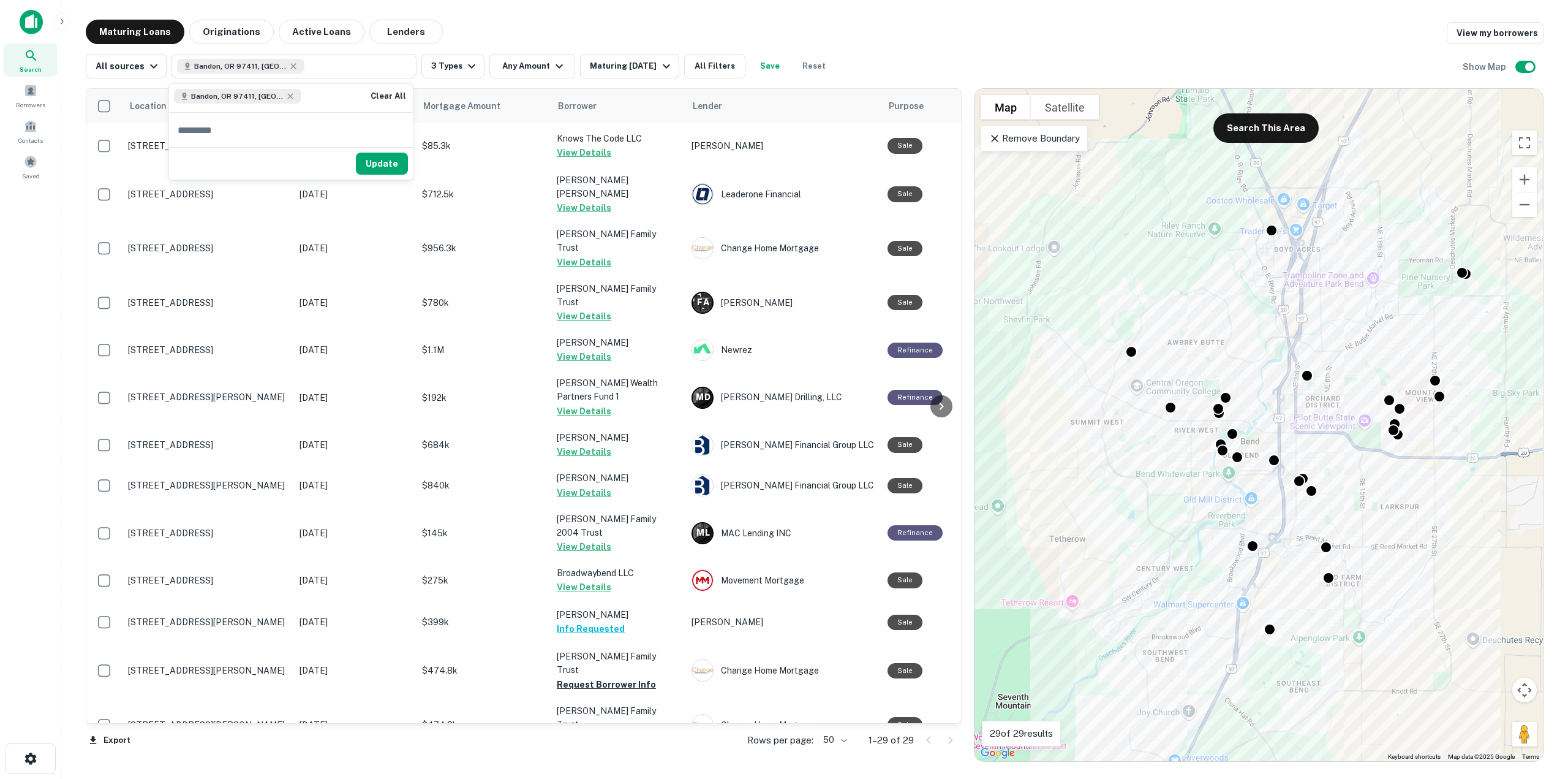
click at [380, 149] on div "Update" at bounding box center [291, 163] width 244 height 32
click at [382, 155] on button "Update" at bounding box center [382, 163] width 52 height 22
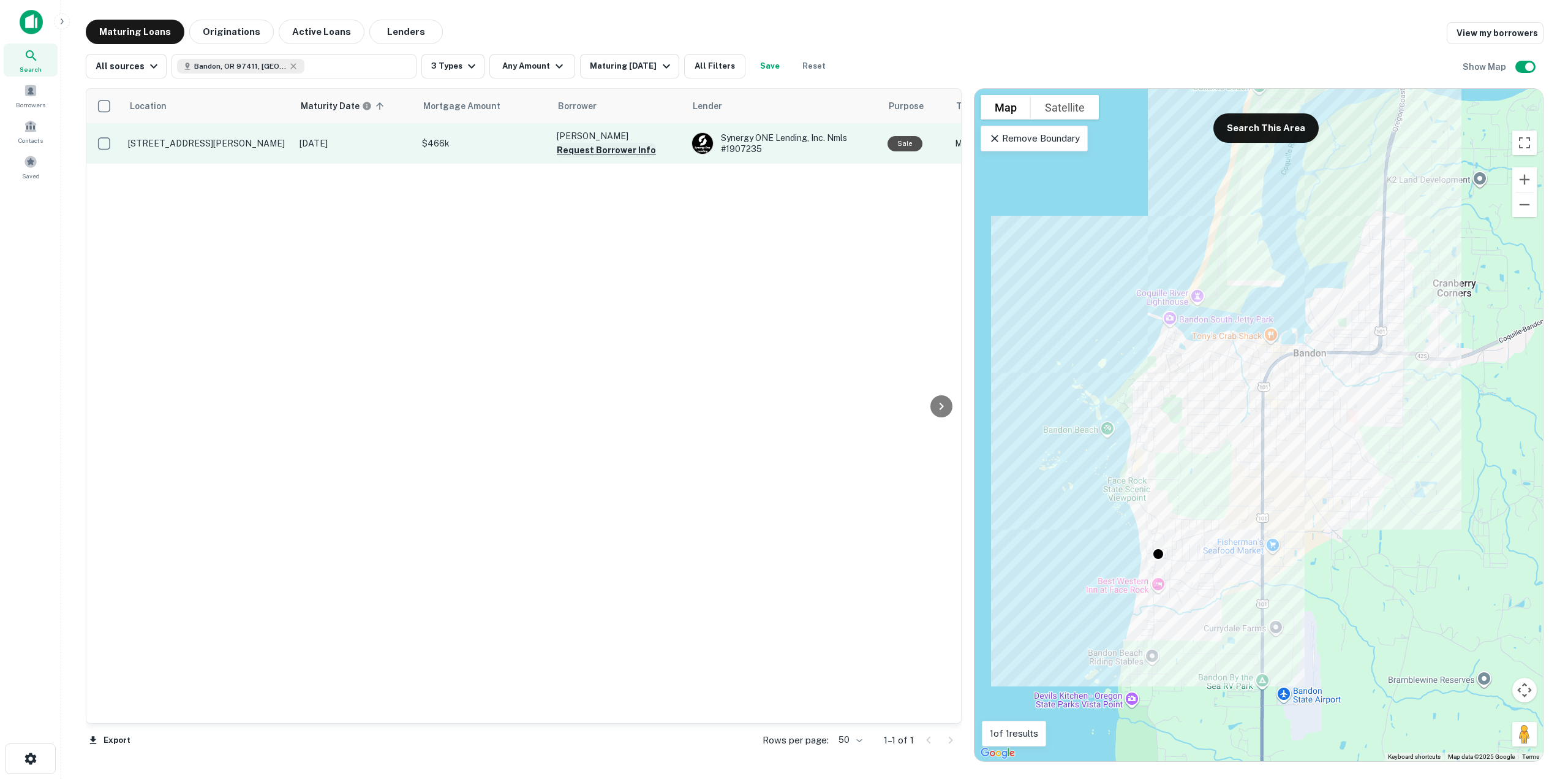
click at [624, 146] on button "Request Borrower Info" at bounding box center [606, 150] width 99 height 15
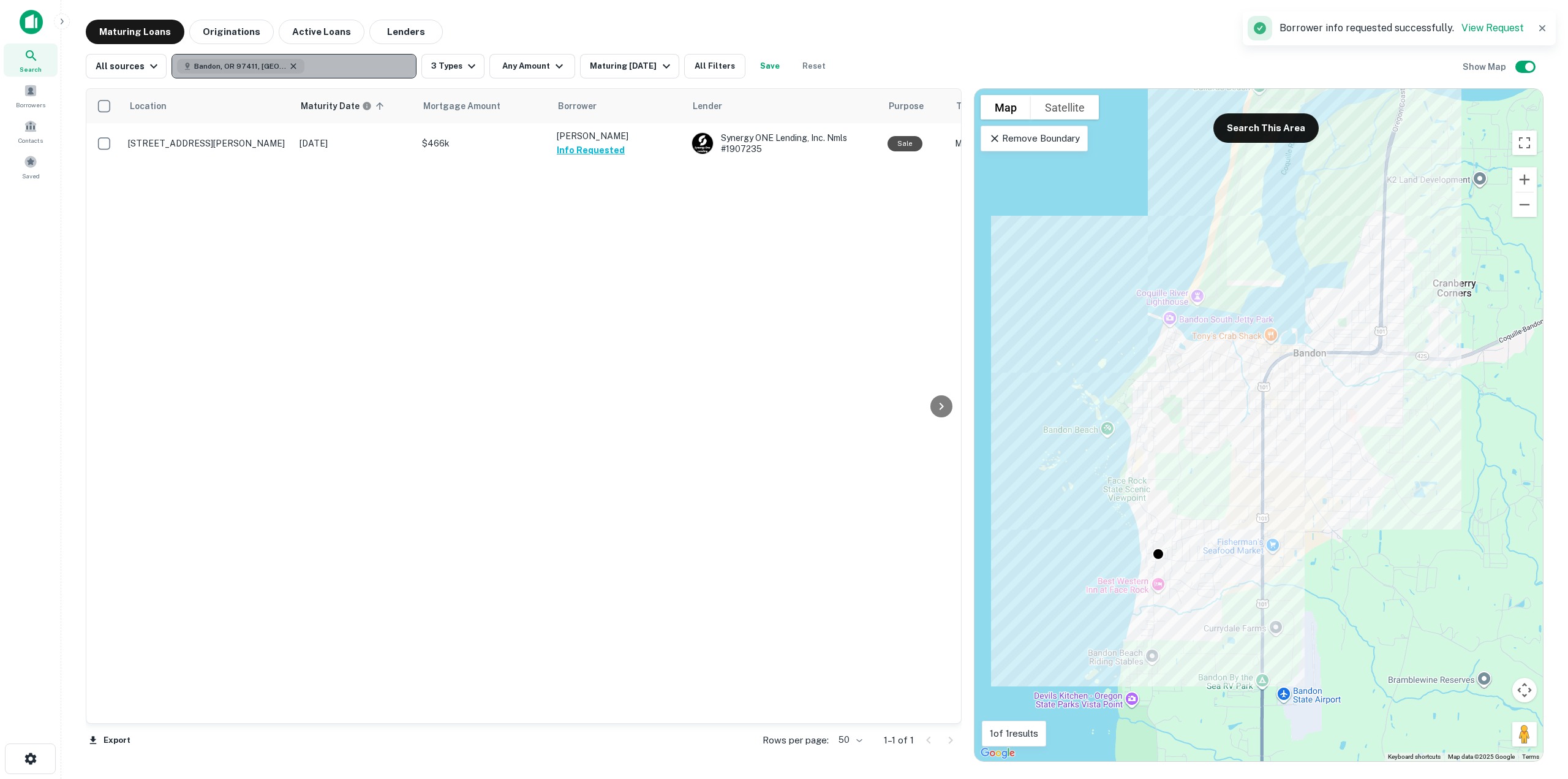
click at [291, 65] on icon "button" at bounding box center [293, 65] width 5 height 5
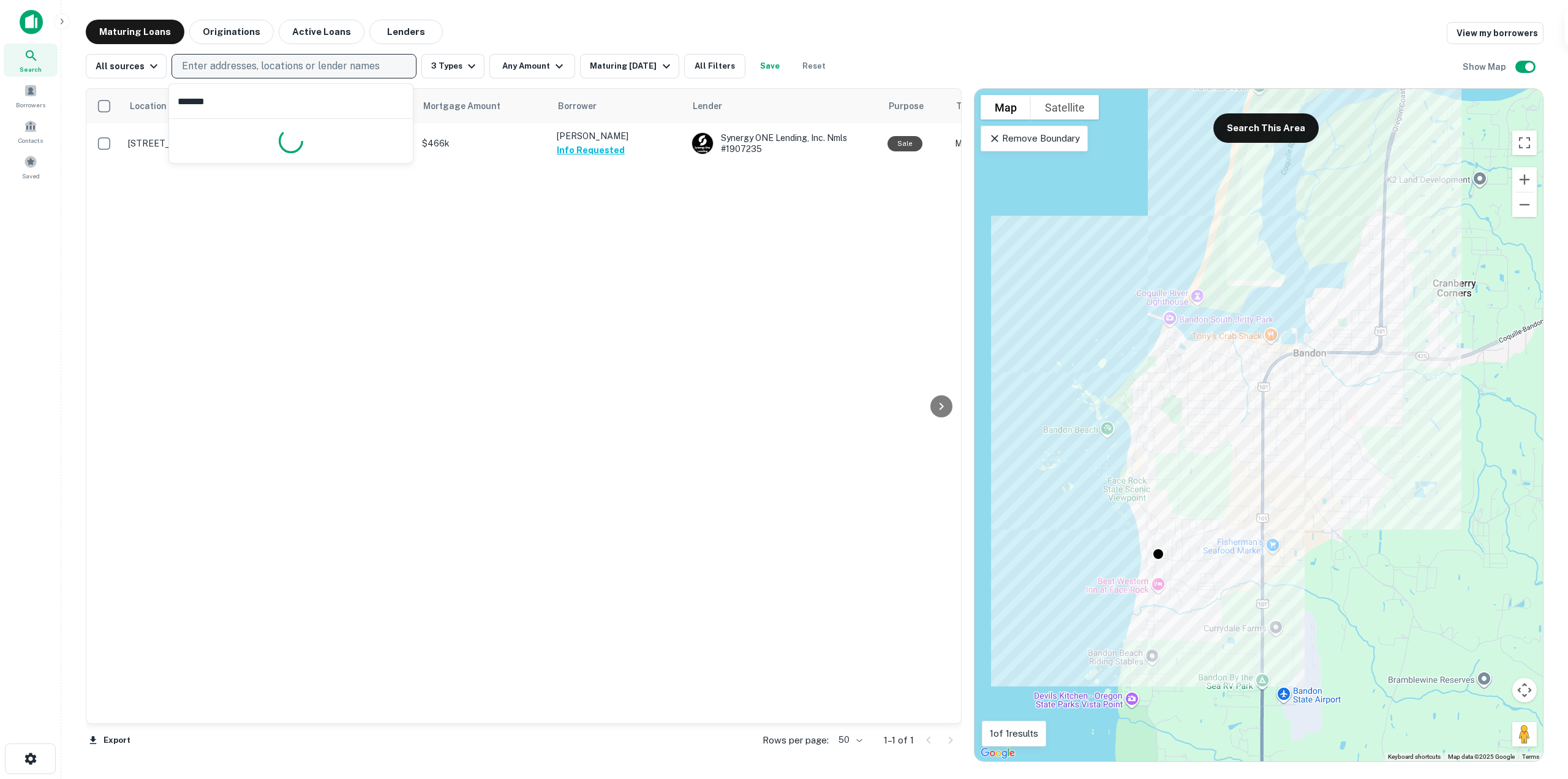
type input "********"
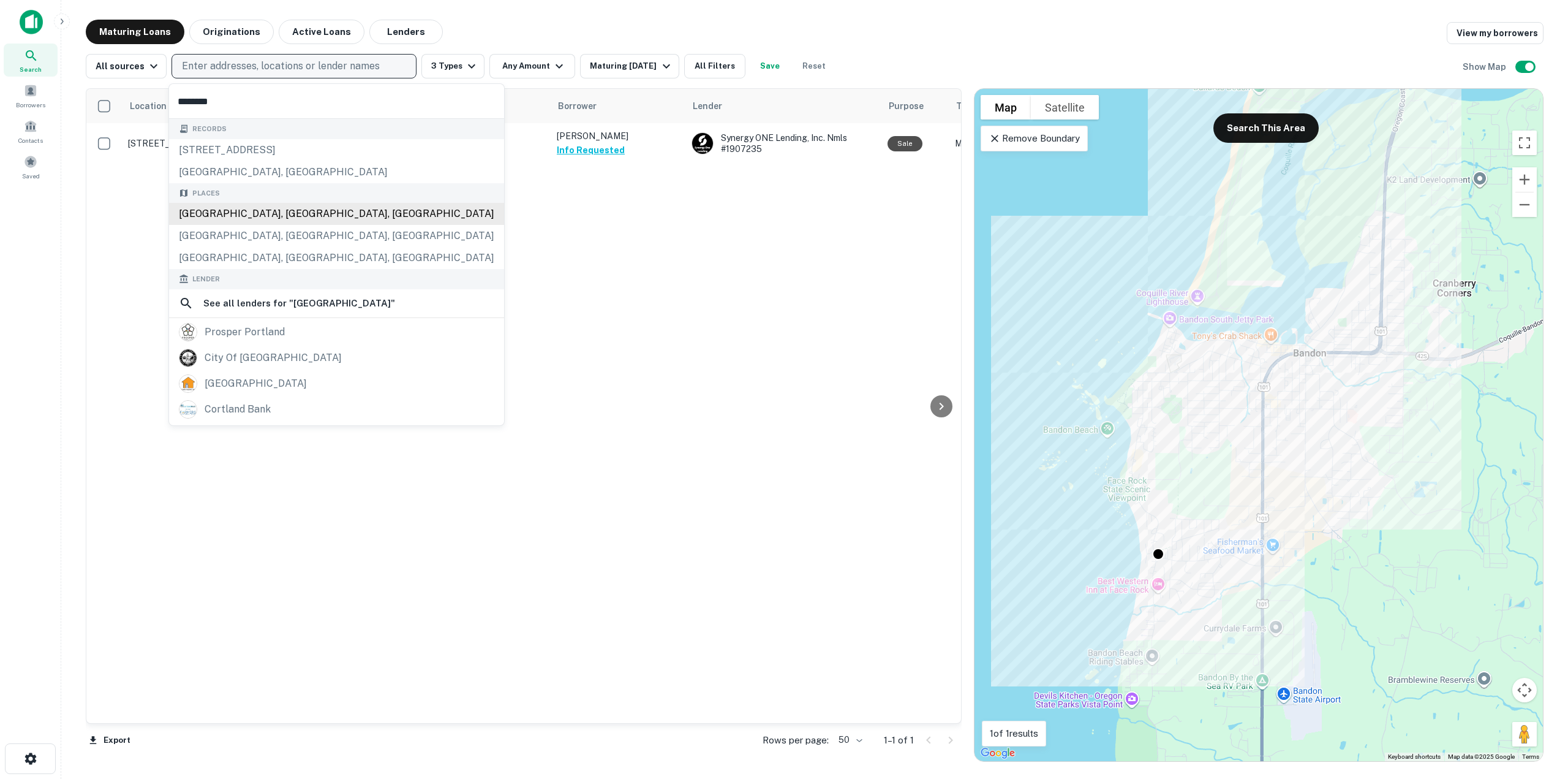
click at [296, 215] on div "[GEOGRAPHIC_DATA], [GEOGRAPHIC_DATA], [GEOGRAPHIC_DATA]" at bounding box center [337, 214] width 335 height 22
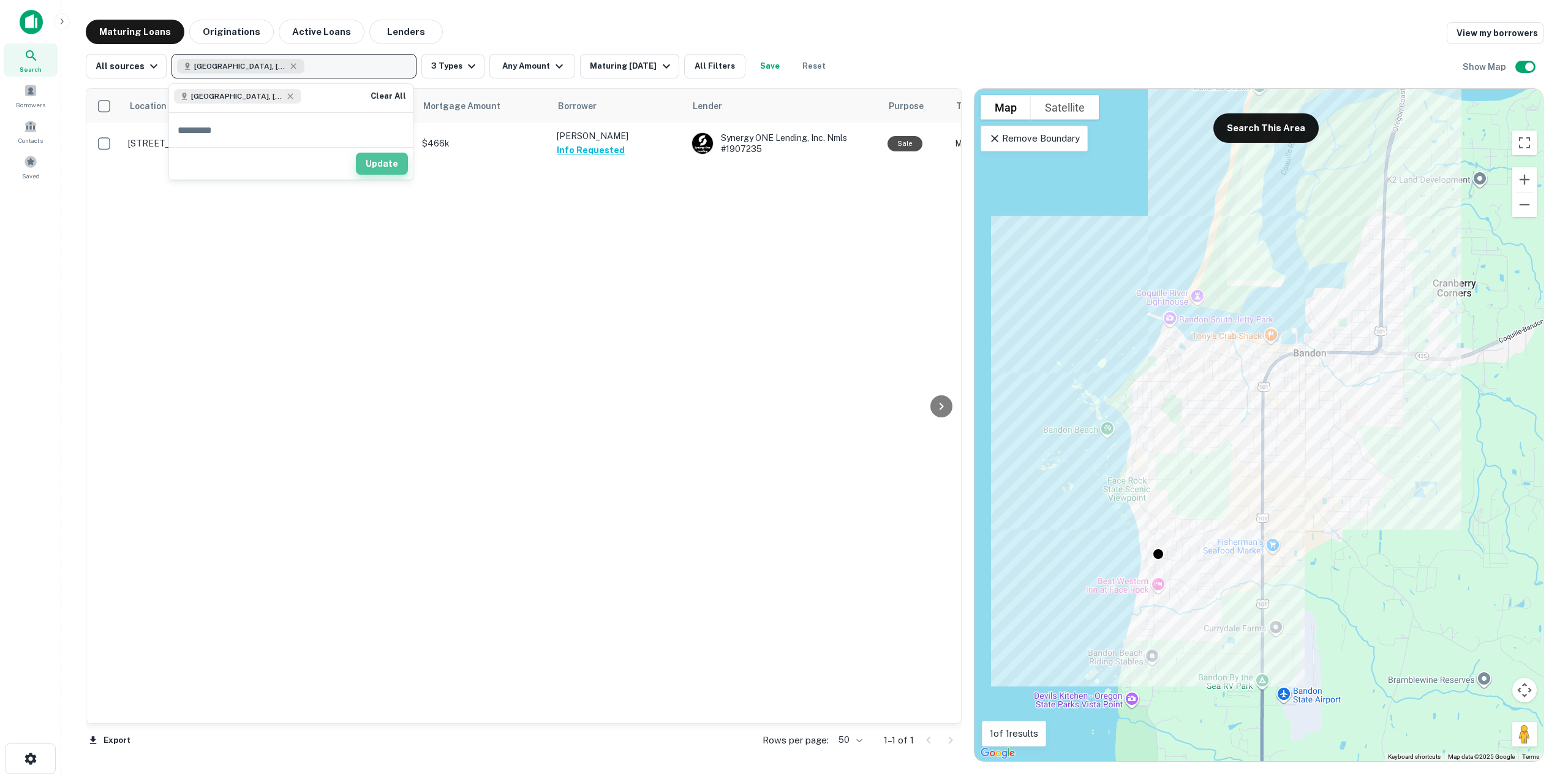
click at [387, 162] on button "Update" at bounding box center [382, 163] width 52 height 22
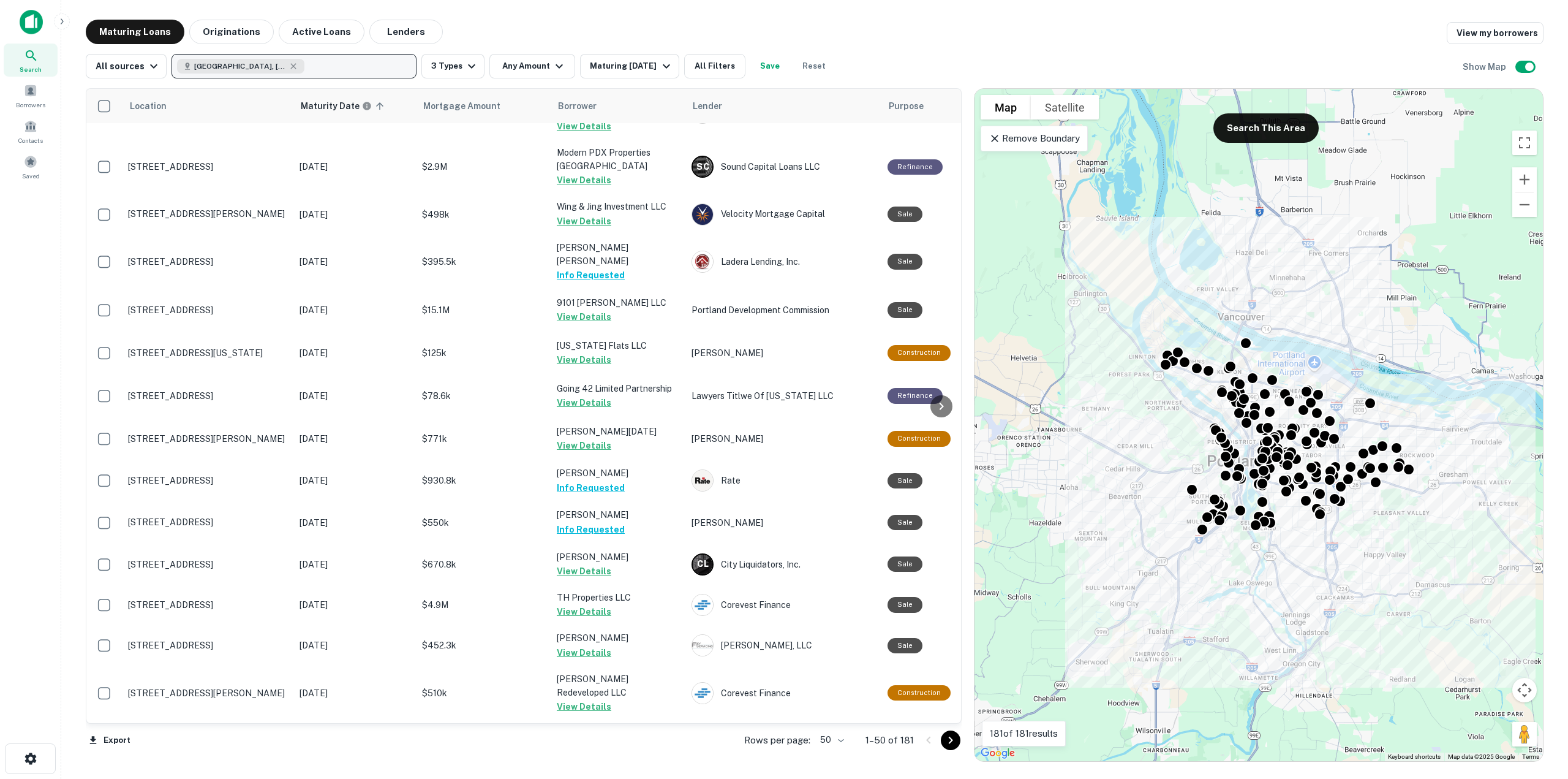
scroll to position [1520, 0]
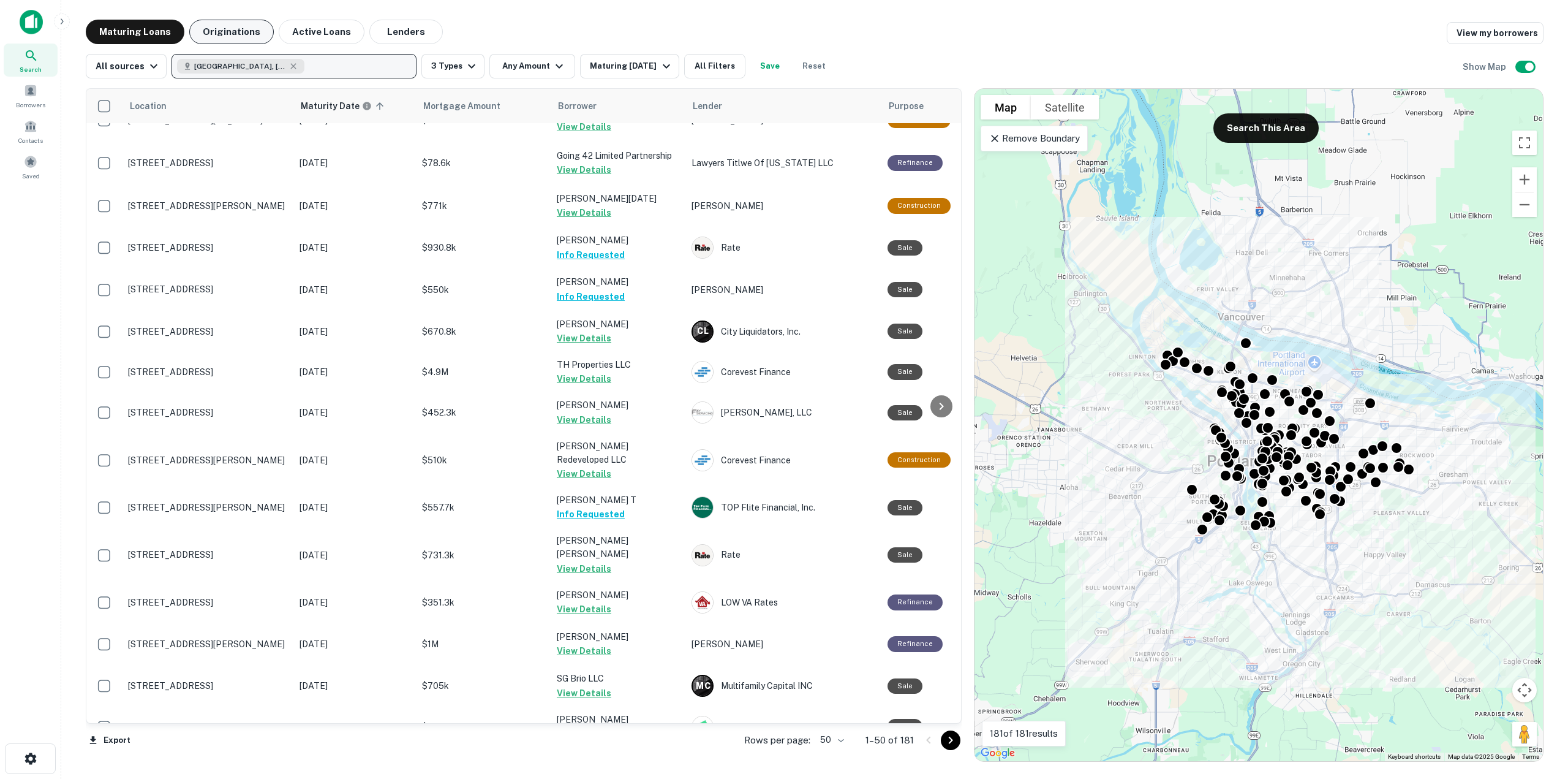
click at [232, 30] on button "Originations" at bounding box center [231, 32] width 85 height 25
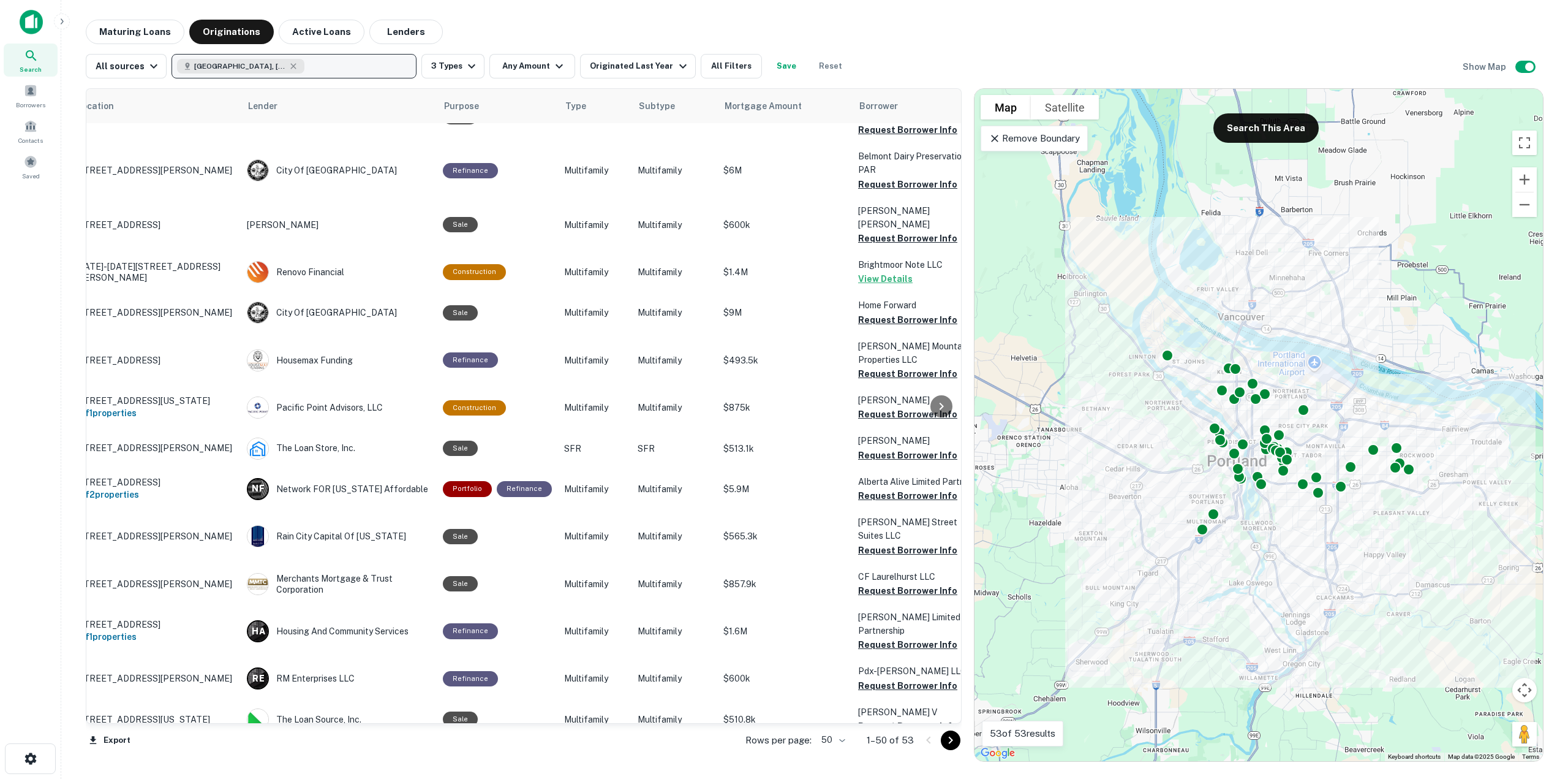
scroll to position [1520, 20]
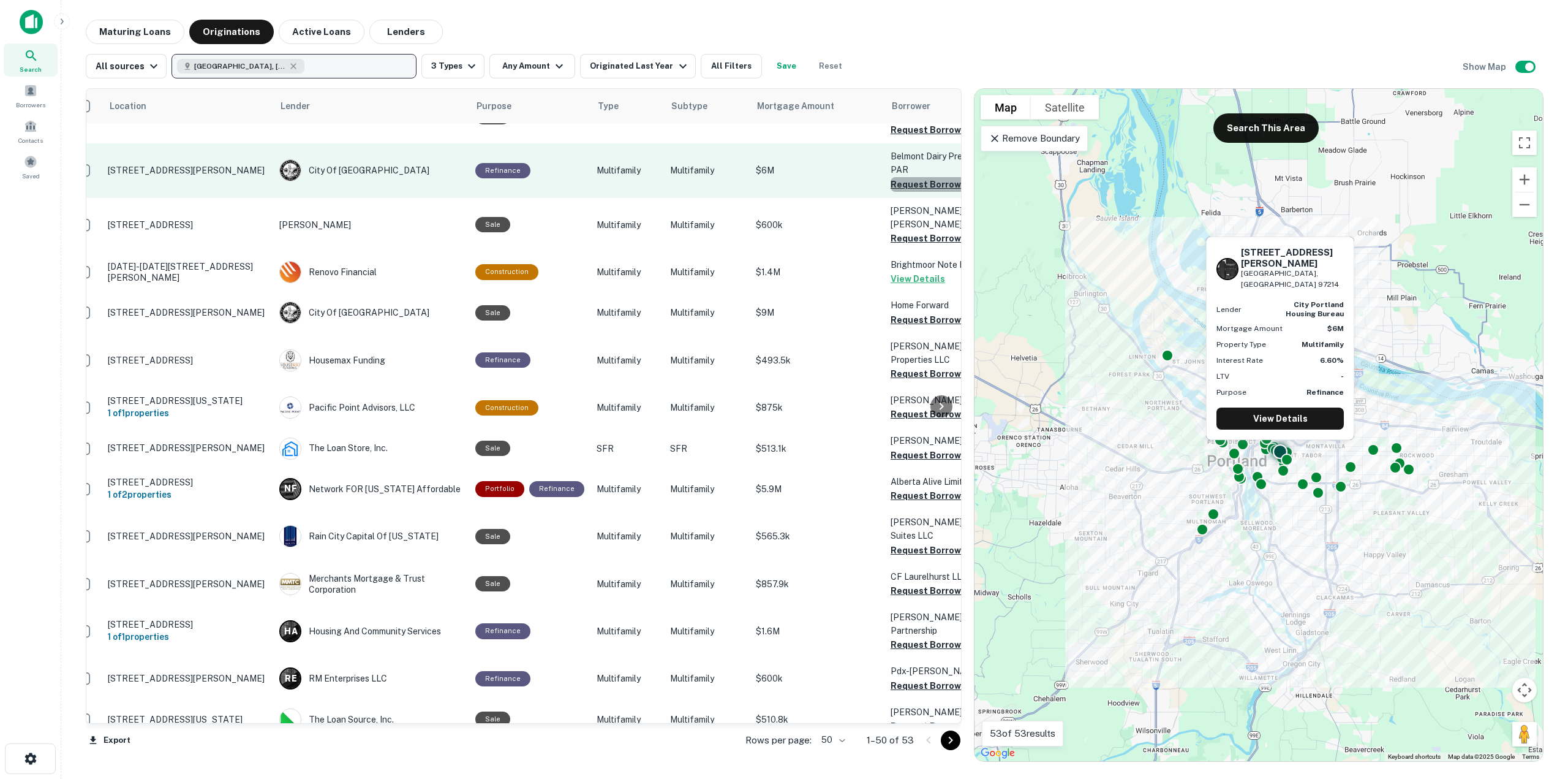
click at [890, 177] on button "Request Borrower Info" at bounding box center [939, 184] width 99 height 15
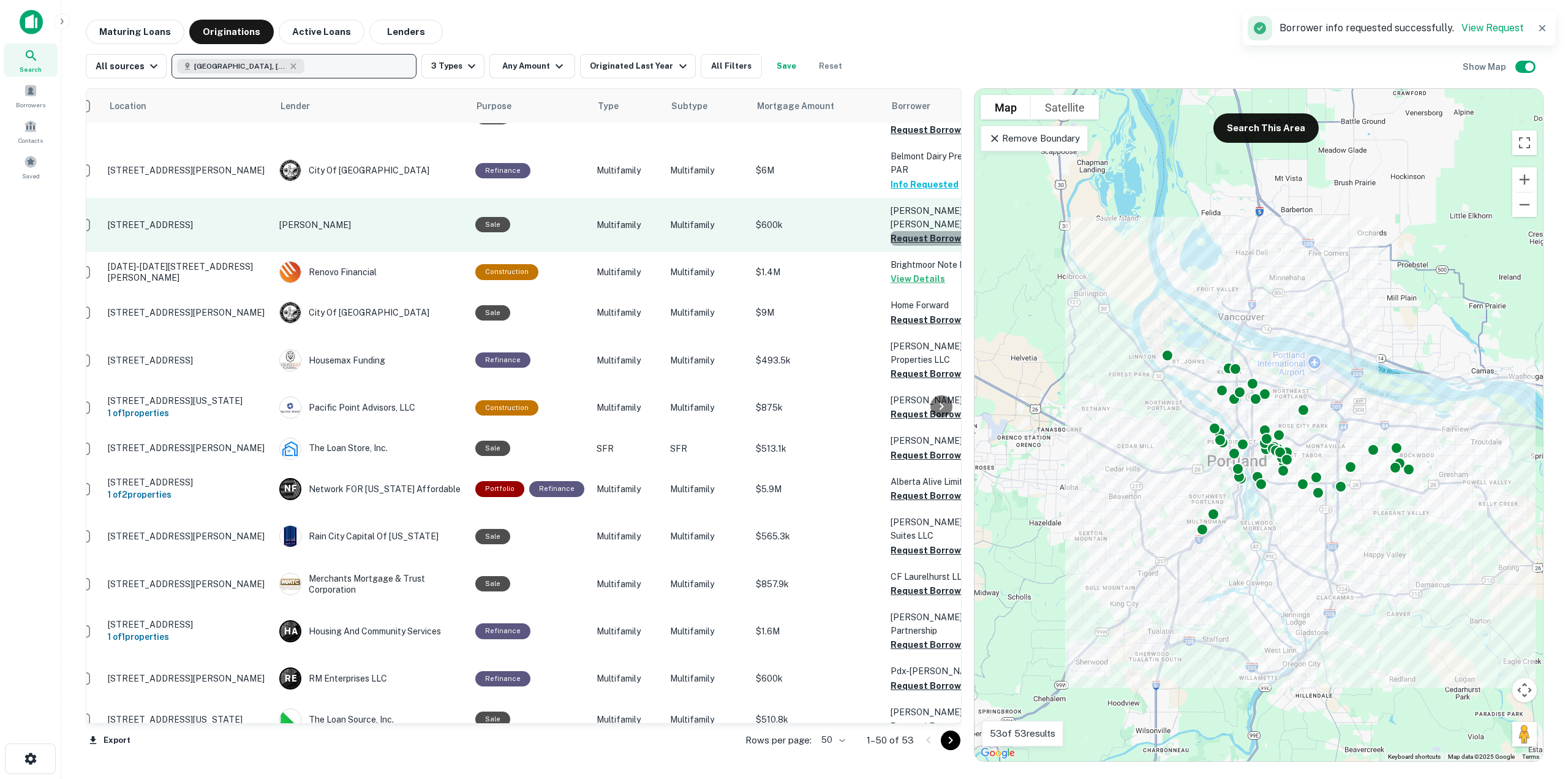
click at [904, 231] on button "Request Borrower Info" at bounding box center [939, 238] width 99 height 15
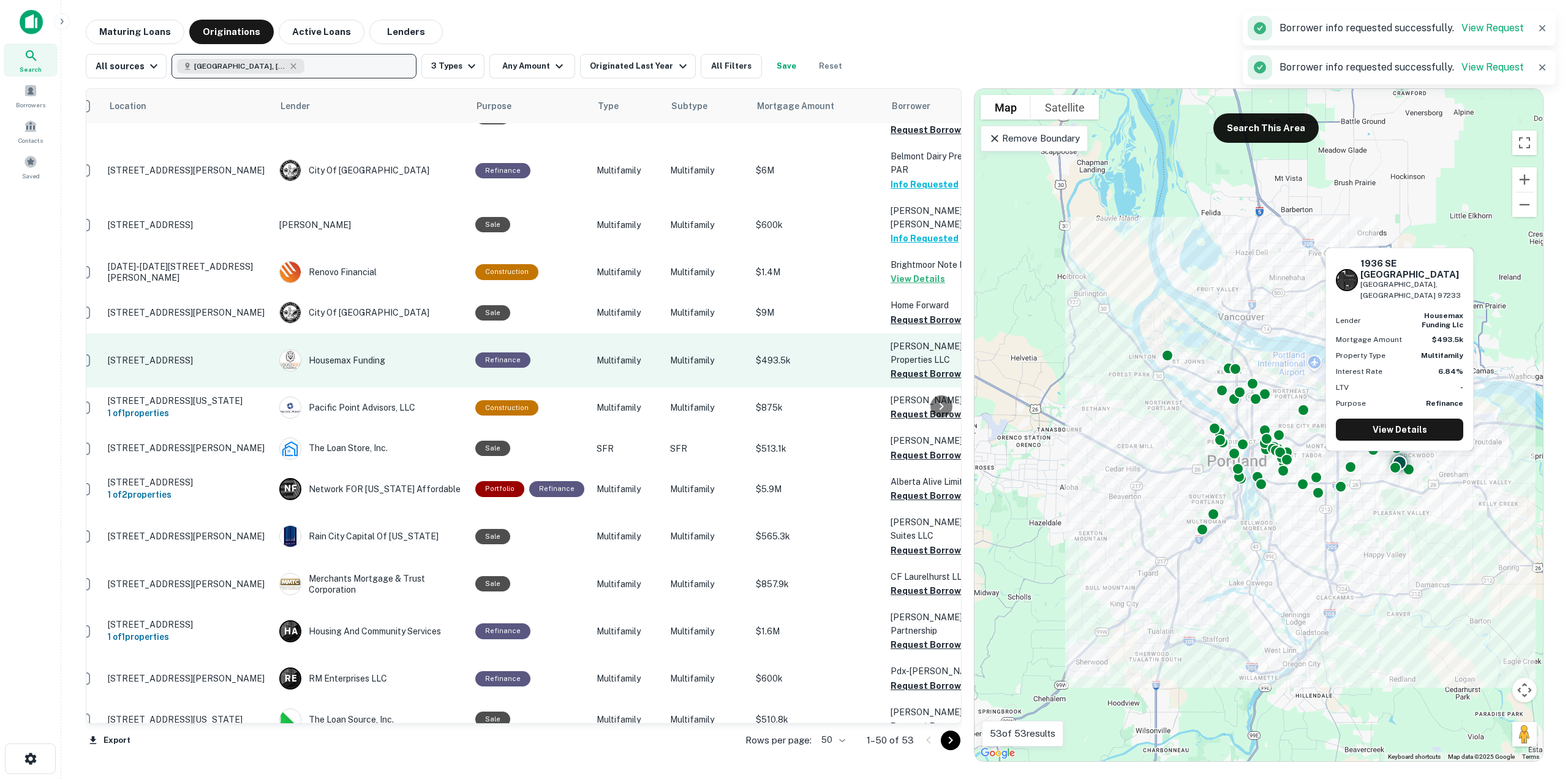
click at [906, 366] on button "Request Borrower Info" at bounding box center [939, 373] width 99 height 15
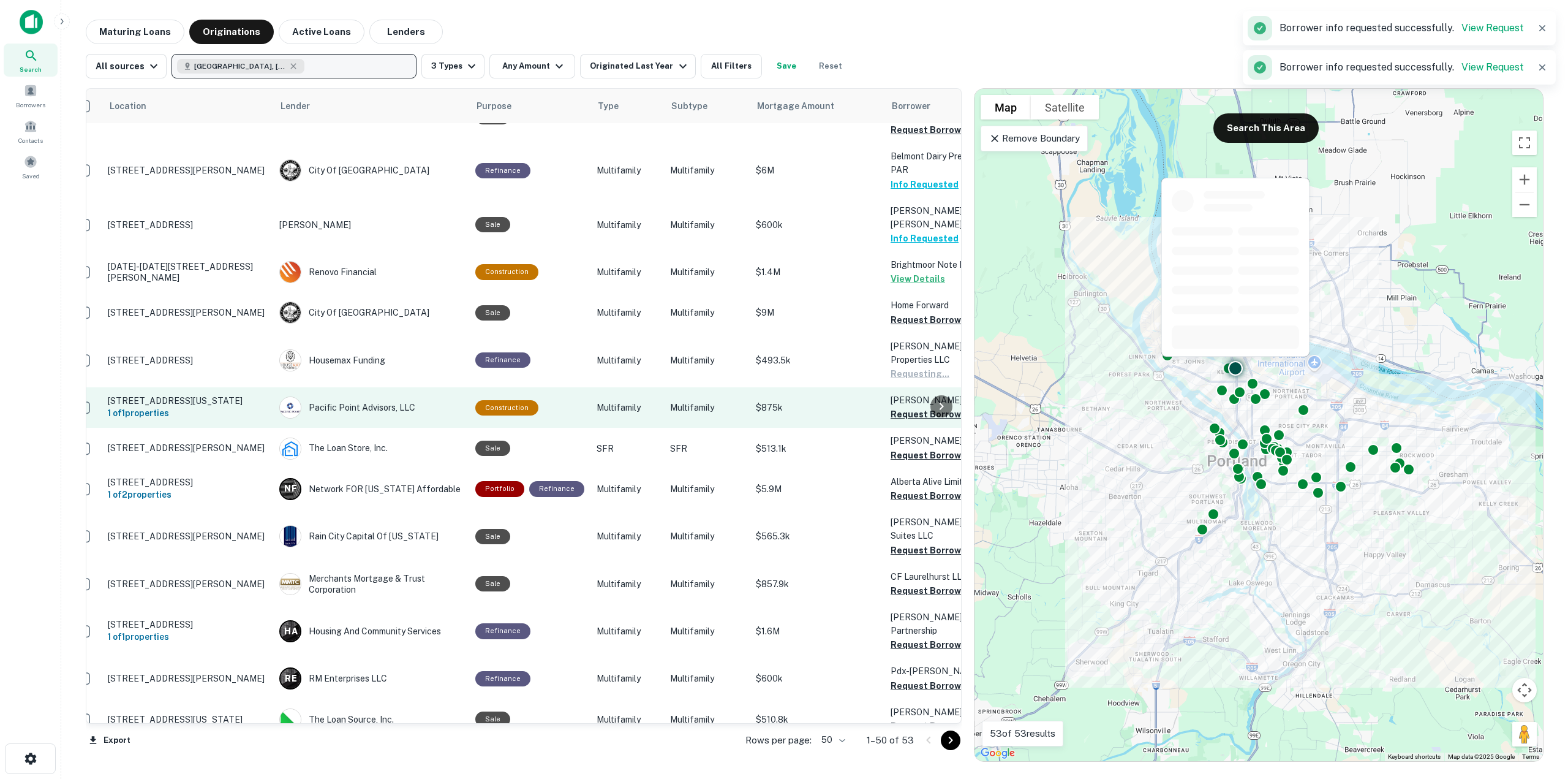
click at [905, 407] on button "Request Borrower Info" at bounding box center [939, 414] width 99 height 15
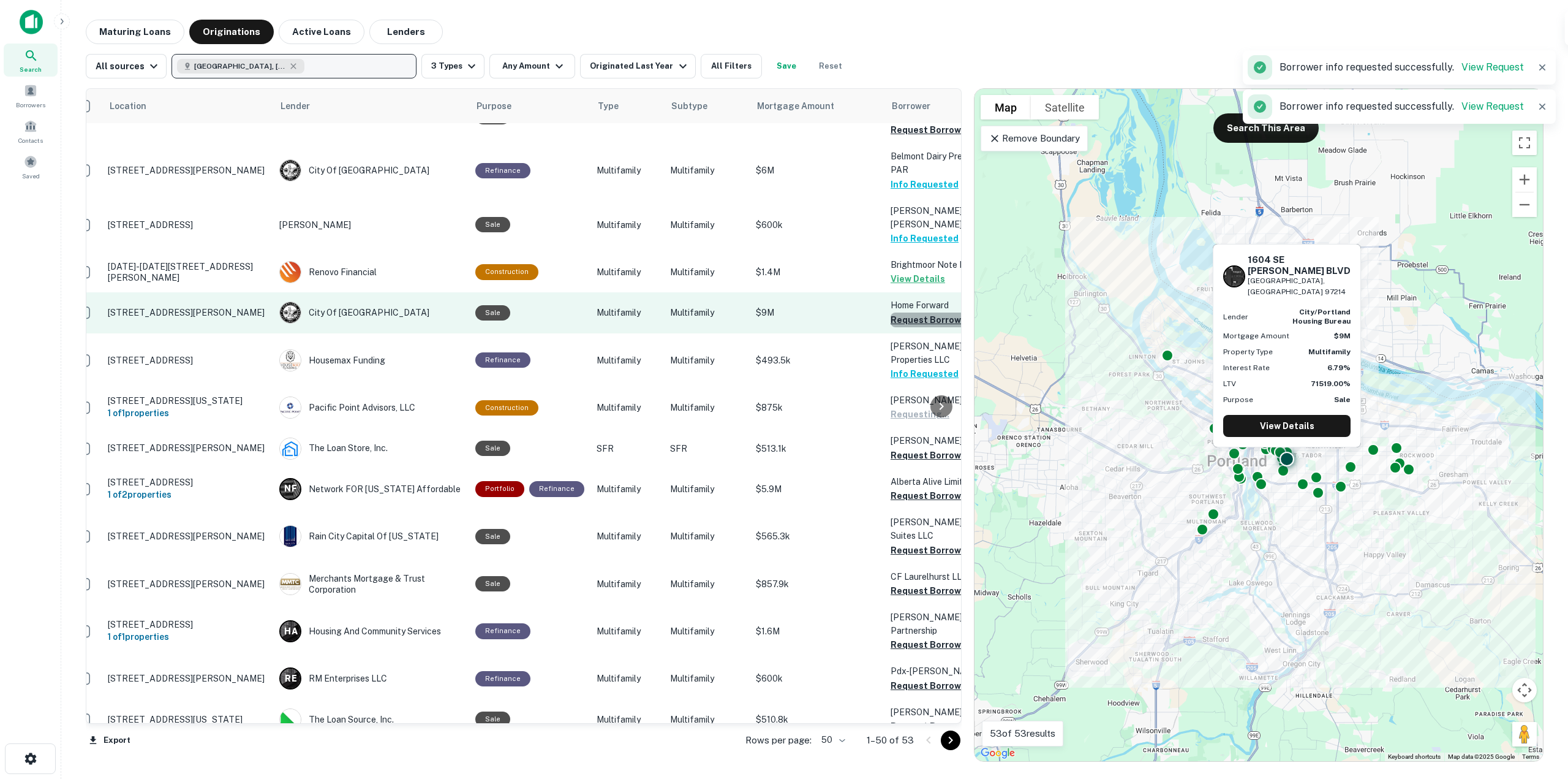
click at [915, 312] on button "Request Borrower Info" at bounding box center [939, 319] width 99 height 15
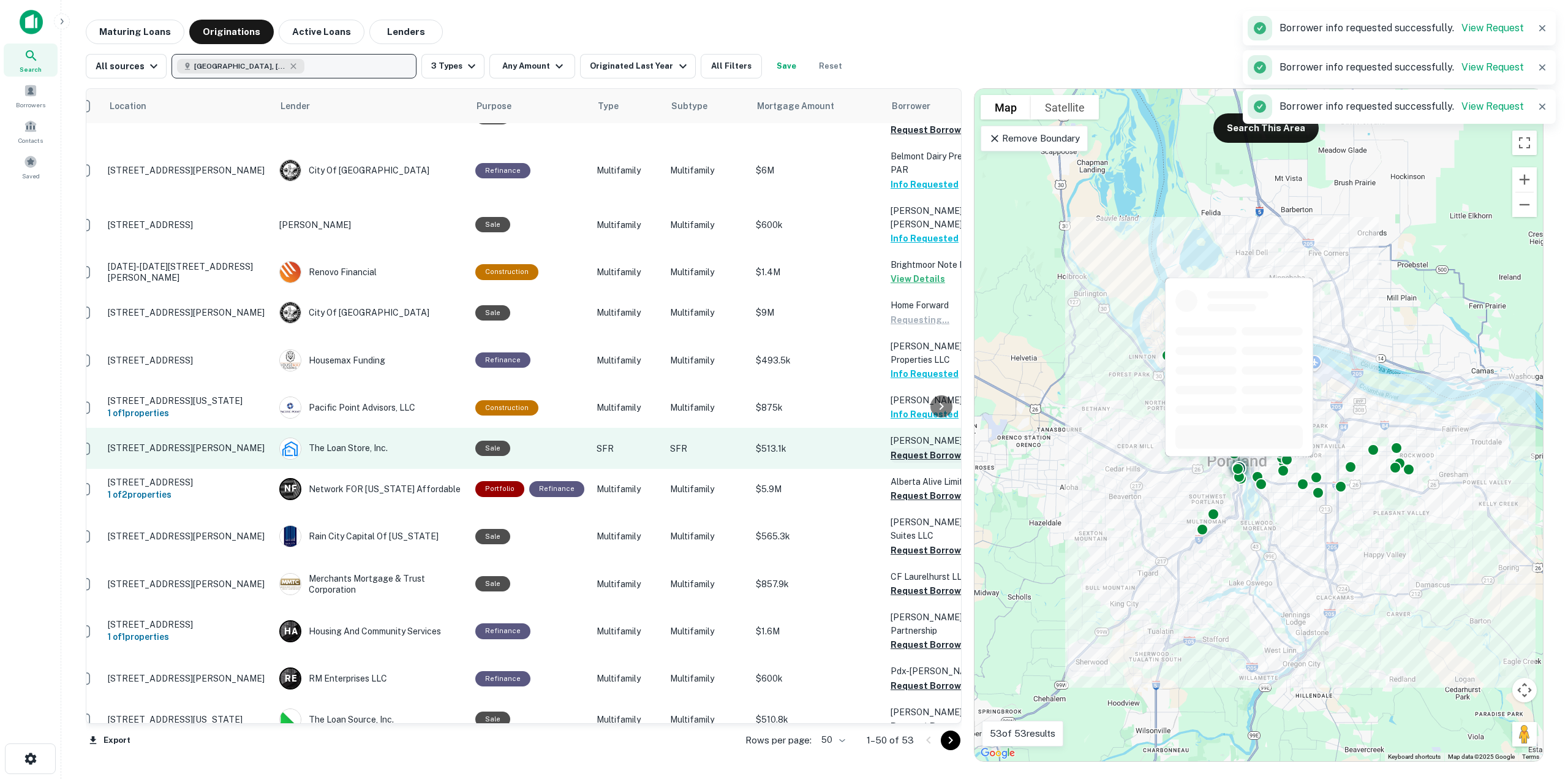
click at [893, 448] on button "Request Borrower Info" at bounding box center [939, 454] width 99 height 15
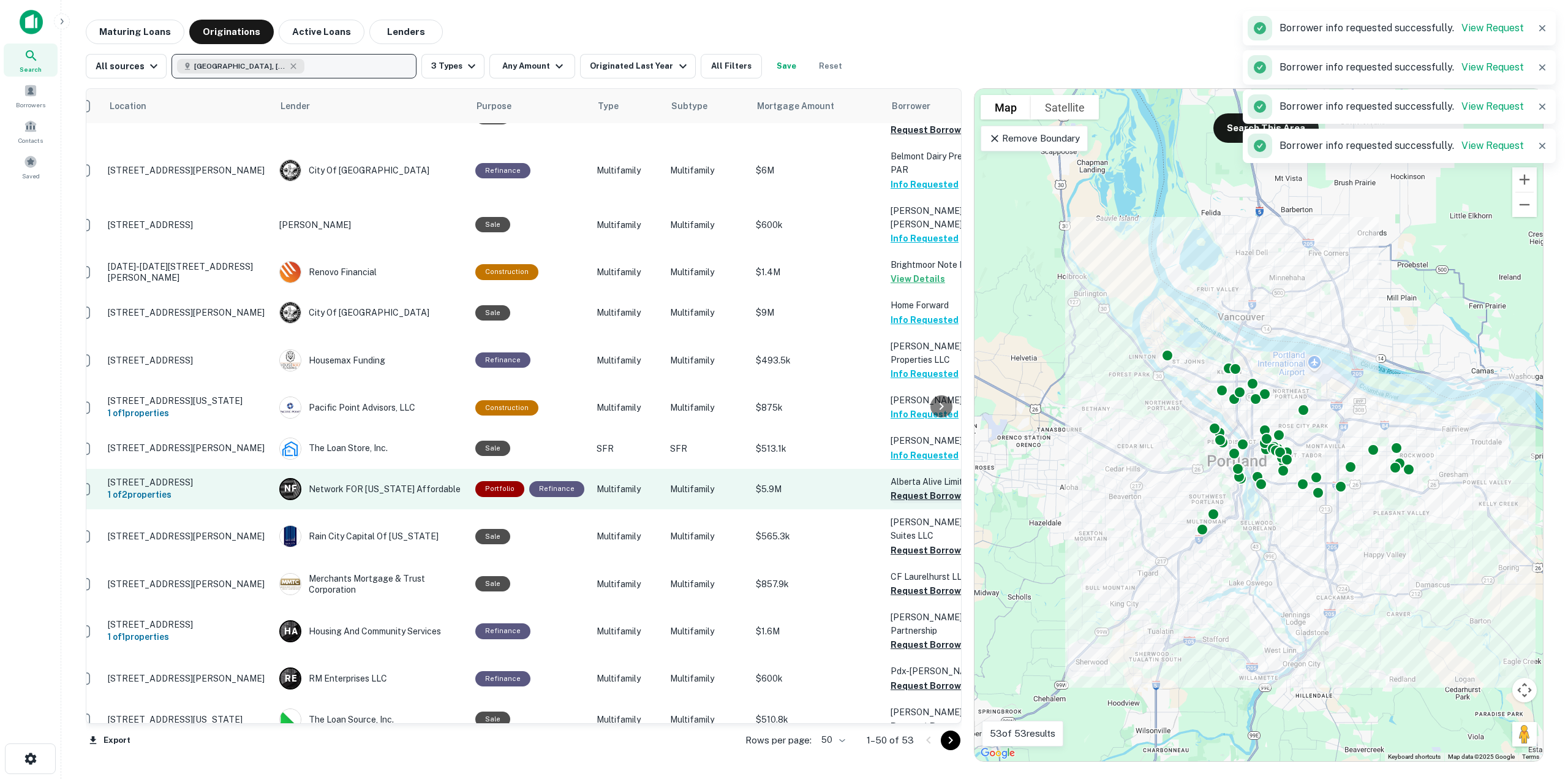
click at [905, 488] on button "Request Borrower Info" at bounding box center [939, 495] width 99 height 15
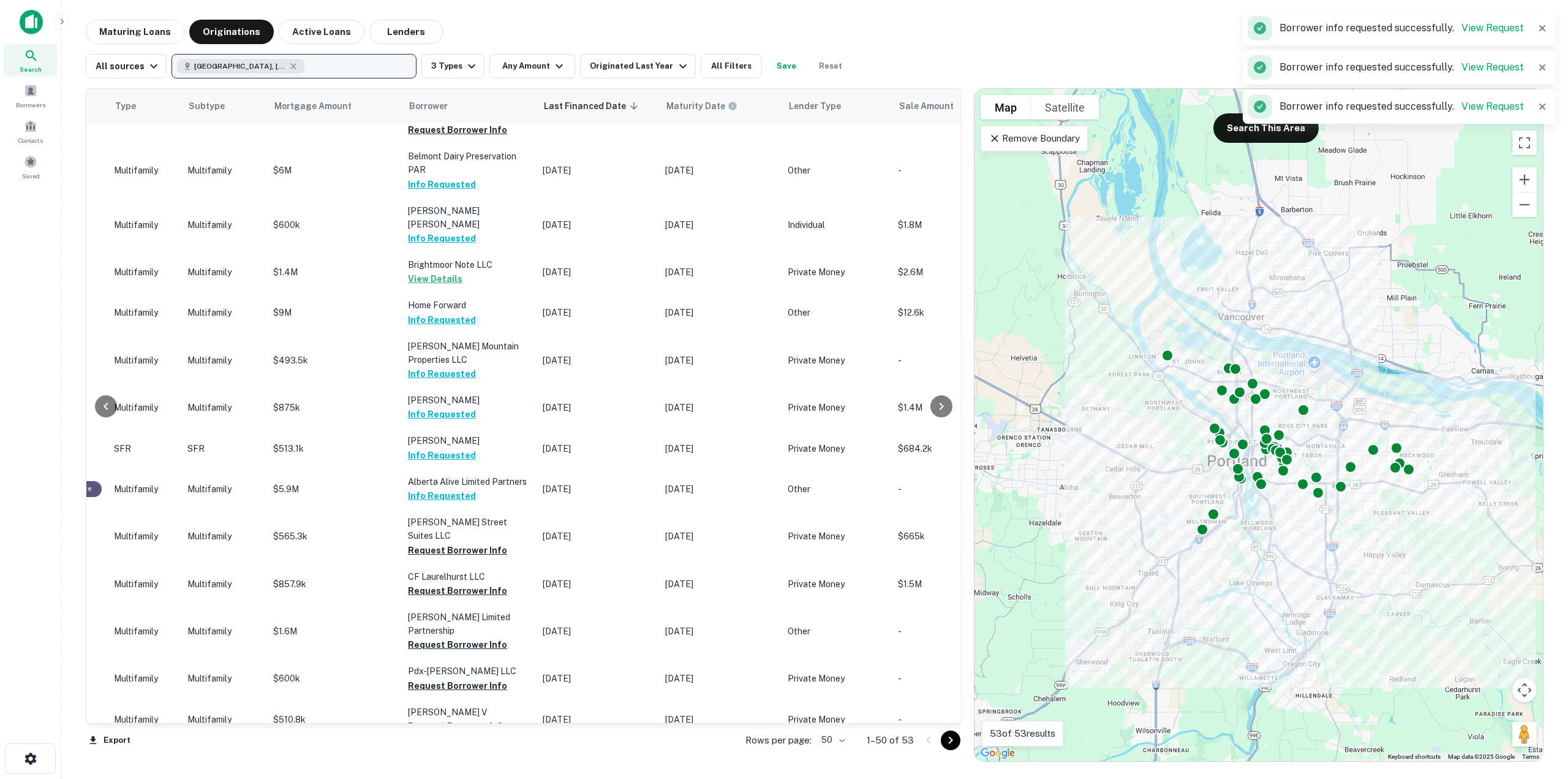
scroll to position [1520, 484]
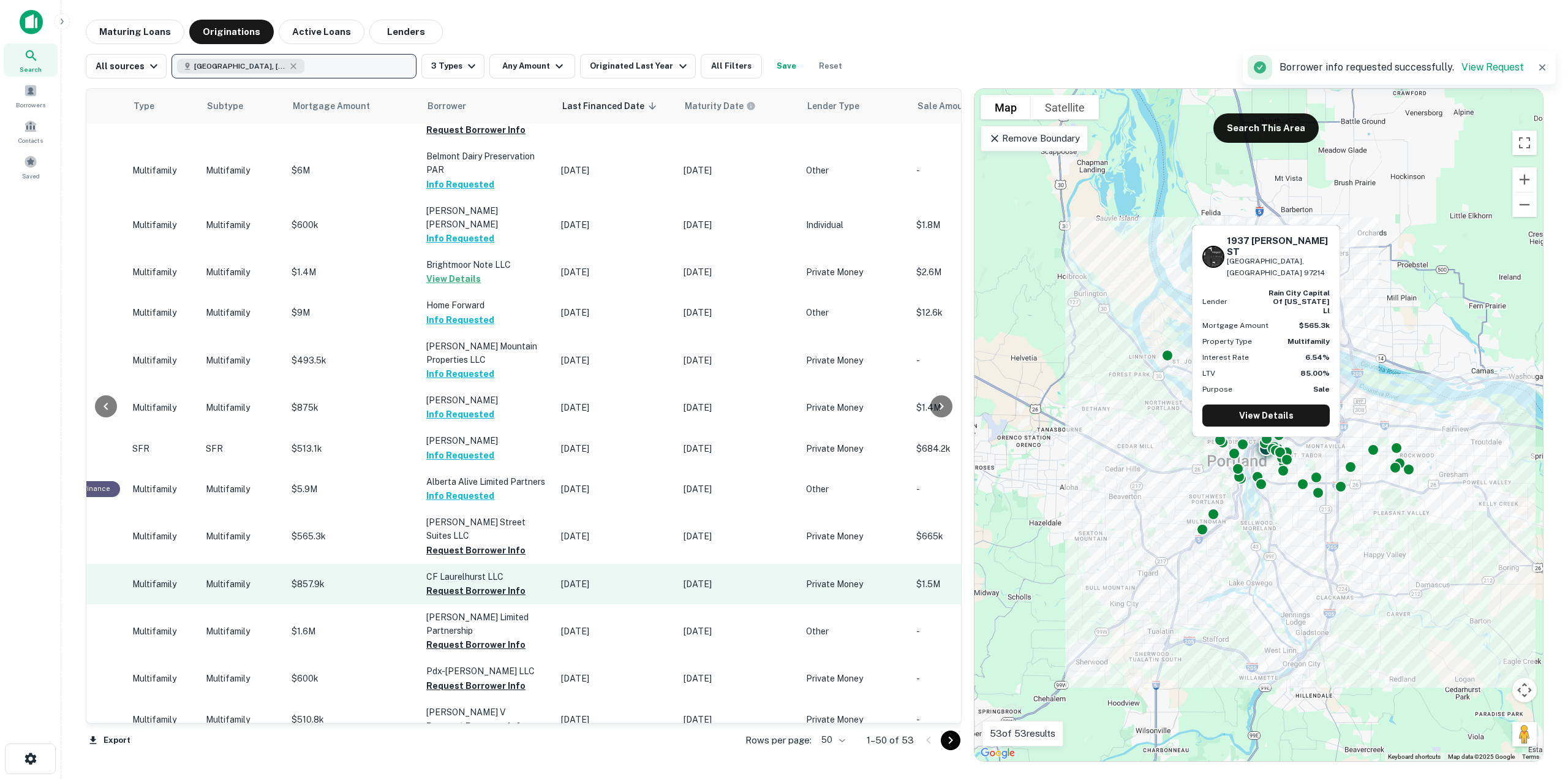
click at [490, 543] on button "Request Borrower Info" at bounding box center [476, 550] width 99 height 15
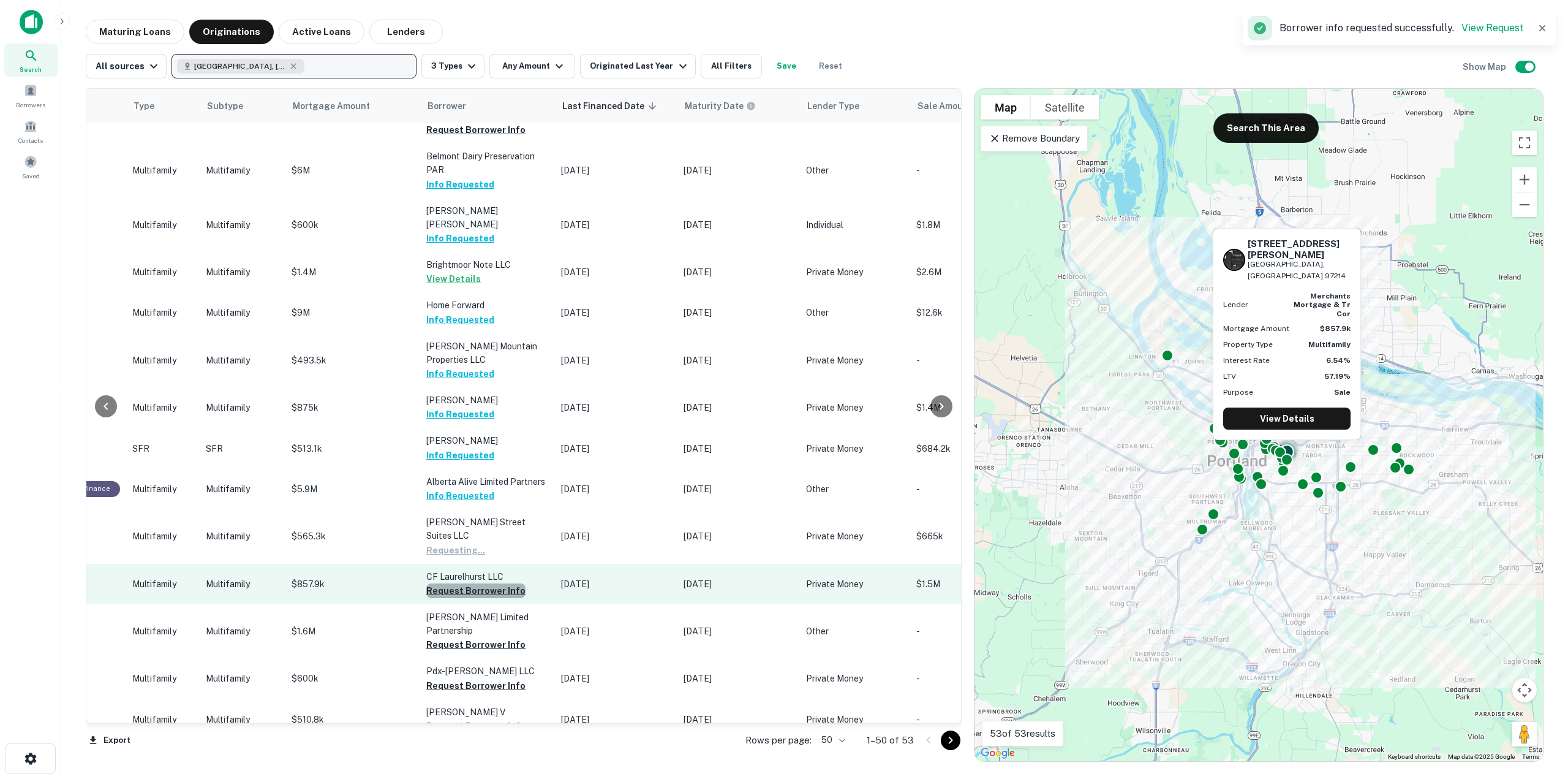
click at [481, 583] on button "Request Borrower Info" at bounding box center [476, 590] width 99 height 15
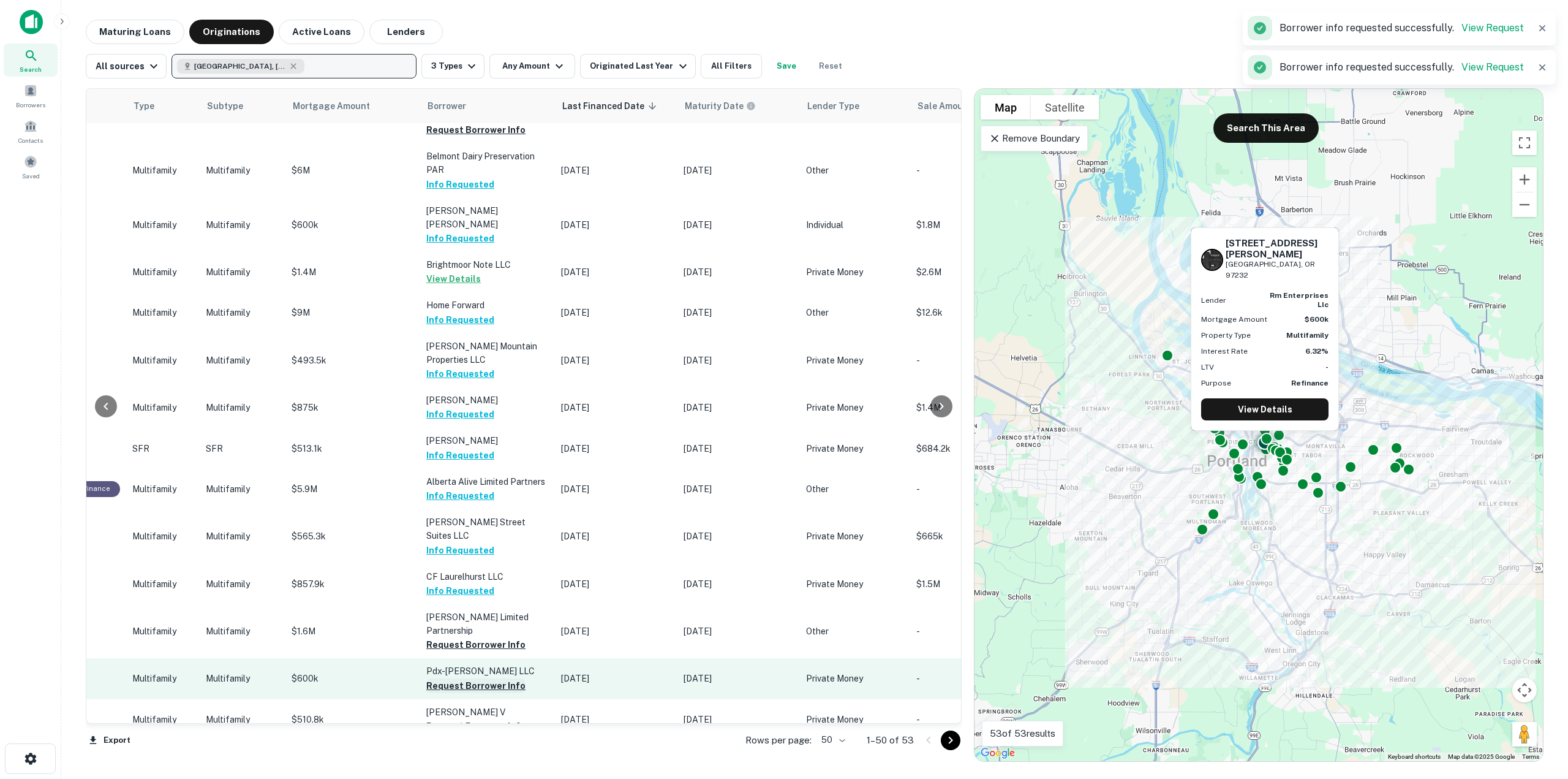
click at [473, 678] on button "Request Borrower Info" at bounding box center [476, 685] width 99 height 15
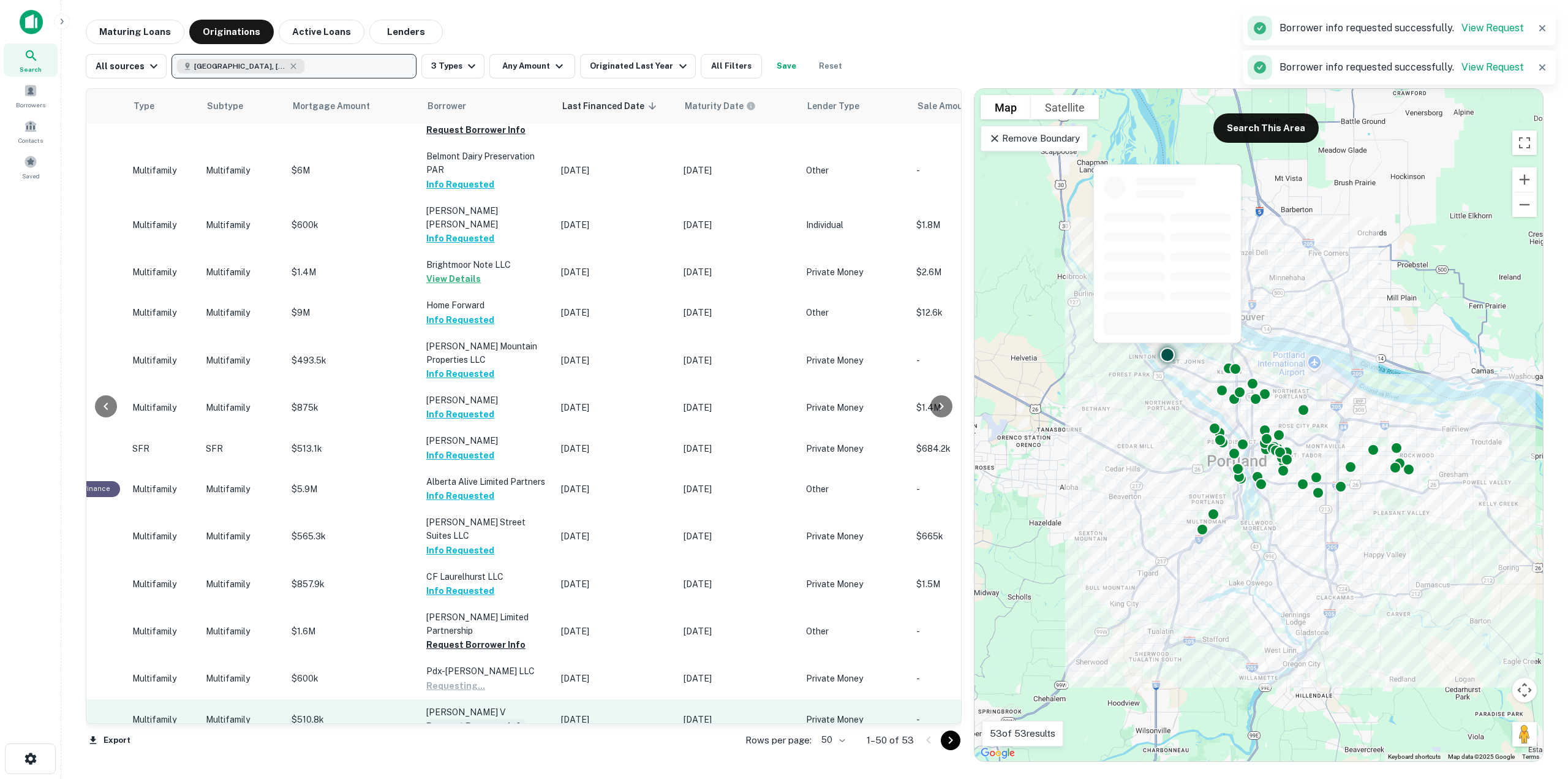
click at [462, 719] on button "Request Borrower Info" at bounding box center [476, 726] width 99 height 15
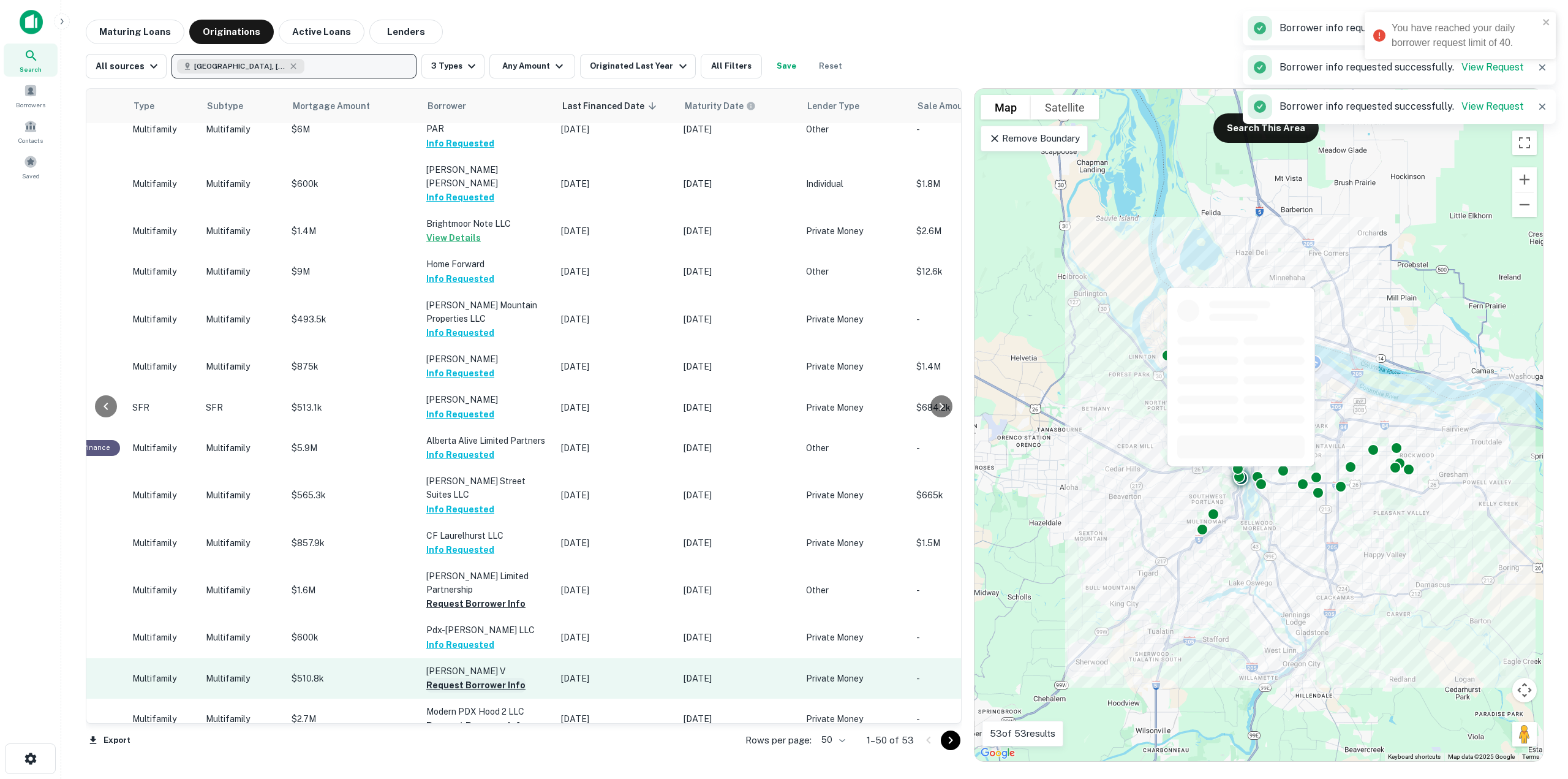
scroll to position [1572, 484]
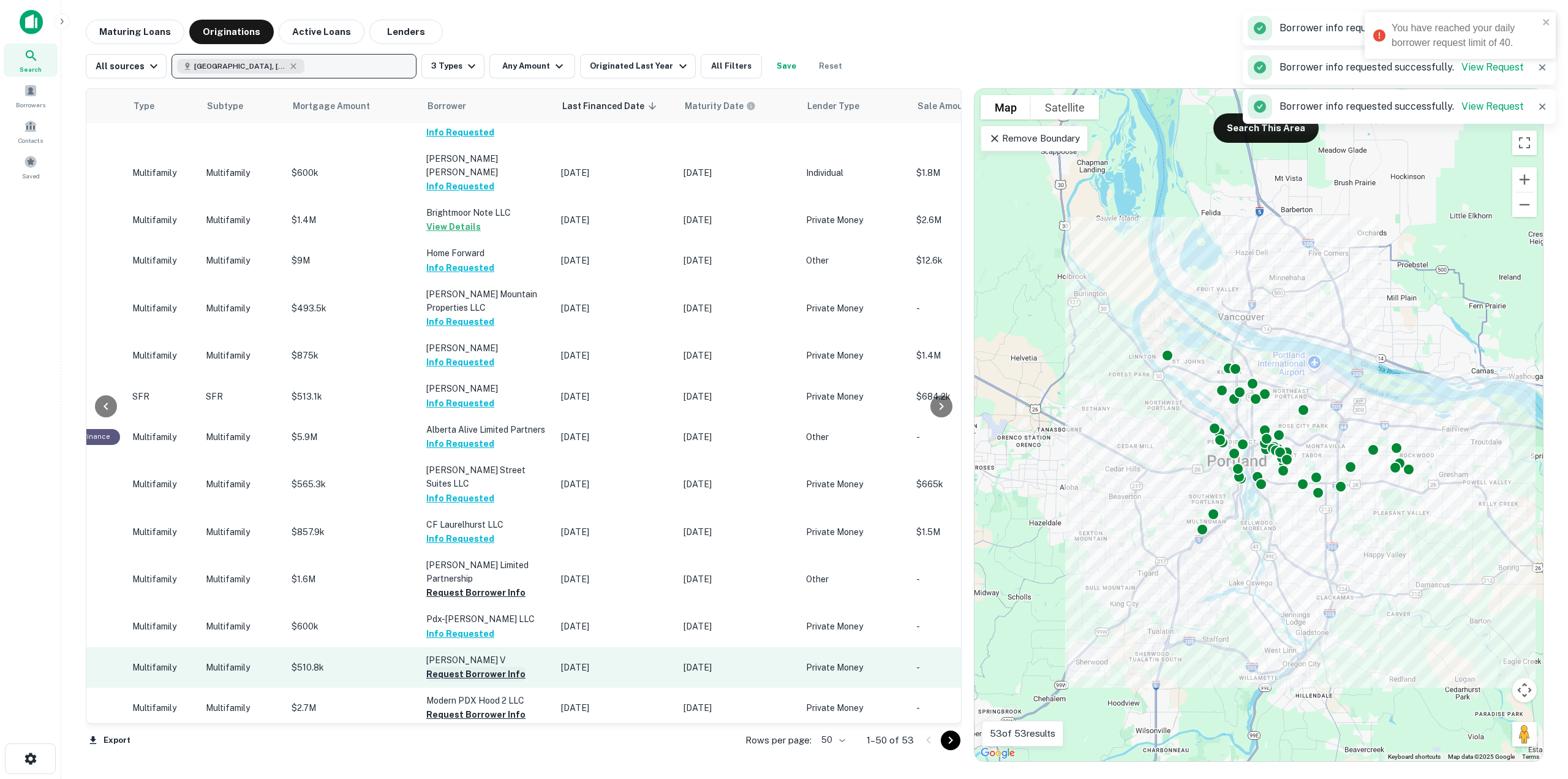
click at [477, 667] on button "Request Borrower Info" at bounding box center [476, 674] width 99 height 15
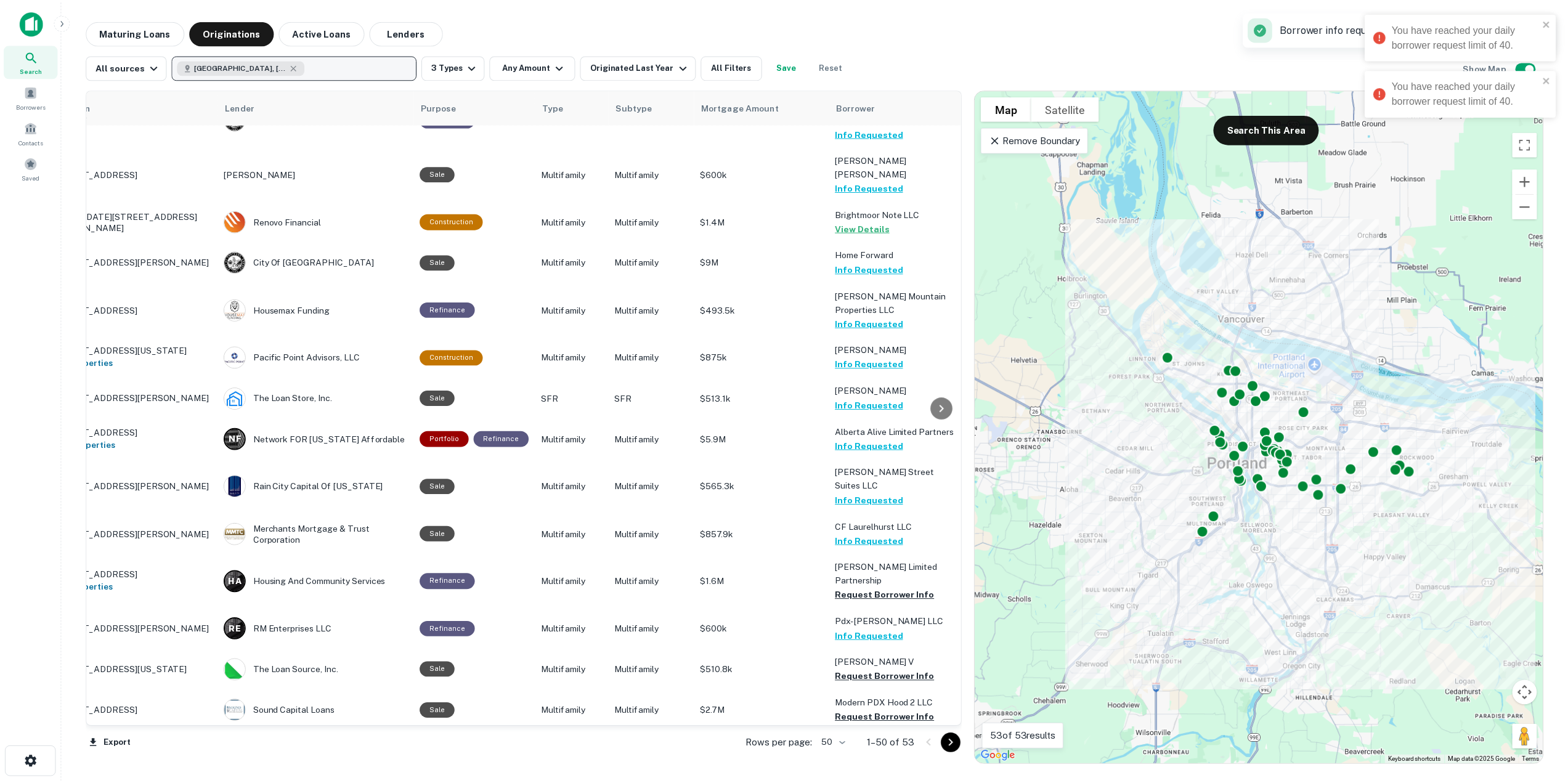
scroll to position [1580, 0]
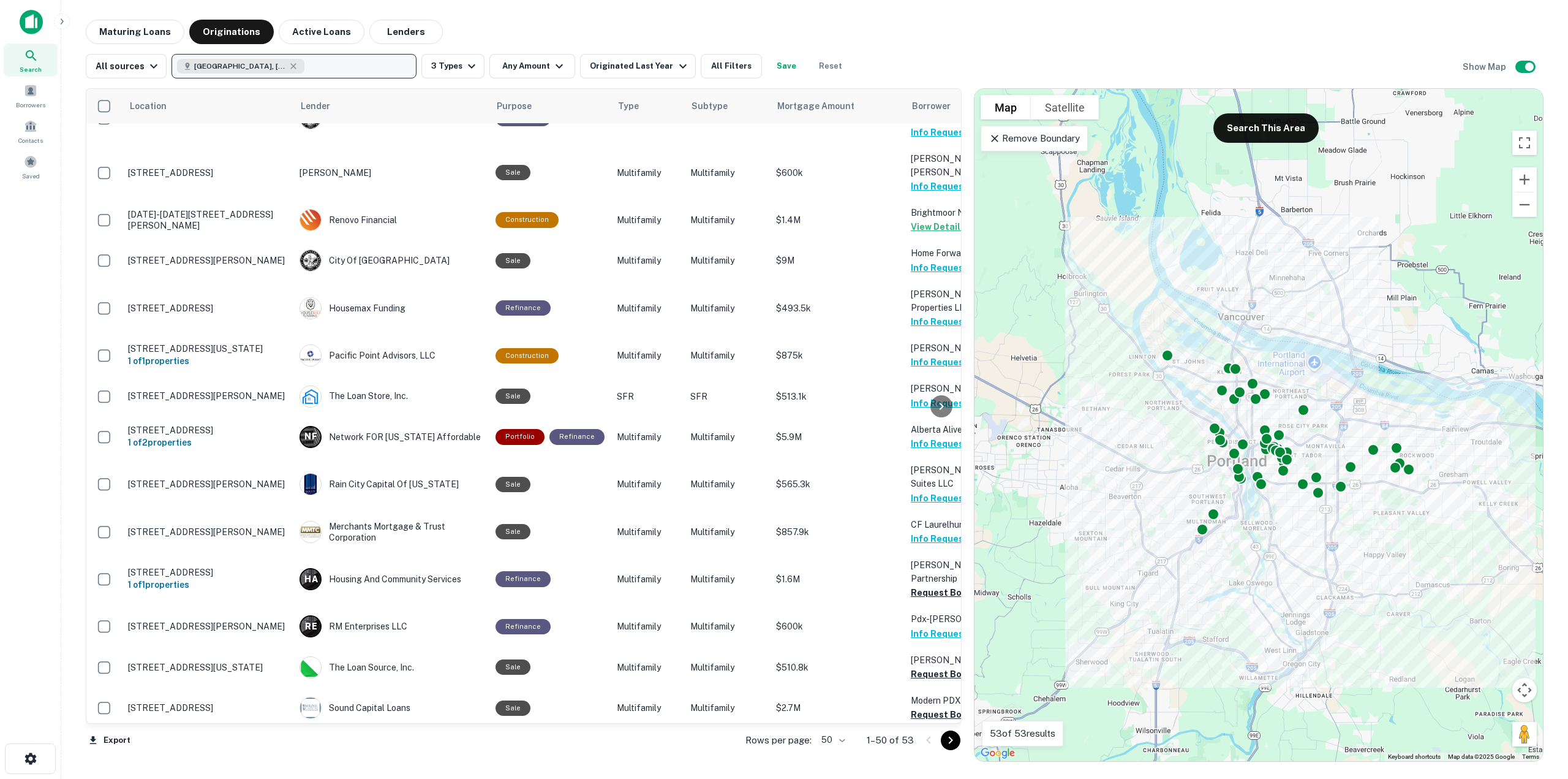
click at [28, 17] on img at bounding box center [31, 22] width 23 height 25
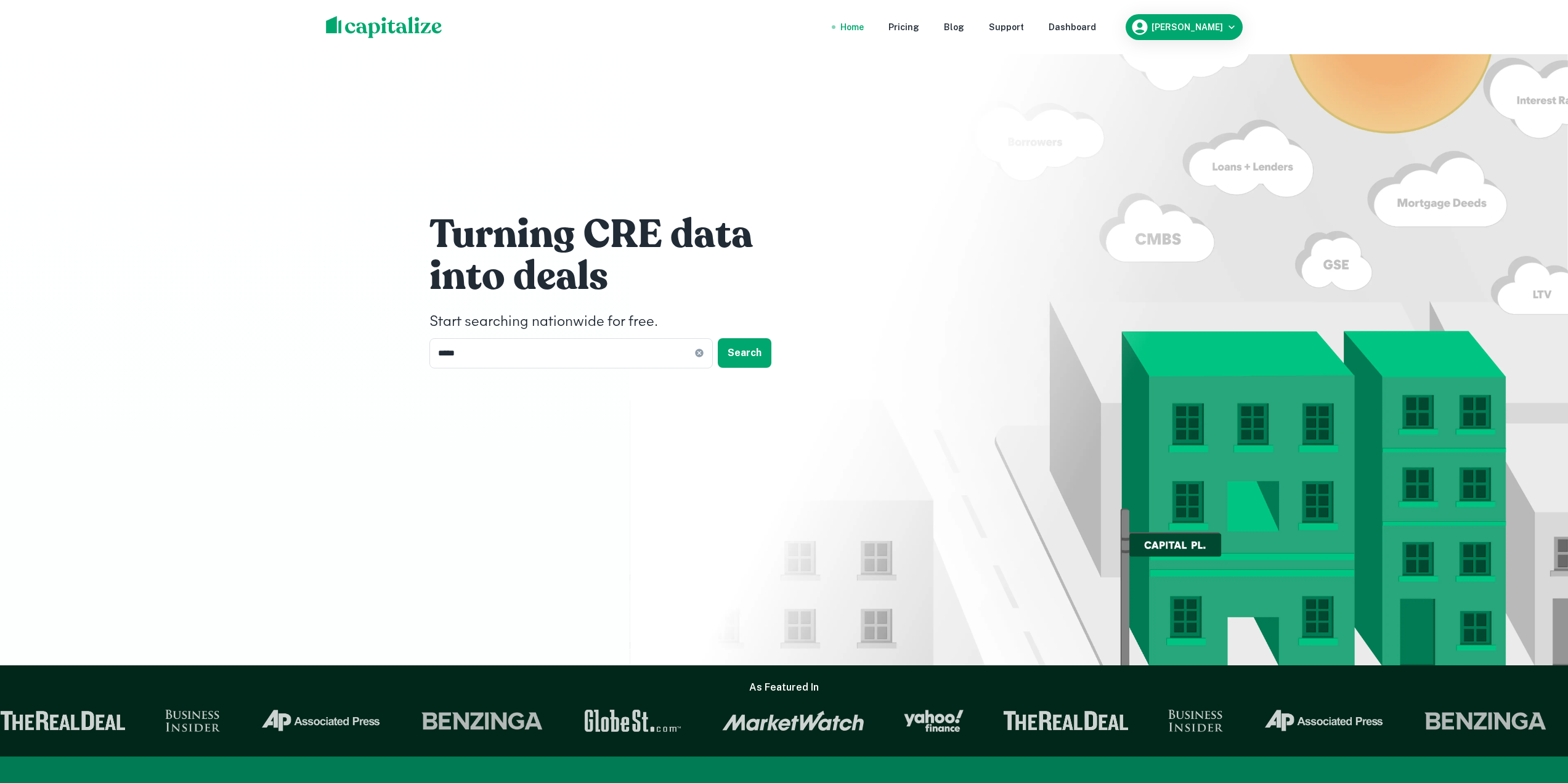
click at [1244, 24] on div "Home Pricing Blog Support Dashboard [PERSON_NAME]" at bounding box center [784, 27] width 946 height 54
click at [1219, 29] on h6 "[PERSON_NAME]" at bounding box center [1187, 26] width 71 height 9
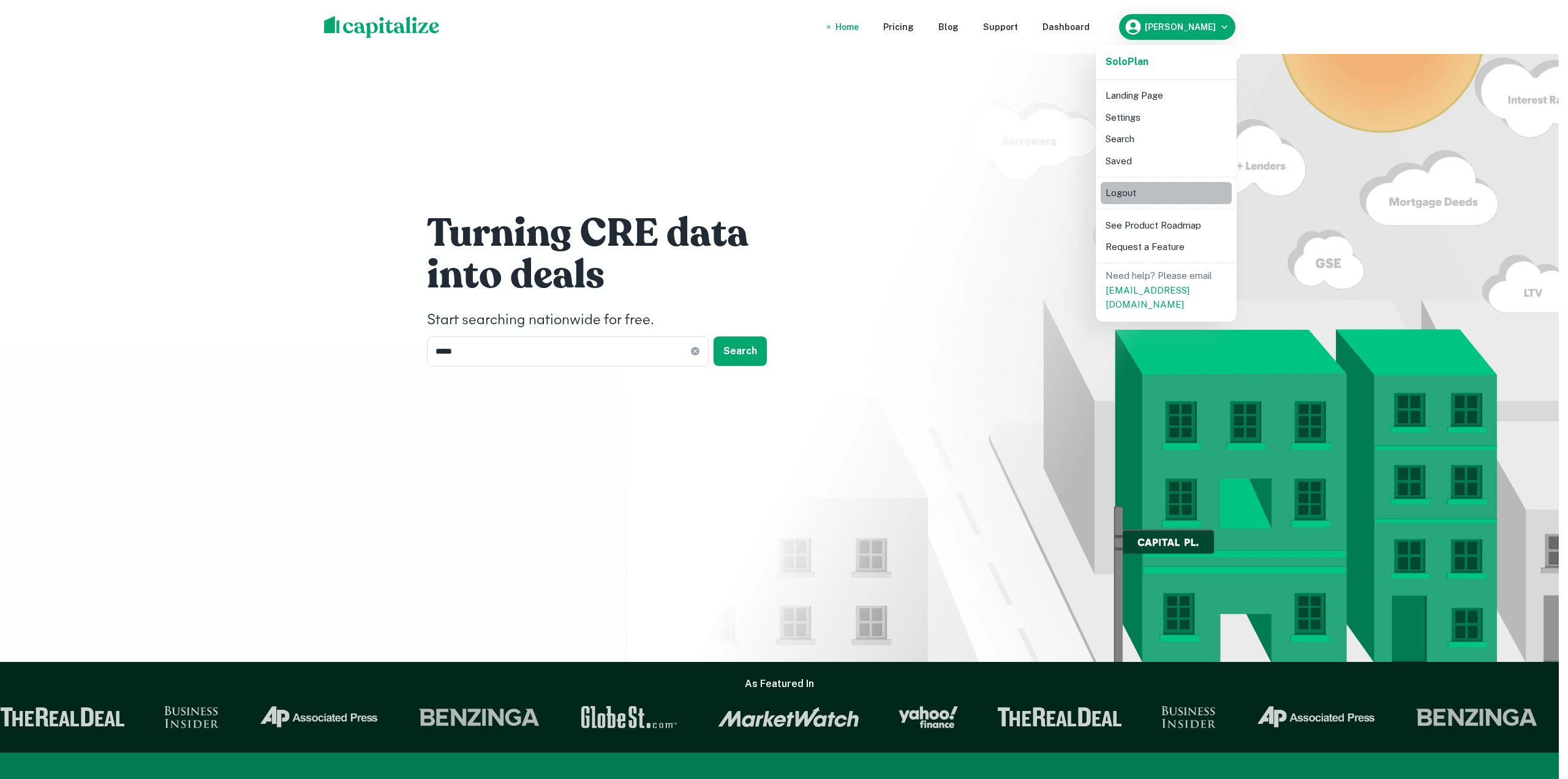
click at [1128, 188] on li "Logout" at bounding box center [1166, 193] width 131 height 22
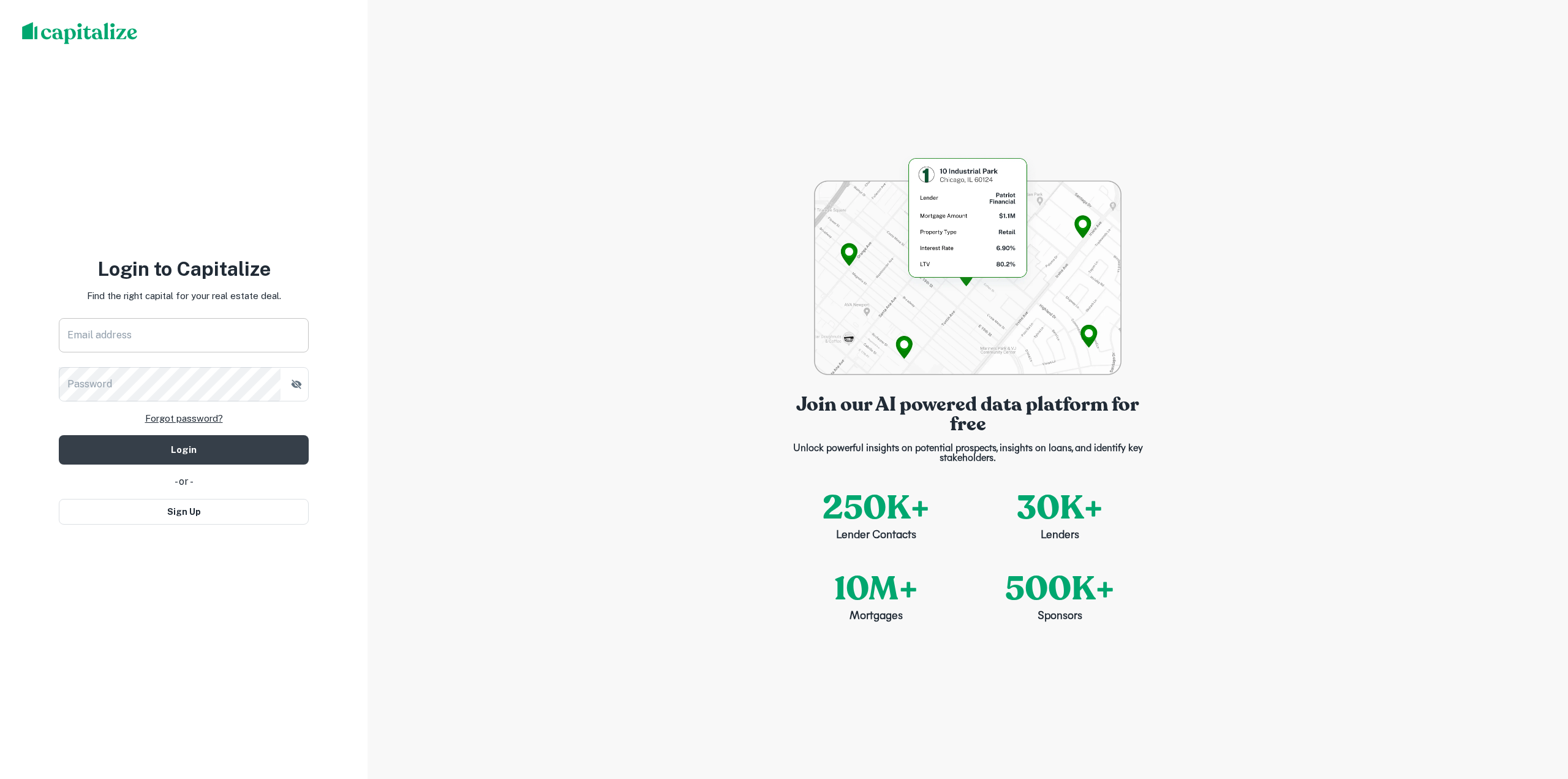
click at [143, 331] on input "Email address" at bounding box center [183, 335] width 250 height 35
type input "**********"
click at [207, 459] on button "Login" at bounding box center [183, 450] width 250 height 29
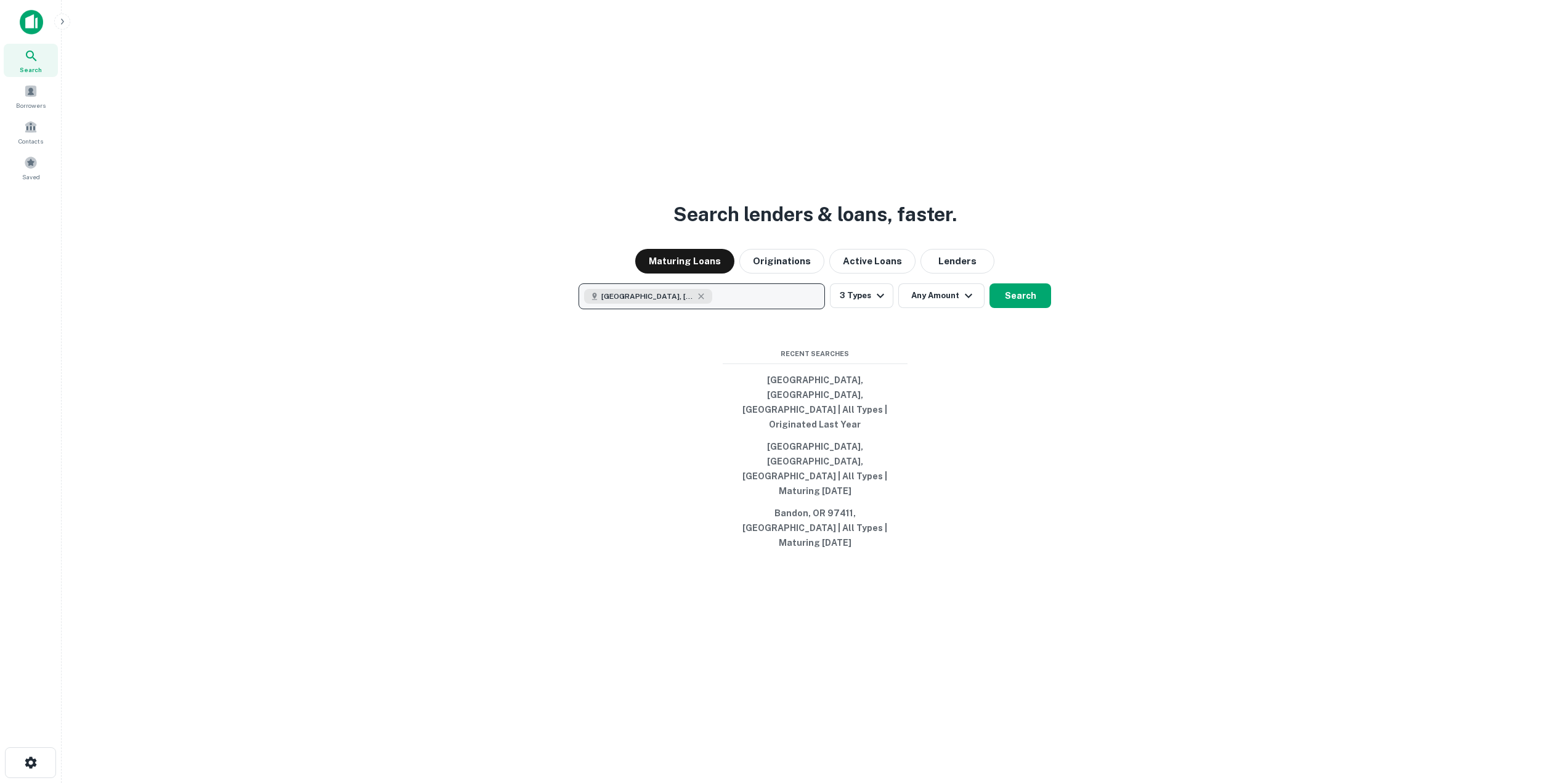
click at [774, 309] on button "[GEOGRAPHIC_DATA], [GEOGRAPHIC_DATA], [GEOGRAPHIC_DATA]" at bounding box center [701, 295] width 247 height 26
